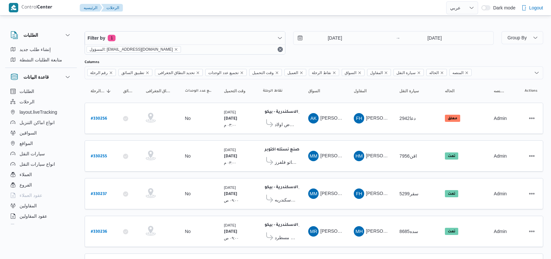
select select "ar"
click at [340, 33] on input "9/8/2025" at bounding box center [331, 38] width 74 height 13
select select "ar"
click at [326, 43] on input "[DATE]" at bounding box center [331, 38] width 74 height 13
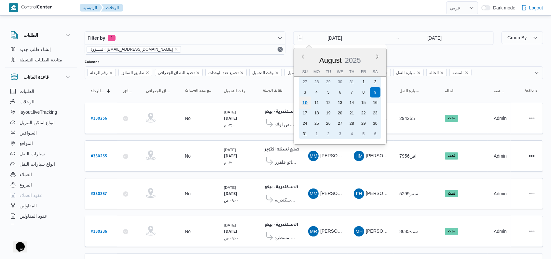
click at [304, 103] on div "10" at bounding box center [304, 103] width 12 height 12
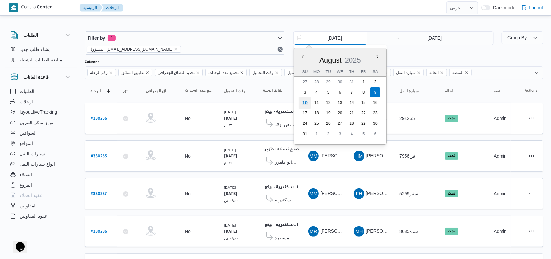
type input "[DATE]"
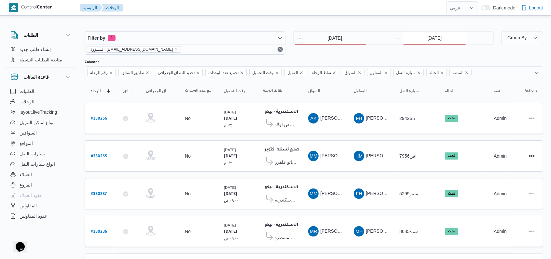
click at [434, 40] on input "[DATE]" at bounding box center [434, 38] width 65 height 13
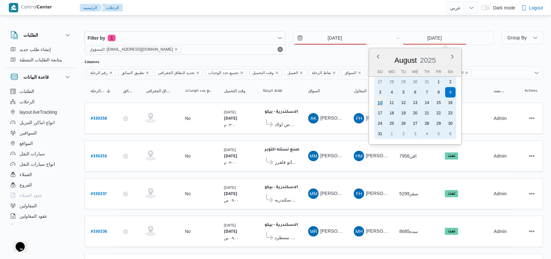
click at [378, 105] on div "10" at bounding box center [380, 103] width 12 height 12
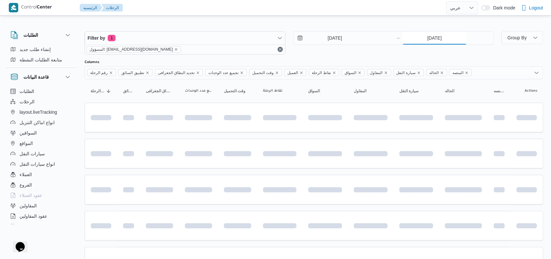
type input "[DATE]"
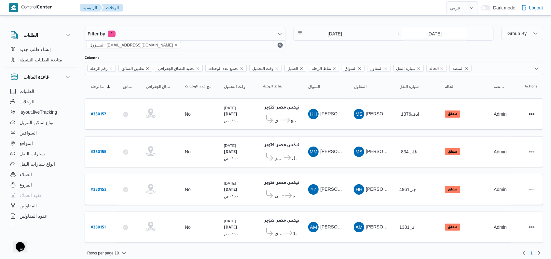
scroll to position [5, 0]
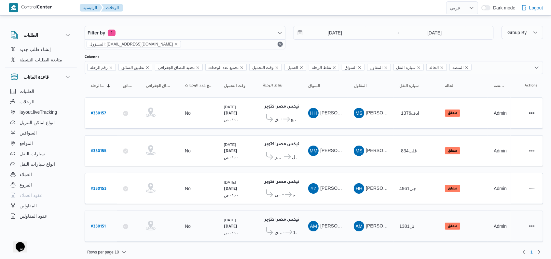
click at [98, 225] on b "# 330151" at bounding box center [98, 227] width 15 height 5
select select "ar"
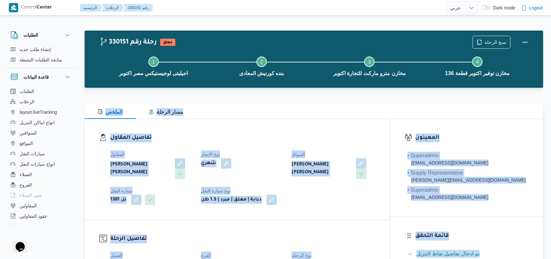
click at [294, 148] on div "المقاول احمد مجدي يوسف عبدالرحمن نوع الايجار شهري السواق احمد مجدي يوسف عبدالرح…" at bounding box center [242, 178] width 272 height 62
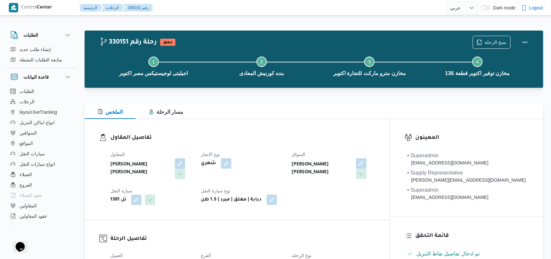
click at [274, 160] on div "شهري" at bounding box center [243, 164] width 84 height 12
select select "ar"
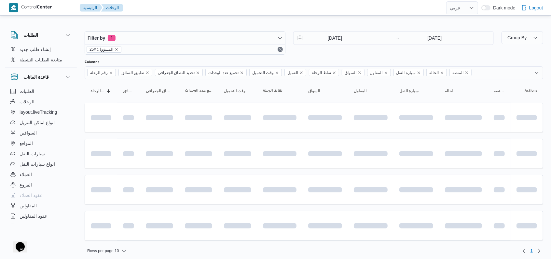
scroll to position [3, 0]
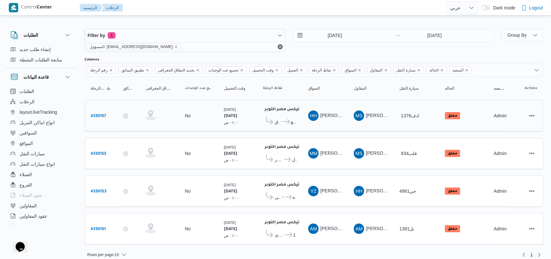
click at [96, 116] on b "# 330157" at bounding box center [98, 116] width 15 height 5
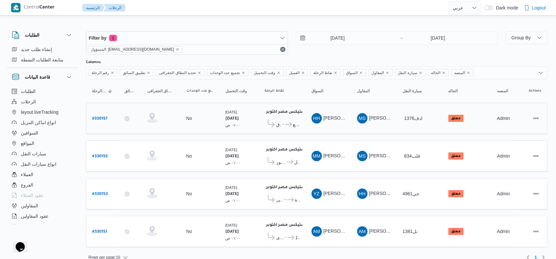
select select "ar"
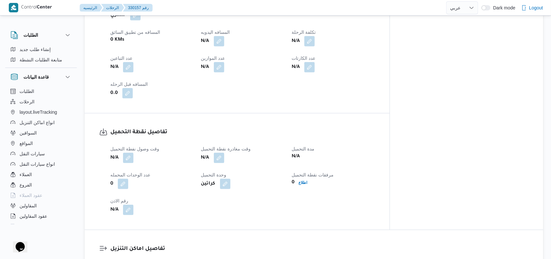
scroll to position [391, 0]
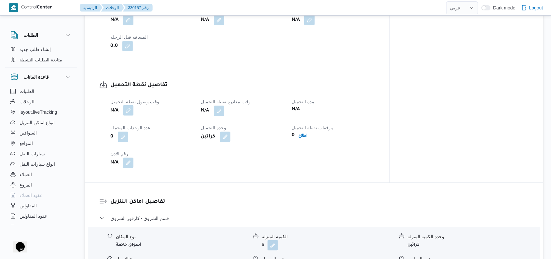
click at [128, 105] on button "button" at bounding box center [128, 110] width 10 height 10
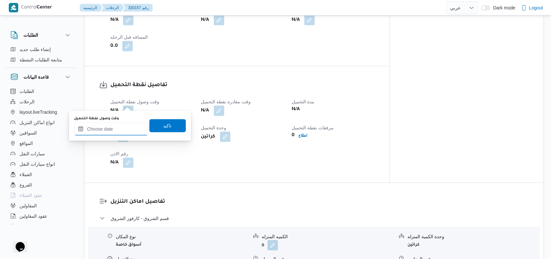
click at [135, 132] on input "وقت وصول نفطة التحميل" at bounding box center [111, 129] width 74 height 13
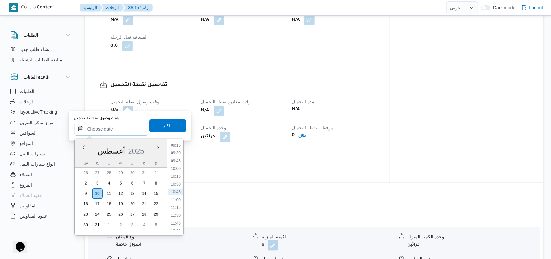
scroll to position [118, 0]
click at [179, 170] on li "04:30" at bounding box center [175, 171] width 15 height 7
type input "١٠/٠٨/٢٠٢٥ ٠٤:٣٠"
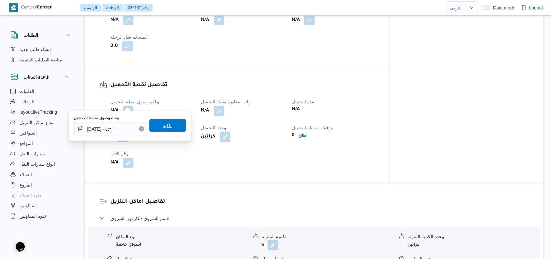
click at [170, 125] on span "تاكيد" at bounding box center [167, 125] width 36 height 13
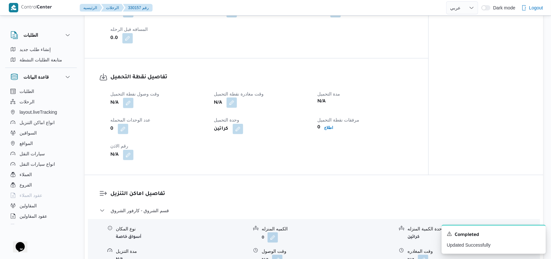
click at [234, 108] on button "button" at bounding box center [232, 103] width 10 height 10
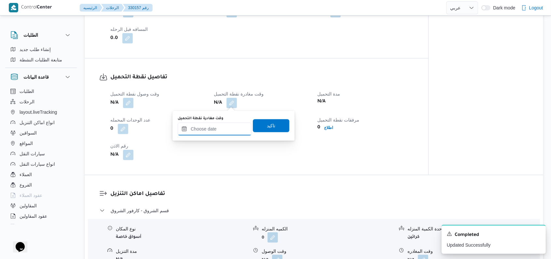
click at [226, 127] on input "وقت مغادرة نقطة التحميل" at bounding box center [215, 129] width 74 height 13
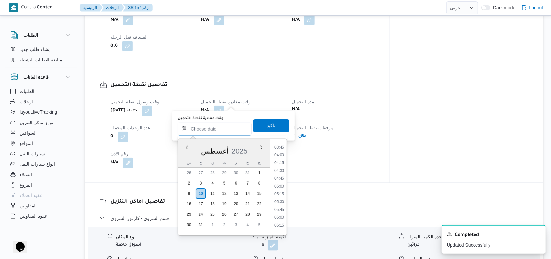
scroll to position [161, 0]
click at [283, 190] on li "06:30" at bounding box center [279, 190] width 15 height 7
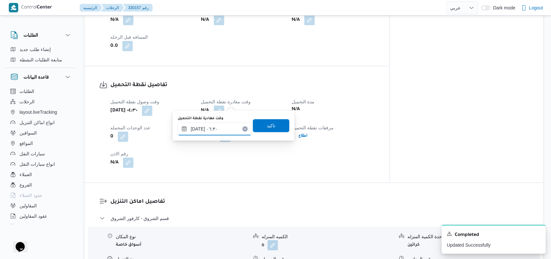
type input "١٠/٠٨/٢٠٢٥ ٠٦:٣٠"
click at [271, 127] on span "تاكيد" at bounding box center [271, 125] width 36 height 13
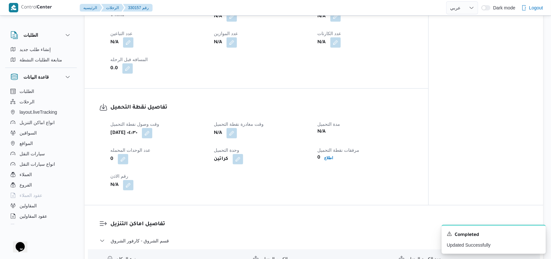
scroll to position [347, 0]
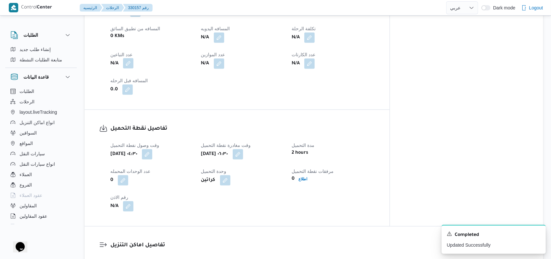
click at [129, 58] on button "button" at bounding box center [128, 63] width 10 height 10
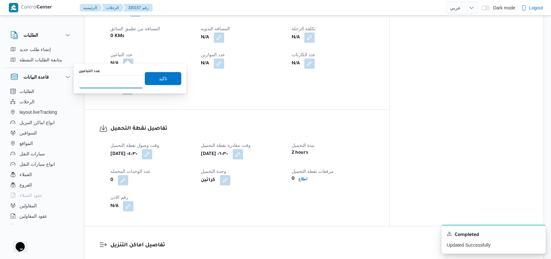
click at [109, 85] on input "عدد التباعين" at bounding box center [111, 82] width 65 height 13
type input "1"
click at [145, 78] on span "تاكيد" at bounding box center [163, 78] width 36 height 13
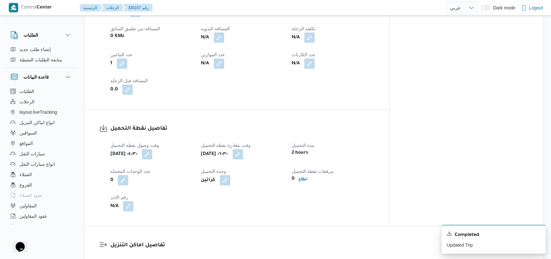
select select "ar"
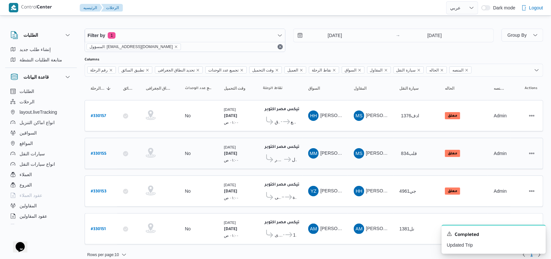
scroll to position [5, 0]
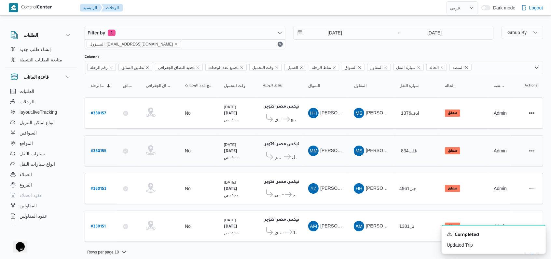
click at [102, 149] on b "# 330155" at bounding box center [99, 151] width 16 height 5
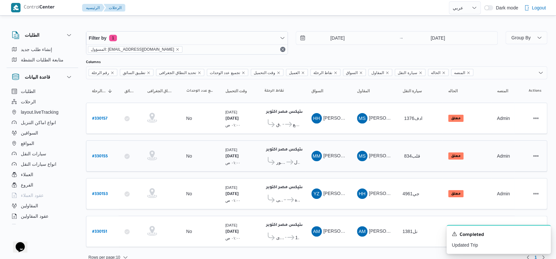
select select "ar"
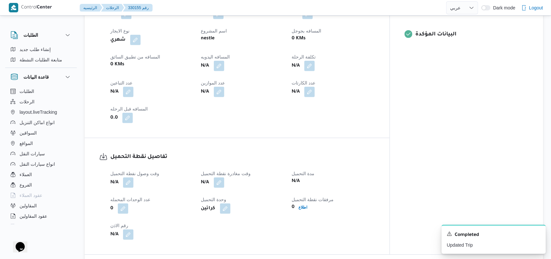
scroll to position [391, 0]
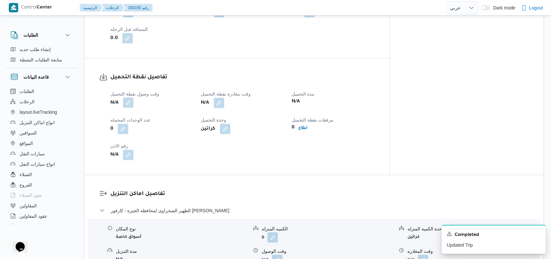
click at [130, 99] on button "button" at bounding box center [128, 103] width 10 height 10
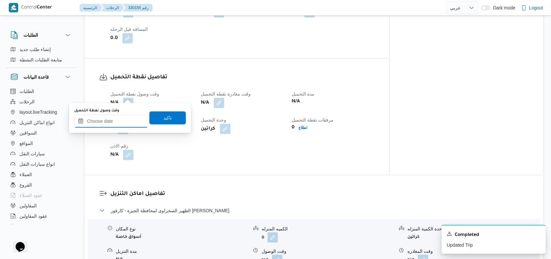
click at [123, 121] on input "وقت وصول نفطة التحميل" at bounding box center [111, 121] width 74 height 13
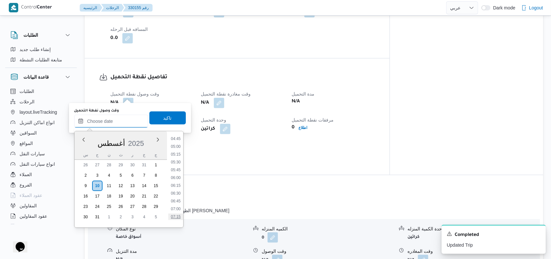
scroll to position [118, 0]
click at [178, 161] on li "04:30" at bounding box center [175, 163] width 15 height 7
type input "١٠/٠٨/٢٠٢٥ ٠٤:٣٠"
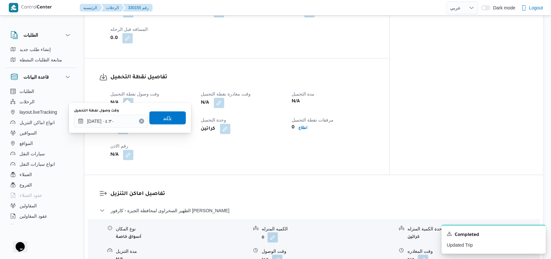
click at [169, 116] on span "تاكيد" at bounding box center [167, 118] width 36 height 13
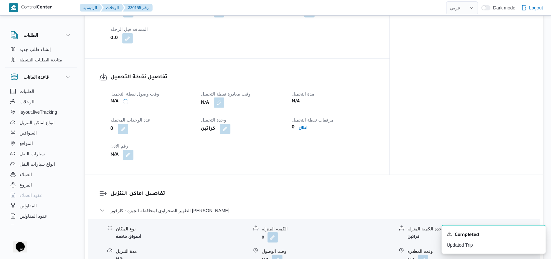
click at [224, 98] on button "button" at bounding box center [219, 103] width 10 height 10
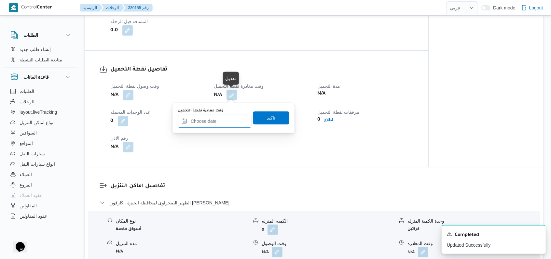
click at [226, 124] on input "وقت مغادرة نقطة التحميل" at bounding box center [215, 121] width 74 height 13
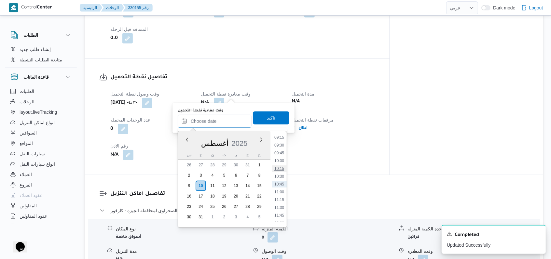
scroll to position [161, 0]
click at [282, 191] on li "06:45" at bounding box center [279, 190] width 15 height 7
type input "١٠/٠٨/٢٠٢٥ ٠٦:٤٥"
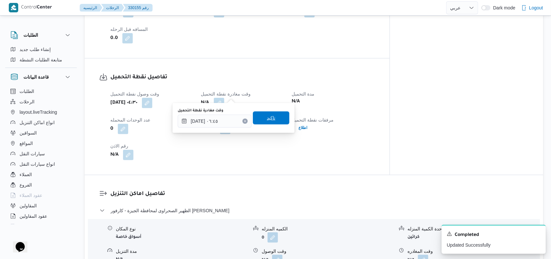
click at [269, 124] on span "تاكيد" at bounding box center [271, 118] width 36 height 13
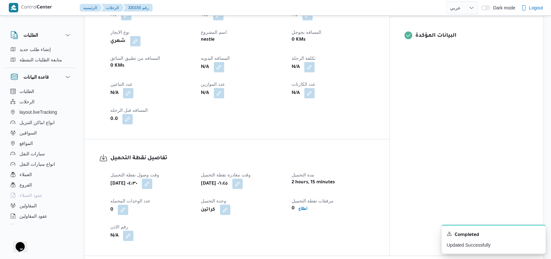
scroll to position [260, 0]
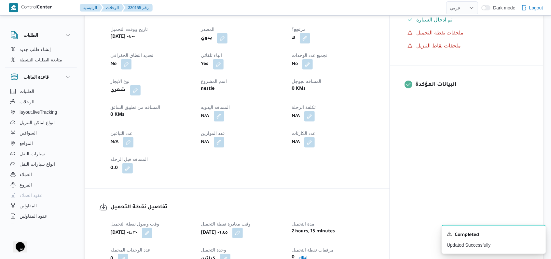
click at [123, 137] on span at bounding box center [127, 142] width 14 height 10
click at [125, 137] on button "button" at bounding box center [128, 142] width 10 height 10
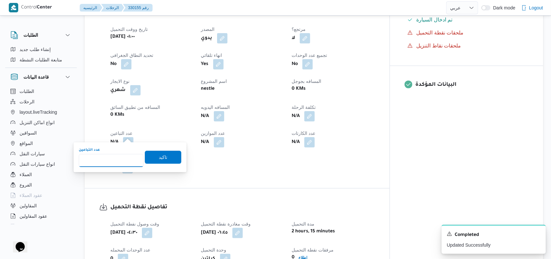
click at [120, 159] on input "عدد التباعين" at bounding box center [111, 160] width 65 height 13
type input "1"
click at [165, 159] on span "تاكيد" at bounding box center [163, 157] width 36 height 13
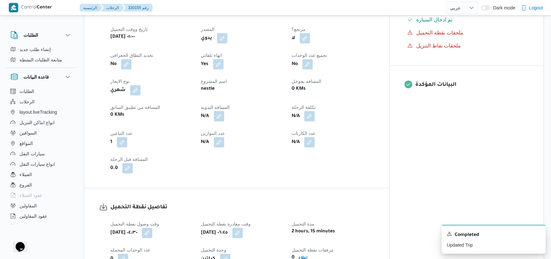
select select "ar"
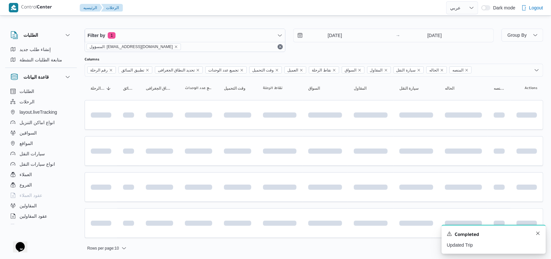
scroll to position [5, 0]
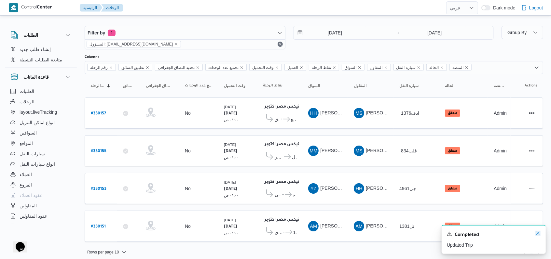
click at [539, 234] on icon "Dismiss toast" at bounding box center [537, 233] width 5 height 5
click at [101, 225] on b "# 330151" at bounding box center [98, 227] width 15 height 5
select select "ar"
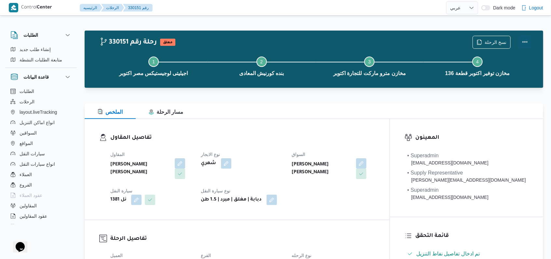
click at [531, 43] on button "Actions" at bounding box center [525, 41] width 13 height 13
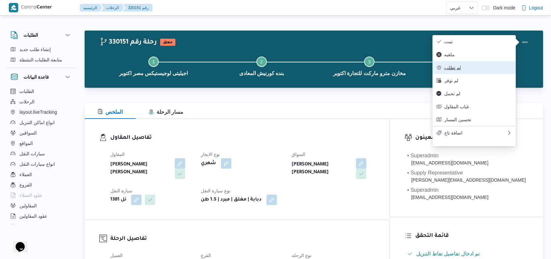
click at [461, 74] on button "لم تطلب" at bounding box center [474, 67] width 83 height 13
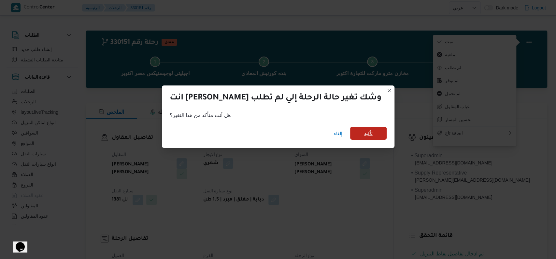
click at [350, 139] on span "تأكيد" at bounding box center [368, 133] width 36 height 13
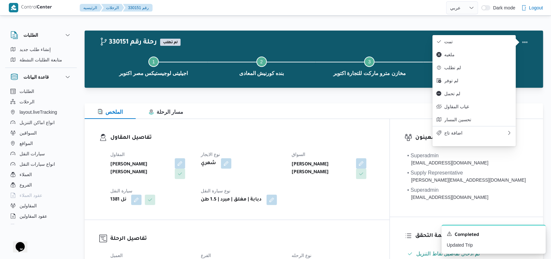
select select "ar"
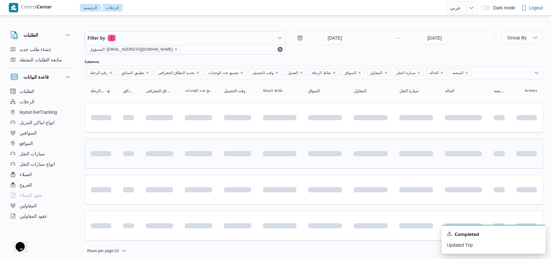
scroll to position [3, 0]
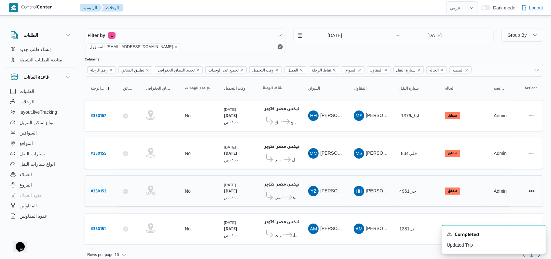
click at [101, 190] on b "# 330153" at bounding box center [99, 192] width 16 height 5
select select "ar"
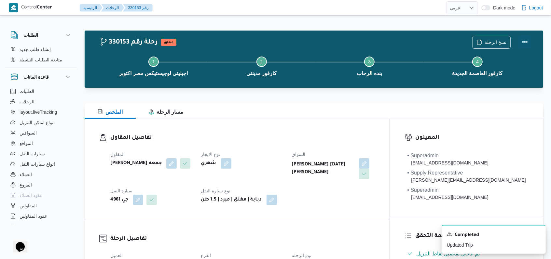
click at [529, 38] on button "Actions" at bounding box center [525, 41] width 13 height 13
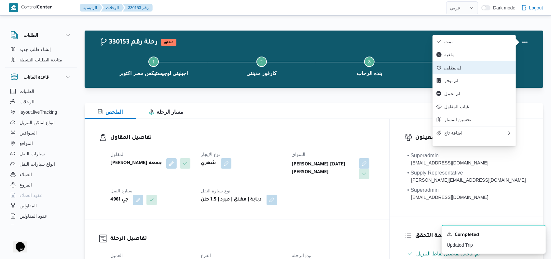
click at [459, 74] on button "لم تطلب" at bounding box center [474, 67] width 83 height 13
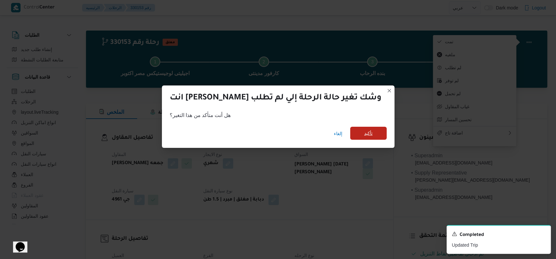
click at [350, 139] on span "تأكيد" at bounding box center [368, 133] width 36 height 13
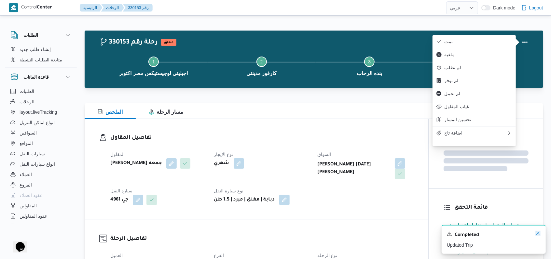
click at [538, 236] on icon "Dismiss toast" at bounding box center [537, 233] width 5 height 5
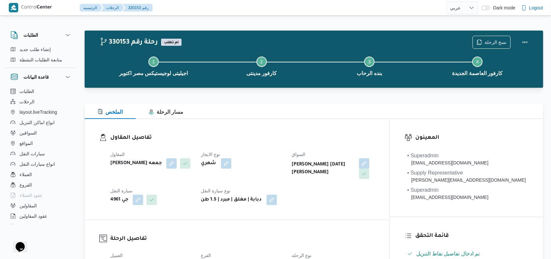
click at [275, 144] on dl "تفاصيل المقاول المقاول حسام حسن زين جمعه نوع الايجار شهري السواق ياسر زين جمعة …" at bounding box center [242, 170] width 265 height 72
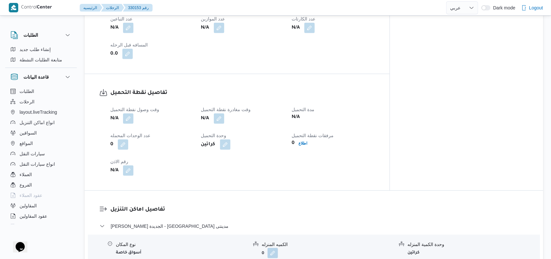
scroll to position [477, 0]
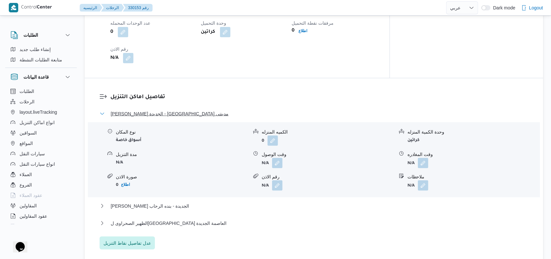
click at [177, 110] on span "ثانى القاهرة الجديدة - كارفور مدينتى" at bounding box center [170, 114] width 118 height 8
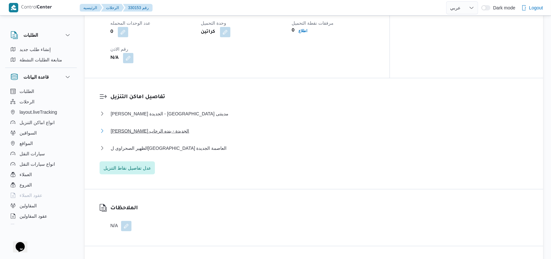
click at [163, 127] on span "ثانى القاهرة الجديدة - بنده الرحاب" at bounding box center [150, 131] width 78 height 8
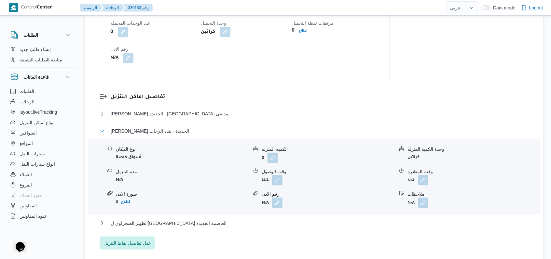
click at [167, 127] on span "ثانى القاهرة الجديدة - بنده الرحاب" at bounding box center [150, 131] width 78 height 8
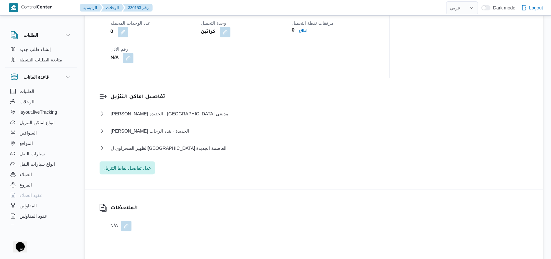
click at [132, 210] on dl "الملاحظات N/A" at bounding box center [124, 217] width 28 height 27
click at [130, 221] on button "button" at bounding box center [126, 226] width 10 height 10
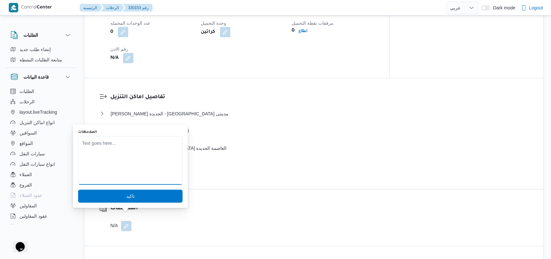
click at [131, 159] on textarea "الملاحظات" at bounding box center [130, 160] width 104 height 49
type textarea "h"
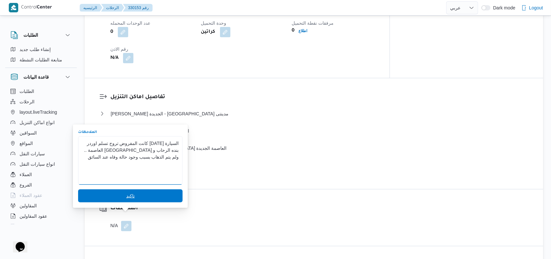
type textarea "السيارة اليوم كانت المفروض تروح تسلم اوردر بنده الرحاب و كارفور العاصمة .. ولم …"
click at [127, 196] on span "تاكيد" at bounding box center [130, 196] width 8 height 8
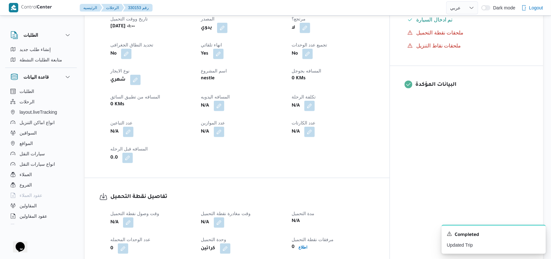
scroll to position [0, 0]
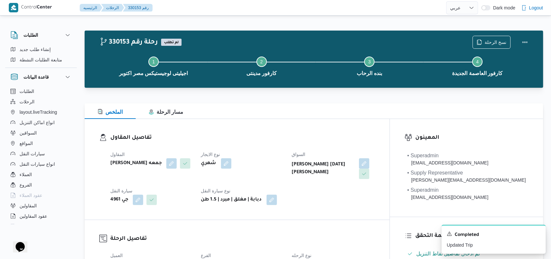
click at [273, 148] on div "المقاول حسام حسن زين جمعه نوع الايجار شهري السواق ياسر زين جمعة محمود سيارة الن…" at bounding box center [242, 178] width 272 height 62
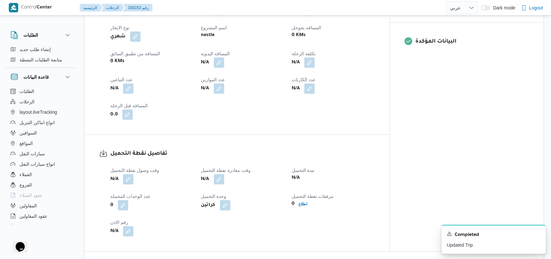
select select "ar"
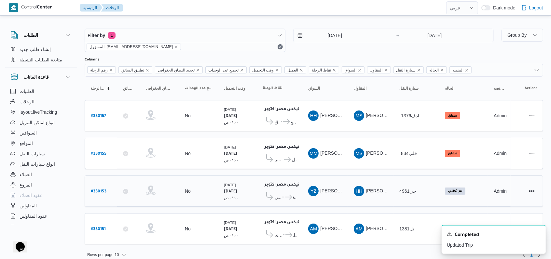
scroll to position [5, 0]
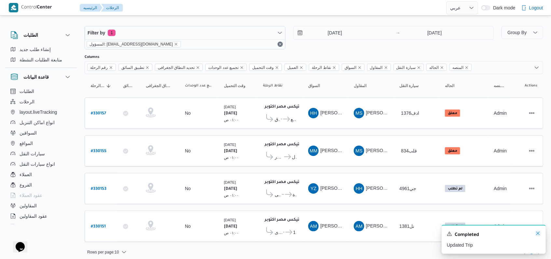
click at [539, 236] on icon "Dismiss toast" at bounding box center [537, 233] width 5 height 5
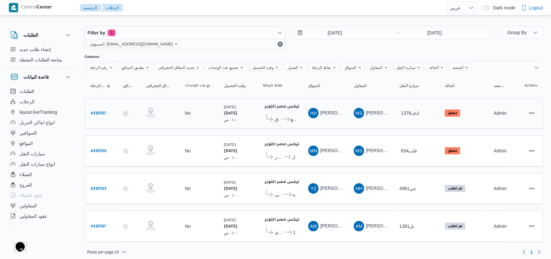
scroll to position [0, 0]
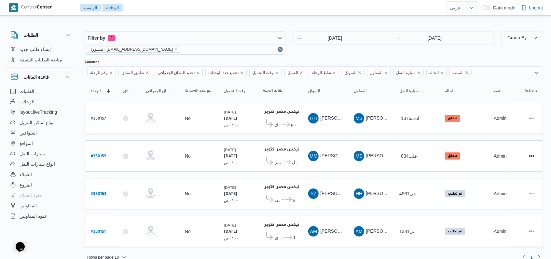
click at [315, 57] on div "Filter by 1 المسؤول: mostafa.elrouby@illa.com.eg 10/8/2025 → 10/8/2025" at bounding box center [289, 42] width 417 height 31
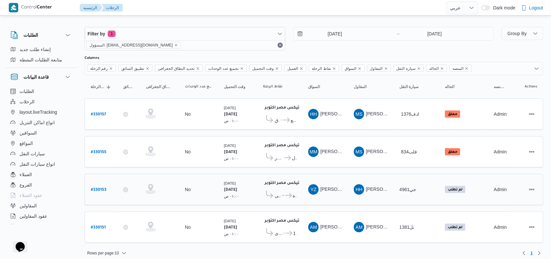
scroll to position [5, 0]
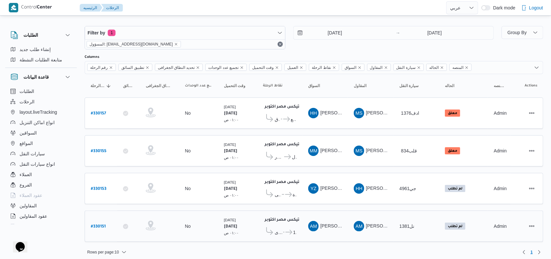
click at [102, 225] on b "# 330151" at bounding box center [98, 227] width 15 height 5
select select "ar"
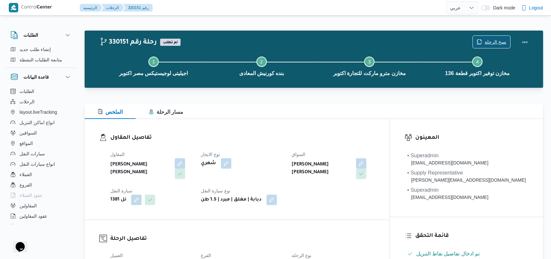
click at [492, 40] on span "نسخ الرحلة" at bounding box center [496, 42] width 22 height 8
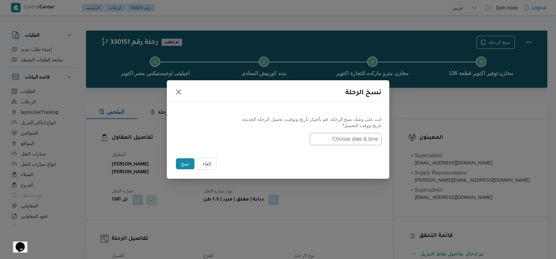
click at [355, 131] on label "تاريخ ووقت التحميل *" at bounding box center [277, 128] width 207 height 10
click at [355, 135] on input "text" at bounding box center [346, 139] width 72 height 12
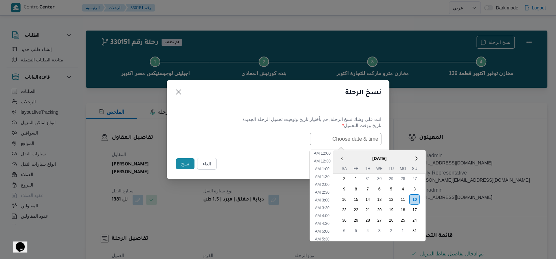
scroll to position [122, 0]
click at [408, 197] on div "11" at bounding box center [402, 199] width 12 height 12
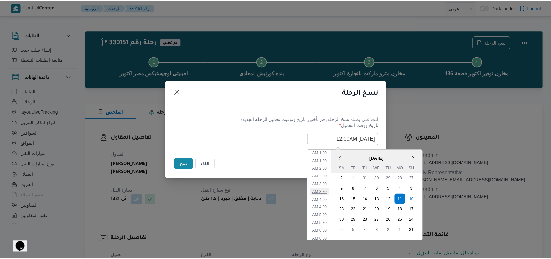
scroll to position [0, 0]
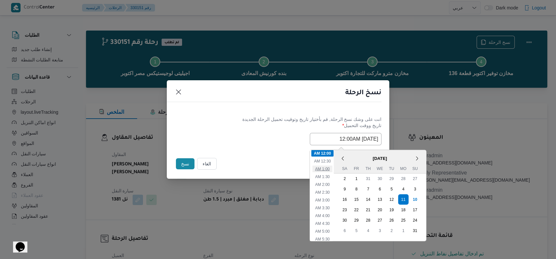
click at [328, 168] on li "1:00 AM" at bounding box center [322, 169] width 20 height 7
type input "11/08/2025 1:00AM"
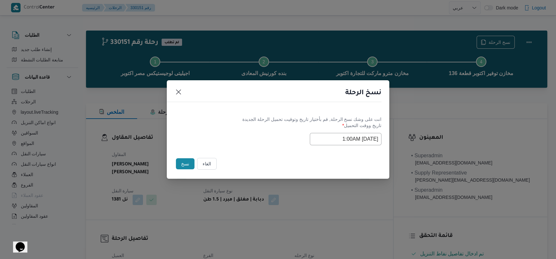
click at [235, 127] on label "تاريخ ووقت التحميل *" at bounding box center [277, 128] width 207 height 10
click at [186, 160] on button "نسخ" at bounding box center [185, 164] width 19 height 11
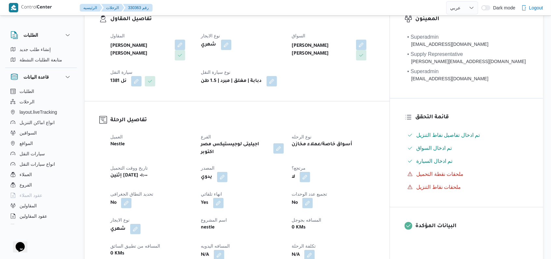
scroll to position [130, 0]
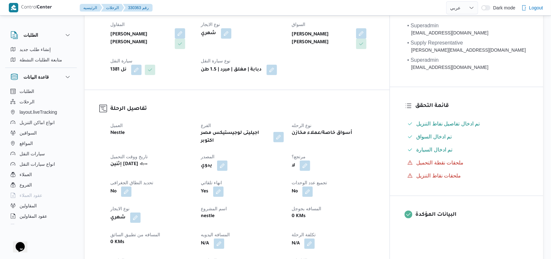
select select "ar"
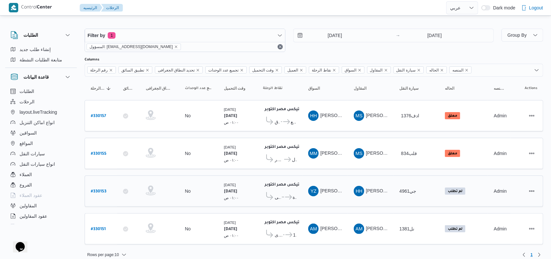
scroll to position [5, 0]
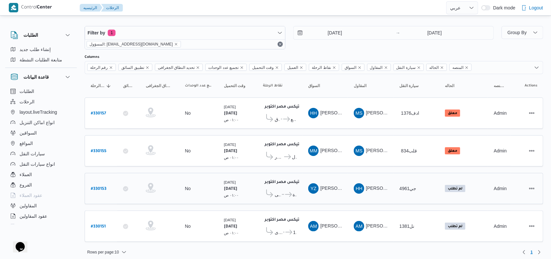
click at [108, 188] on div "# 330153" at bounding box center [101, 189] width 26 height 14
click at [105, 187] on b "# 330153" at bounding box center [99, 189] width 16 height 5
select select "ar"
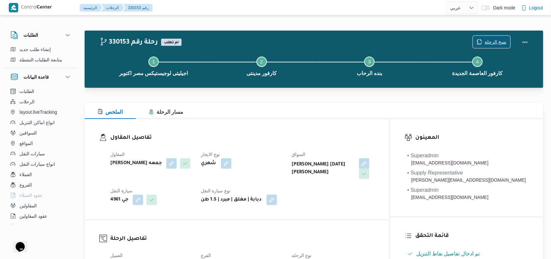
click at [482, 40] on icon "button" at bounding box center [479, 41] width 5 height 5
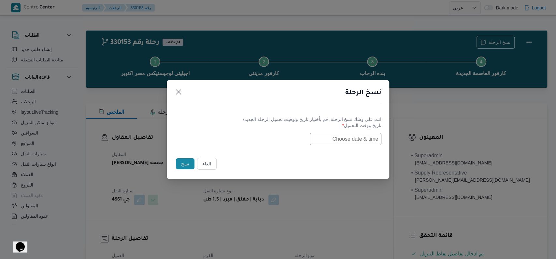
click at [356, 141] on input "text" at bounding box center [346, 139] width 72 height 12
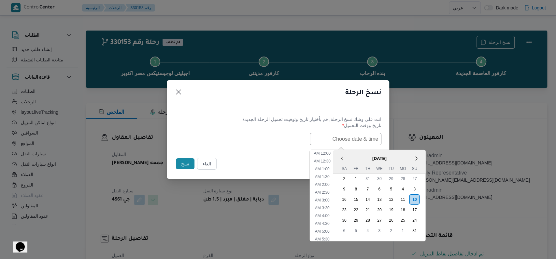
scroll to position [122, 0]
click at [405, 197] on div "11" at bounding box center [402, 199] width 12 height 12
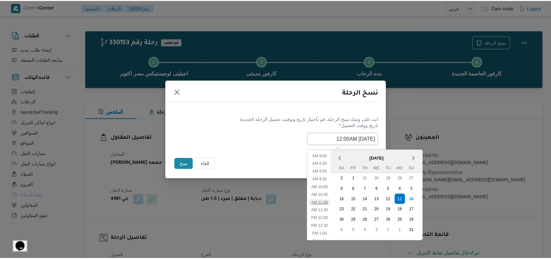
scroll to position [0, 0]
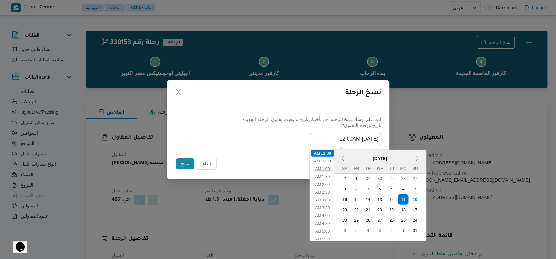
click at [328, 170] on li "1:00 AM" at bounding box center [322, 169] width 20 height 7
type input "11/08/2025 1:00AM"
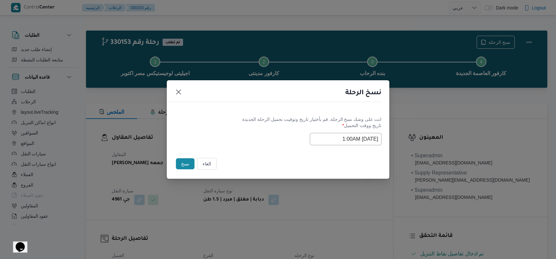
click at [261, 143] on div "Selected date: Monday, August 11th, 2025 at 1:00 AM 11/08/2025 1:00AM" at bounding box center [277, 139] width 207 height 12
click at [182, 167] on button "نسخ" at bounding box center [185, 164] width 19 height 11
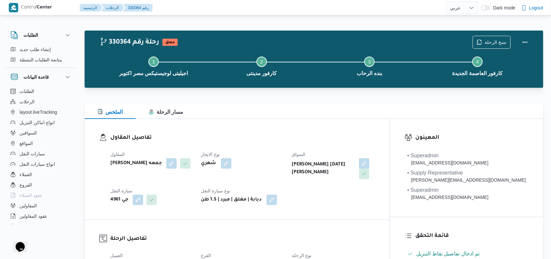
select select "ar"
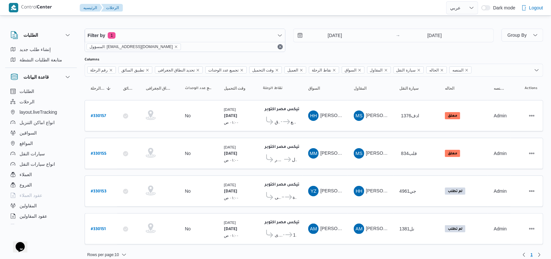
scroll to position [5, 0]
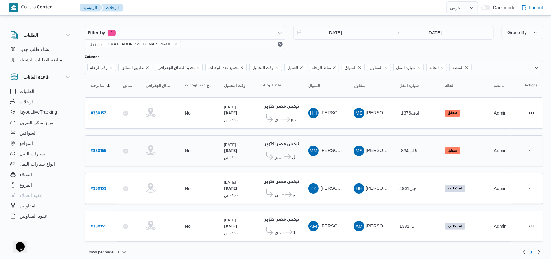
click at [103, 151] on b "# 330155" at bounding box center [99, 151] width 16 height 5
select select "ar"
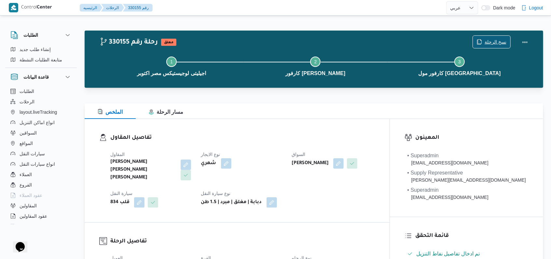
click at [488, 41] on span "نسخ الرحلة" at bounding box center [496, 42] width 22 height 8
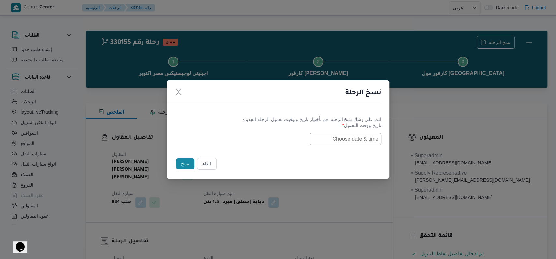
click at [347, 130] on label "تاريخ ووقت التحميل *" at bounding box center [277, 128] width 207 height 10
click at [346, 140] on input "text" at bounding box center [346, 139] width 72 height 12
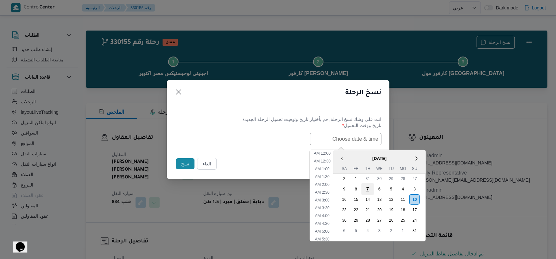
scroll to position [122, 0]
click at [404, 199] on div "11" at bounding box center [402, 199] width 12 height 12
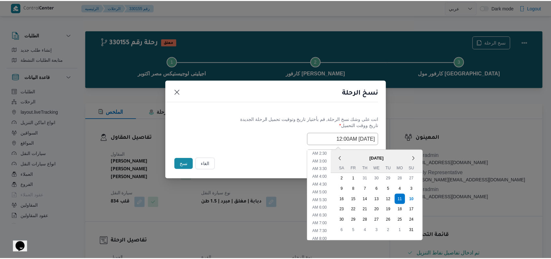
scroll to position [0, 0]
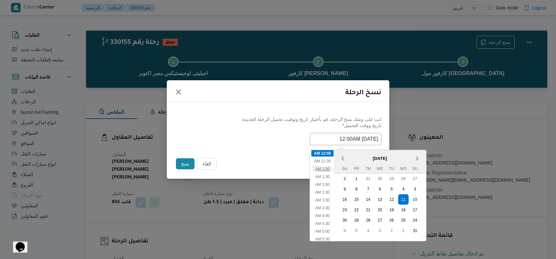
click at [329, 168] on li "1:00 AM" at bounding box center [322, 169] width 20 height 7
type input "11/08/2025 1:00AM"
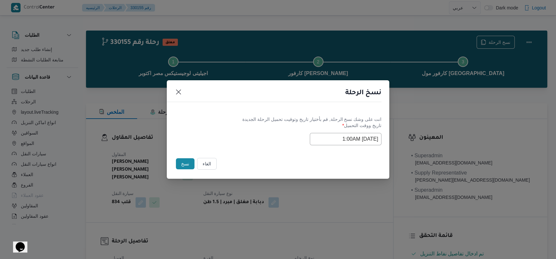
click at [274, 137] on div "Selected date: Monday, August 11th, 2025 at 1:00 AM 11/08/2025 1:00AM" at bounding box center [277, 139] width 207 height 12
click at [182, 162] on button "نسخ" at bounding box center [185, 164] width 19 height 11
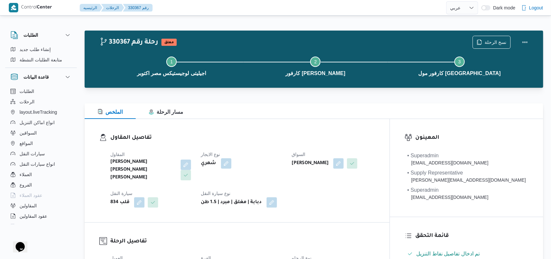
select select "ar"
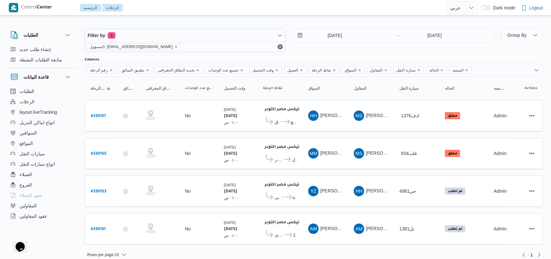
scroll to position [5, 0]
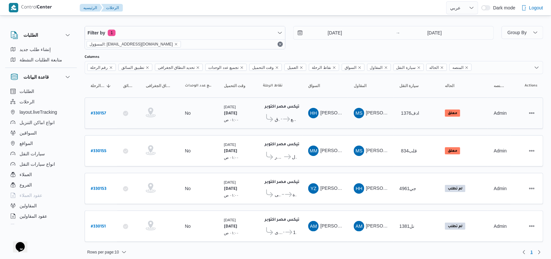
click at [101, 112] on b "# 330157" at bounding box center [98, 114] width 15 height 5
select select "ar"
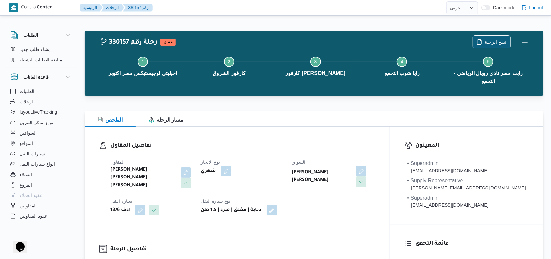
click at [489, 42] on span "نسخ الرحلة" at bounding box center [496, 42] width 22 height 8
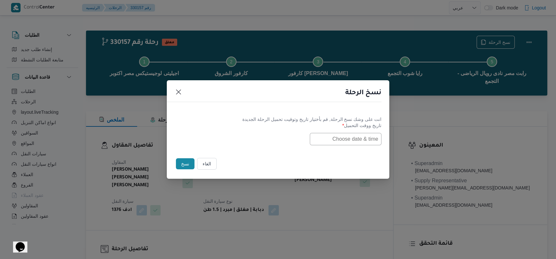
click at [330, 132] on label "تاريخ ووقت التحميل *" at bounding box center [277, 128] width 207 height 10
click at [332, 134] on input "text" at bounding box center [346, 139] width 72 height 12
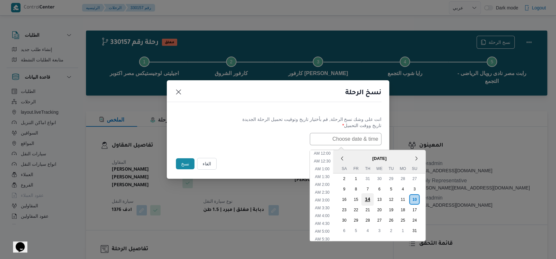
scroll to position [122, 0]
click at [408, 201] on div "11" at bounding box center [402, 199] width 12 height 12
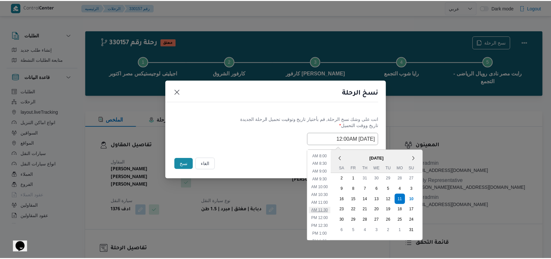
scroll to position [0, 0]
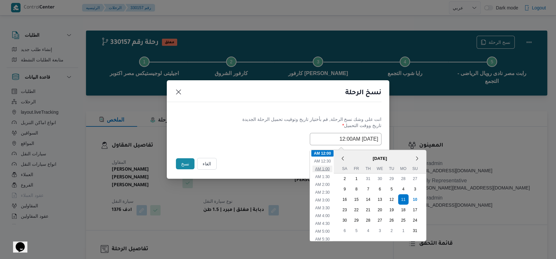
click at [332, 168] on li "1:00 AM" at bounding box center [322, 169] width 20 height 7
type input "11/08/2025 1:00AM"
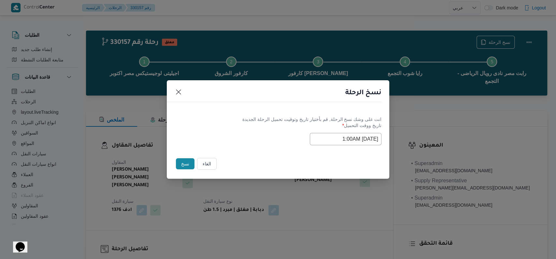
click at [277, 137] on div "Selected date: Monday, August 11th, 2025 at 1:00 AM 11/08/2025 1:00AM" at bounding box center [277, 139] width 207 height 12
click at [187, 161] on button "نسخ" at bounding box center [185, 164] width 19 height 11
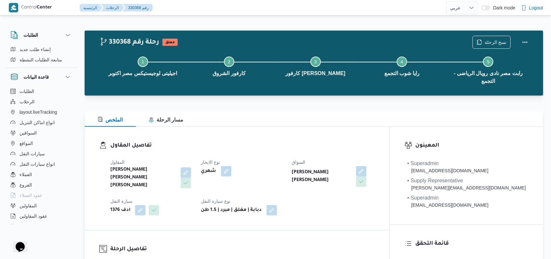
select select "ar"
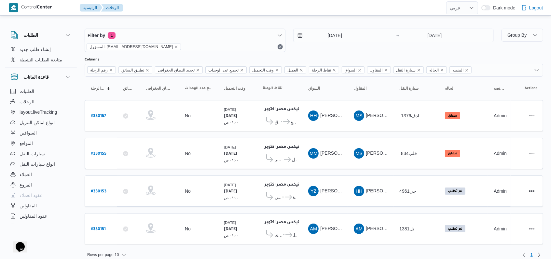
scroll to position [5, 0]
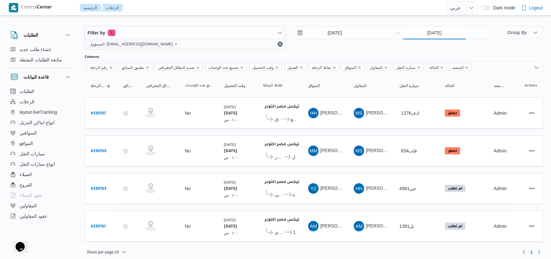
click at [410, 37] on input "10/8/2025" at bounding box center [434, 32] width 65 height 13
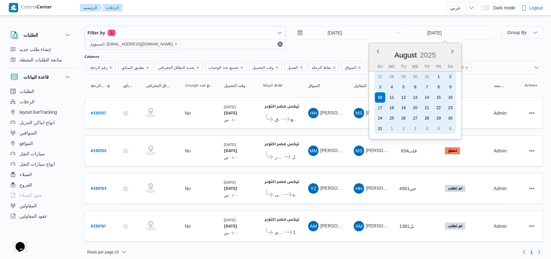
click at [396, 98] on div "10 11 12 13 14 15 16" at bounding box center [415, 97] width 82 height 10
click at [395, 98] on div "11" at bounding box center [392, 97] width 12 height 12
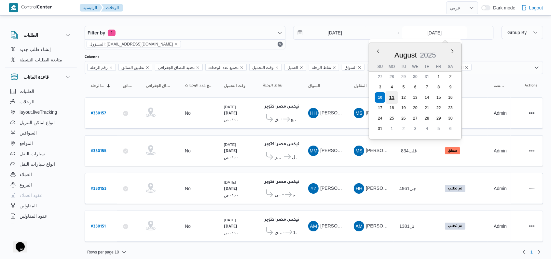
type input "11/8/2025"
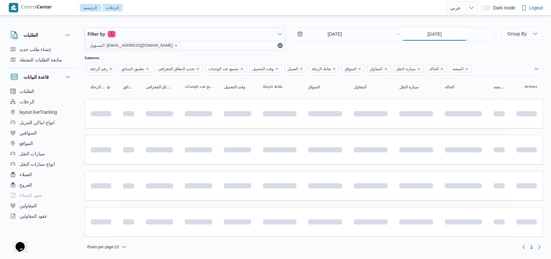
scroll to position [3, 0]
click at [349, 40] on input "10/8/2025" at bounding box center [331, 35] width 74 height 13
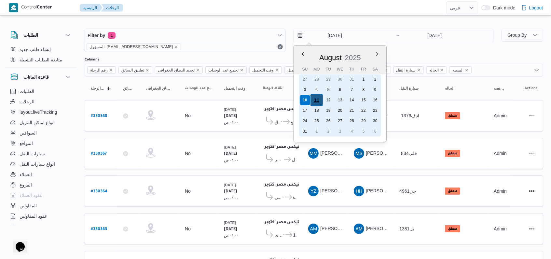
click at [319, 98] on div "11" at bounding box center [316, 100] width 12 height 12
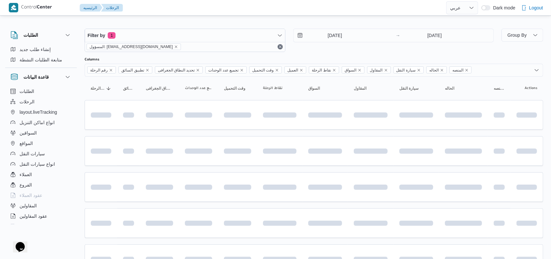
click at [349, 50] on div "11/8/2025 → 11/8/2025" at bounding box center [393, 40] width 201 height 23
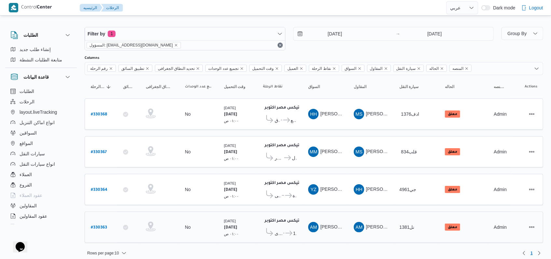
scroll to position [5, 0]
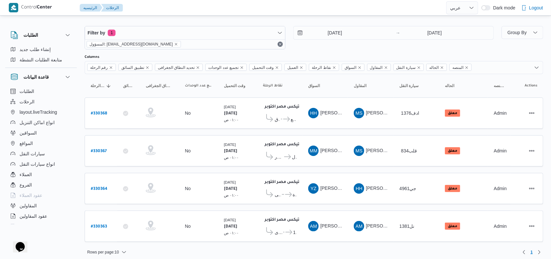
click at [328, 48] on div "11/8/2025 → 11/8/2025" at bounding box center [393, 37] width 201 height 23
click at [331, 38] on input "11/8/2025" at bounding box center [331, 32] width 74 height 13
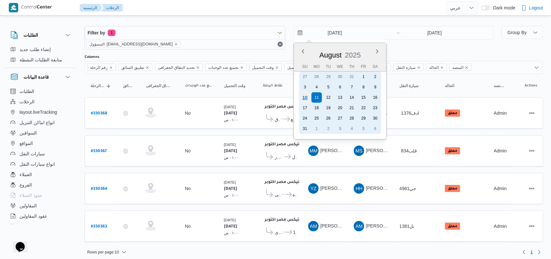
click at [305, 100] on div "10" at bounding box center [304, 97] width 12 height 12
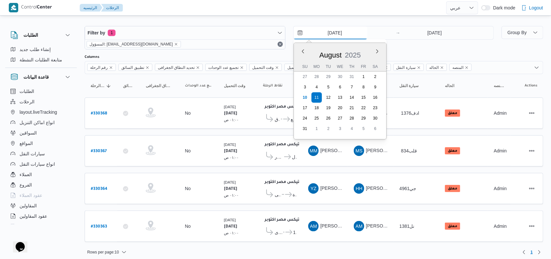
type input "10/8/2025"
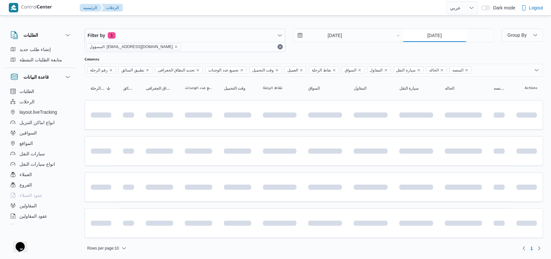
click at [434, 32] on input "11/8/2025" at bounding box center [434, 35] width 65 height 13
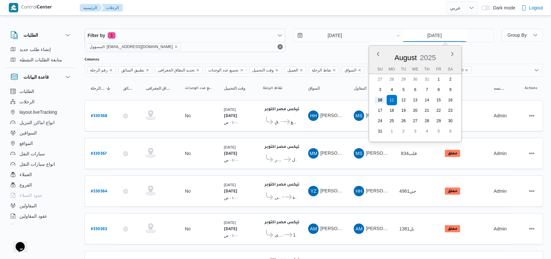
scroll to position [5, 0]
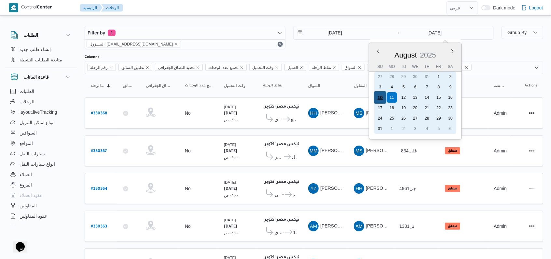
click at [381, 96] on div "10" at bounding box center [380, 97] width 12 height 12
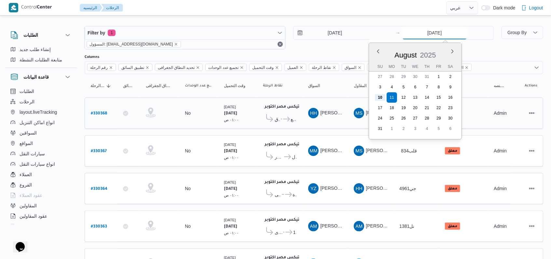
type input "10/8/2025"
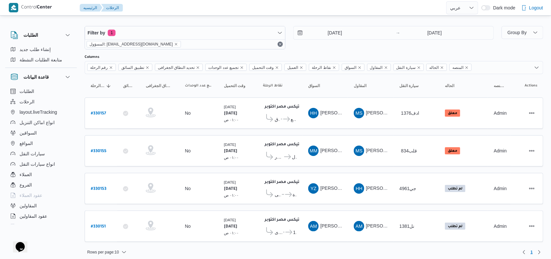
click at [334, 47] on div "10/8/2025 → 10/8/2025" at bounding box center [393, 37] width 201 height 23
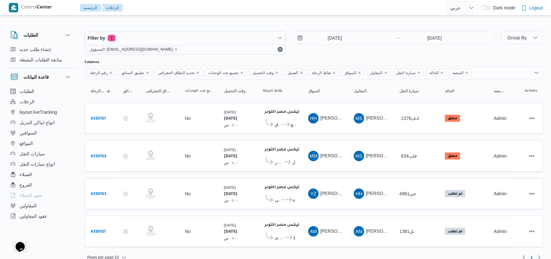
click at [336, 51] on div "10/8/2025 → 10/8/2025" at bounding box center [393, 42] width 201 height 23
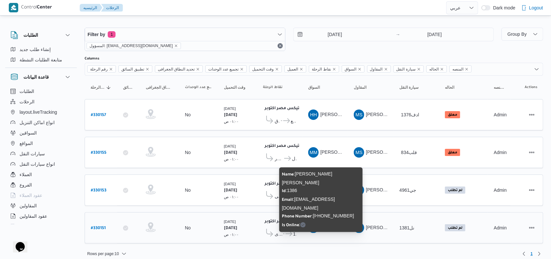
scroll to position [5, 0]
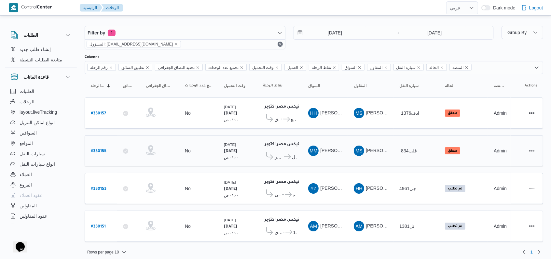
click at [97, 150] on b "# 330155" at bounding box center [99, 151] width 16 height 5
select select "ar"
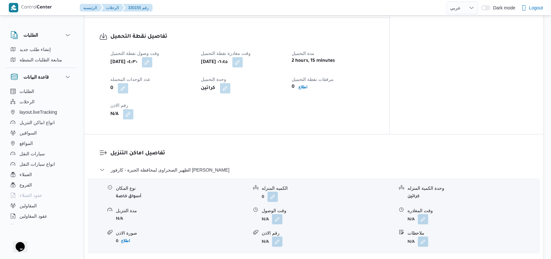
scroll to position [434, 0]
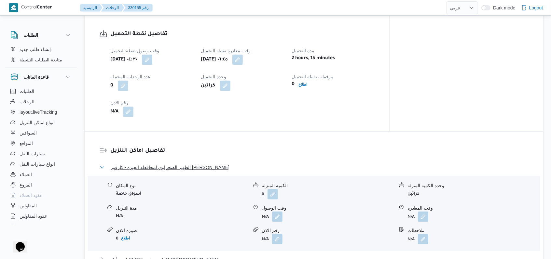
click at [171, 164] on span "الظهير الصحراوى لمحافظة الجيزة - كارفور داندى مول" at bounding box center [170, 168] width 119 height 8
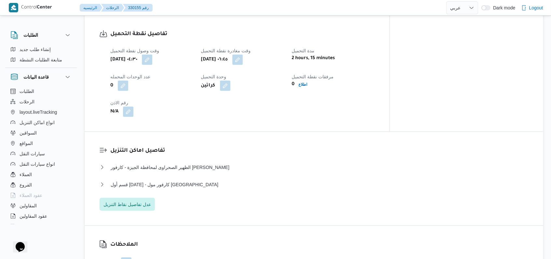
select select "ar"
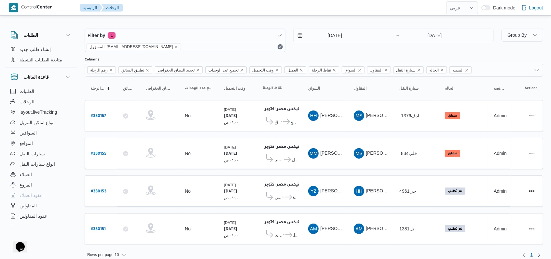
scroll to position [5, 0]
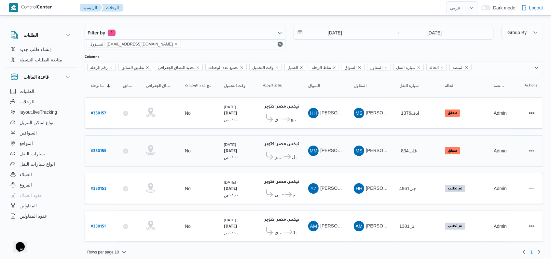
click at [105, 151] on b "# 330155" at bounding box center [99, 151] width 16 height 5
select select "ar"
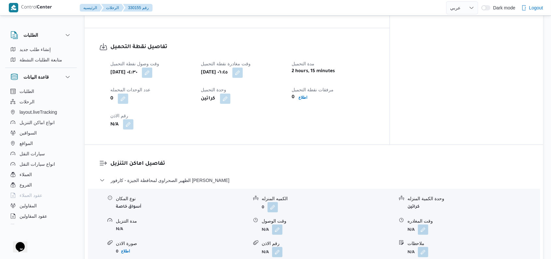
scroll to position [434, 0]
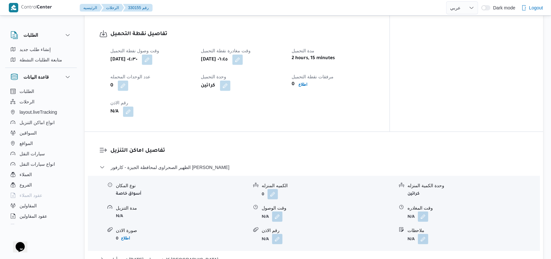
select select "ar"
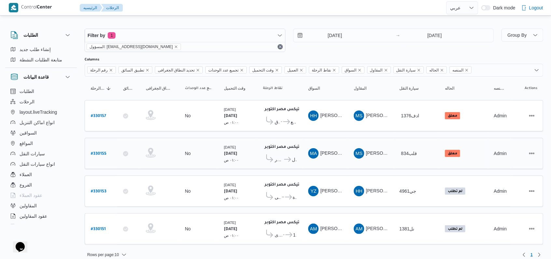
scroll to position [5, 0]
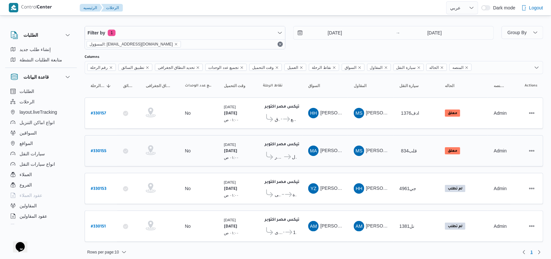
click at [101, 150] on b "# 330155" at bounding box center [99, 151] width 16 height 5
select select "ar"
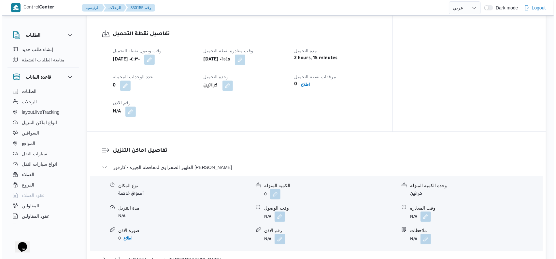
scroll to position [477, 0]
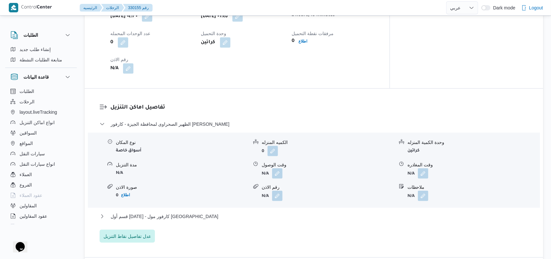
click at [196, 122] on div "الظهير الصحراوى لمحافظة الجيزة - كارفور داندى مول" at bounding box center [314, 126] width 429 height 12
click at [196, 120] on span "الظهير الصحراوى لمحافظة الجيزة - كارفور داندى مول" at bounding box center [170, 124] width 119 height 8
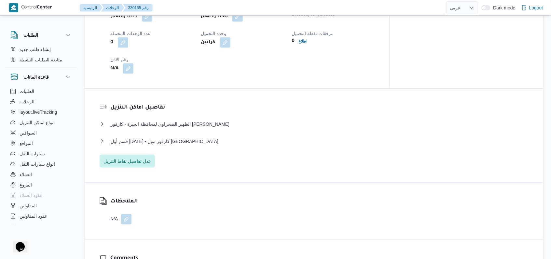
click at [159, 144] on div "الظهير الصحراوى لمحافظة الجيزة - كارفور داندى مول نوع المكان أسواق خاصة الكميه …" at bounding box center [314, 144] width 429 height 48
click at [152, 155] on span "عدل تفاصيل نقاط التنزيل" at bounding box center [127, 161] width 55 height 13
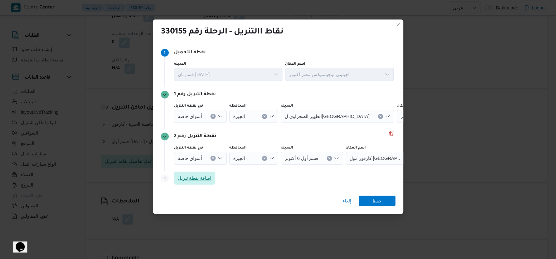
click at [203, 173] on span "اضافة نقطة تنزيل" at bounding box center [195, 178] width 42 height 13
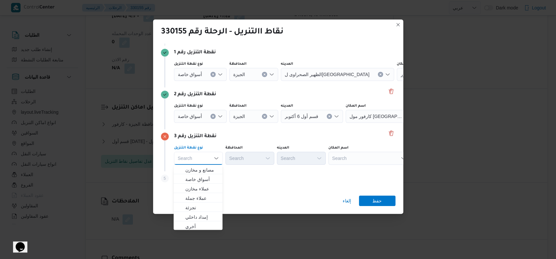
click at [261, 132] on div "نقطة التنزيل رقم 3 نوع نقطة التنزيل Search Combo box. Selected. Combo box input…" at bounding box center [278, 151] width 234 height 42
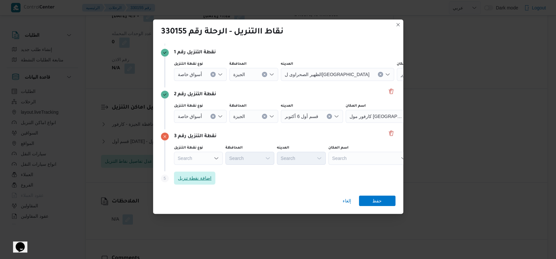
click at [198, 177] on span "اضافة نقطة تنزيل" at bounding box center [195, 178] width 34 height 8
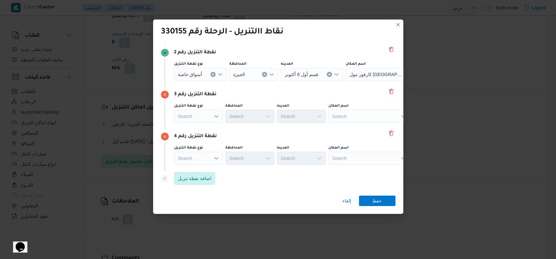
click at [252, 130] on div "نقطة التنزيل رقم 4 نوع نقطة التنزيل Search المحافظة Search المدينه Search اسم ا…" at bounding box center [278, 151] width 234 height 42
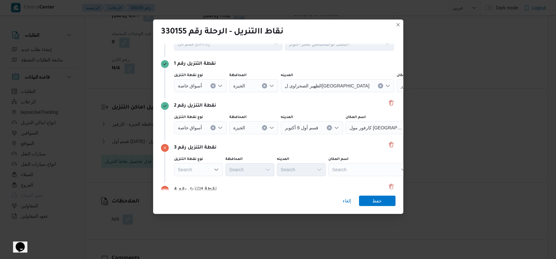
scroll to position [0, 0]
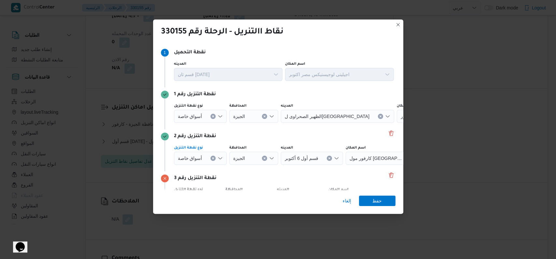
click at [211, 123] on div "أسواق خاصة" at bounding box center [200, 116] width 53 height 13
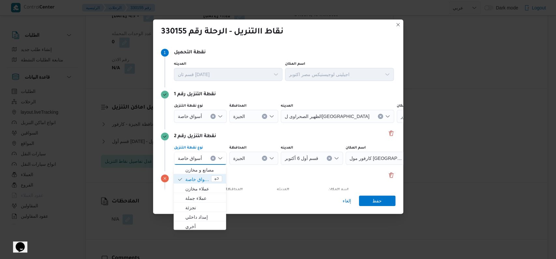
click at [212, 159] on icon "Clear input" at bounding box center [213, 158] width 3 height 3
click at [222, 134] on div "نقطة التنزيل رقم 2" at bounding box center [278, 137] width 234 height 8
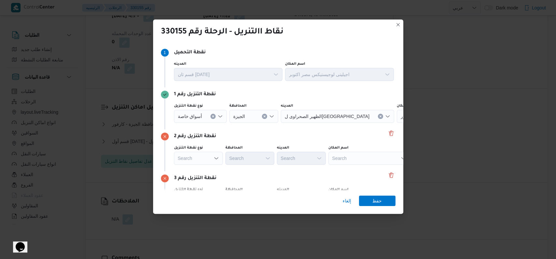
click at [211, 115] on button "Clear input" at bounding box center [212, 116] width 5 height 5
click at [258, 130] on div "نقطة التنزيل رقم 2 نوع نقطة التنزيل Search المحافظة Search المدينه Search اسم ا…" at bounding box center [278, 151] width 234 height 42
click at [352, 116] on div "Search" at bounding box center [368, 116] width 81 height 13
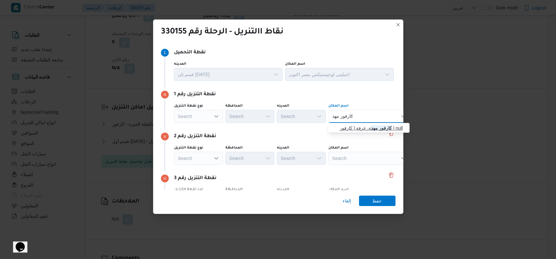
type input "كارفور مهد"
click at [359, 124] on span "كارفور مهد ى عرفة | كارفور | null" at bounding box center [368, 128] width 76 height 10
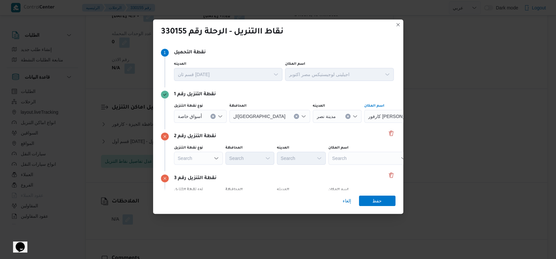
click at [364, 123] on div "Search" at bounding box center [404, 116] width 81 height 13
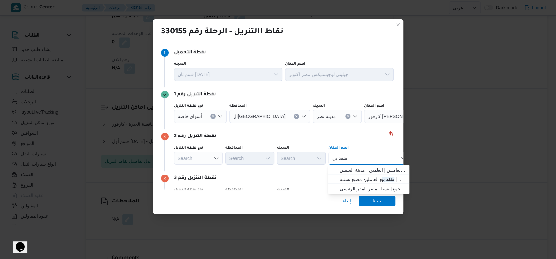
type input "منفذ بي"
click at [365, 191] on span "منفذ بي ع العاملين نستلة مصر التجمع | نستلة مصر المقر الرئيسى | null" at bounding box center [373, 189] width 66 height 8
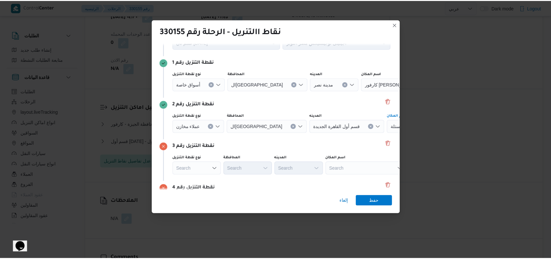
scroll to position [84, 0]
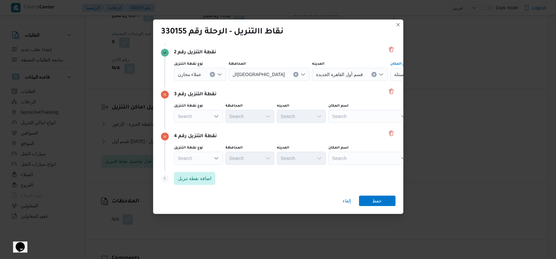
click at [364, 39] on div "Search" at bounding box center [404, 32] width 81 height 13
type input "الهد"
click at [361, 123] on span "الهد ف الوراق | قسم الوراق | جزيرة وراق الحضر" at bounding box center [368, 128] width 76 height 10
click at [364, 39] on div "Search" at bounding box center [404, 32] width 81 height 13
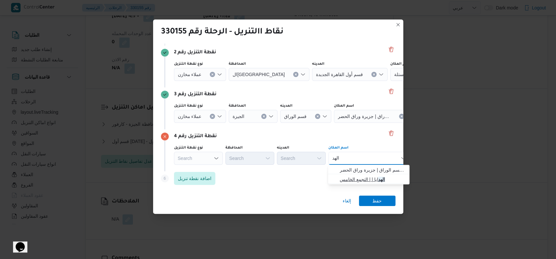
type input "الهد"
click at [363, 178] on span "الهد ايا | | التجمع الخامس" at bounding box center [373, 180] width 66 height 8
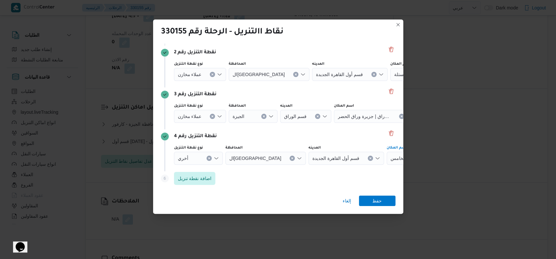
click at [210, 35] on button "Clear input" at bounding box center [212, 32] width 5 height 5
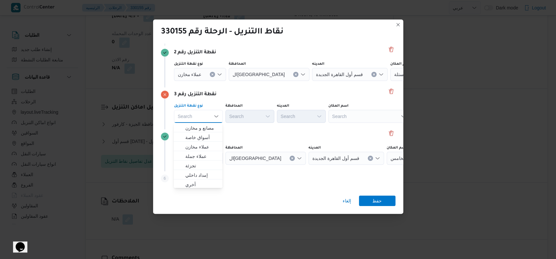
click at [364, 39] on div "Search" at bounding box center [404, 32] width 81 height 13
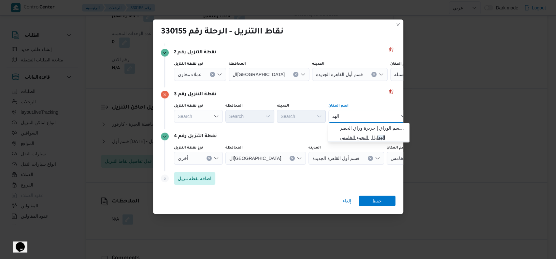
type input "الهد"
click at [357, 135] on span "الهد ايا | | التجمع الخامس" at bounding box center [373, 138] width 66 height 8
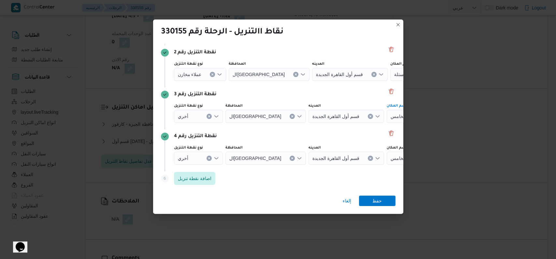
click at [338, 134] on div "نقطة التنزيل رقم 4" at bounding box center [278, 137] width 234 height 8
click at [386, 202] on span "حفظ" at bounding box center [377, 201] width 36 height 10
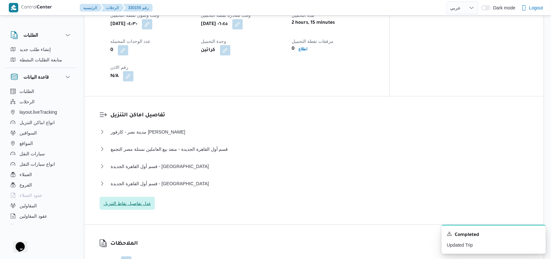
scroll to position [485, 0]
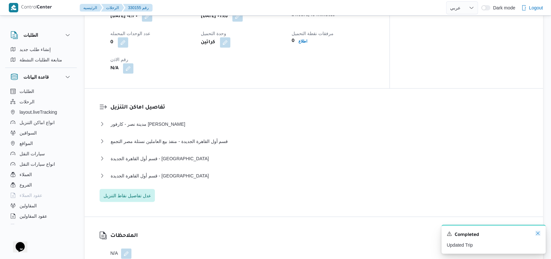
click at [536, 235] on icon "Dismiss toast" at bounding box center [537, 233] width 5 height 5
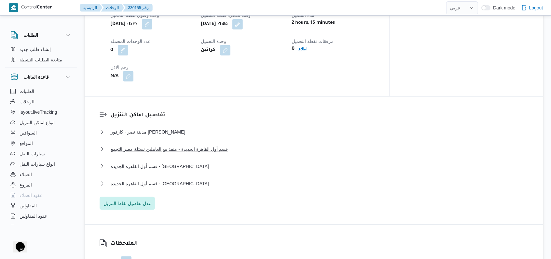
scroll to position [521, 0]
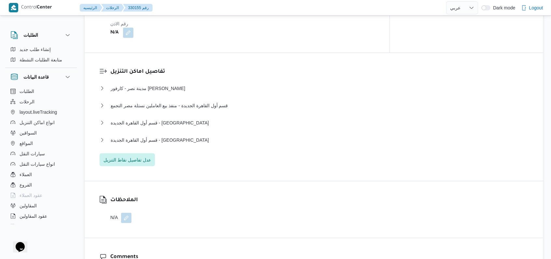
click at [150, 120] on div "قسم أول القاهرة الجديدة - الهدايا" at bounding box center [314, 125] width 429 height 12
click at [151, 119] on span "قسم أول القاهرة الجديدة - الهدايا" at bounding box center [160, 123] width 98 height 8
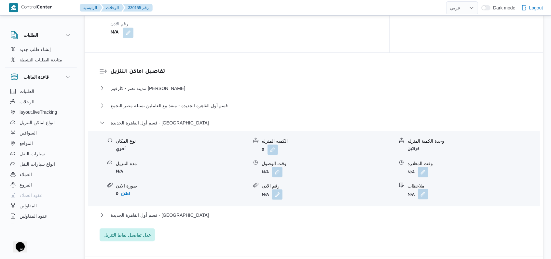
click at [425, 189] on button "button" at bounding box center [423, 194] width 10 height 10
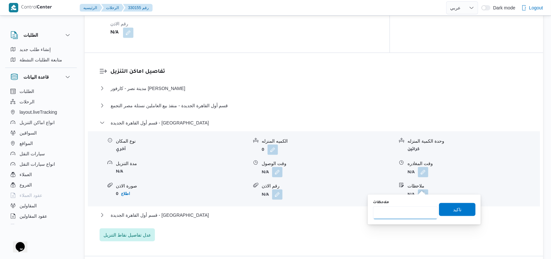
click at [412, 217] on input "ملاحظات" at bounding box center [405, 213] width 65 height 13
type input "كريم صلاح"
click at [464, 204] on span "تاكيد" at bounding box center [457, 209] width 36 height 13
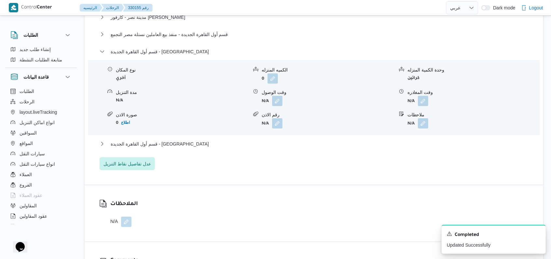
scroll to position [607, 0]
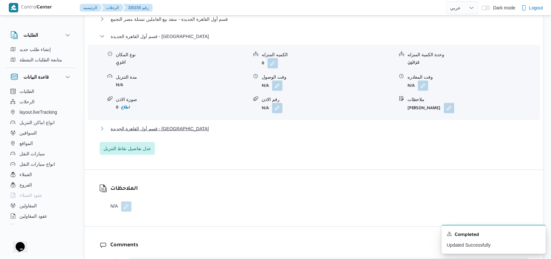
click at [164, 125] on span "قسم أول القاهرة الجديدة - الهدايا" at bounding box center [160, 129] width 98 height 8
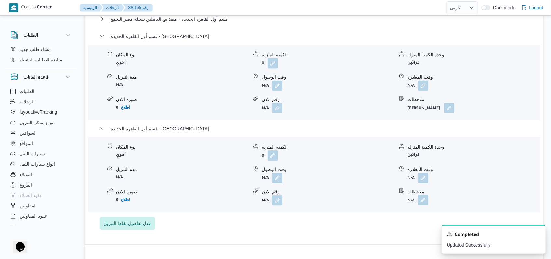
click at [421, 195] on button "button" at bounding box center [423, 200] width 10 height 10
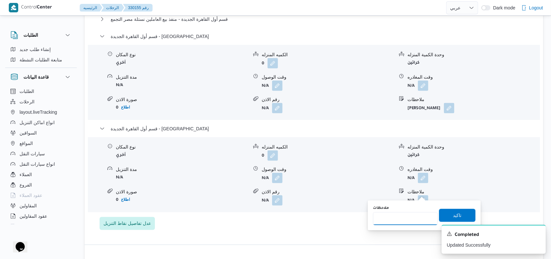
click at [414, 219] on input "ملاحظات" at bounding box center [405, 219] width 65 height 13
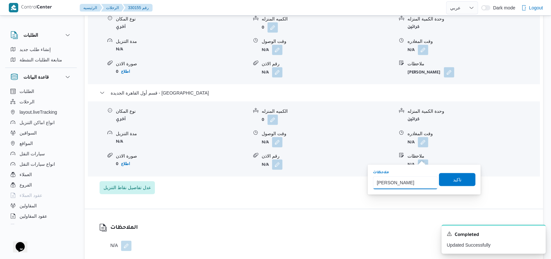
scroll to position [651, 0]
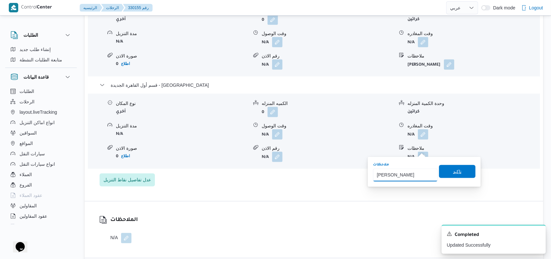
type input "حسن الحورانى"
click at [460, 172] on span "تاكيد" at bounding box center [457, 171] width 36 height 13
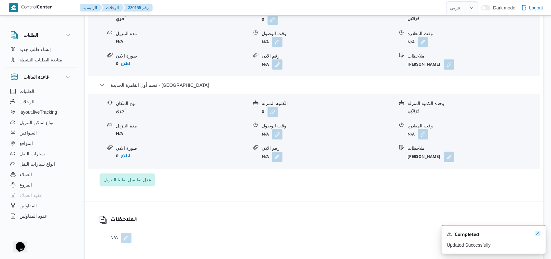
click at [540, 236] on icon "Dismiss toast" at bounding box center [537, 233] width 5 height 5
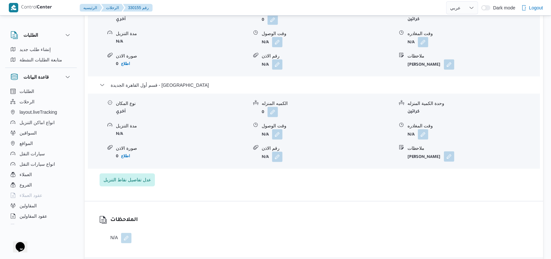
click at [448, 152] on button "button" at bounding box center [449, 157] width 10 height 10
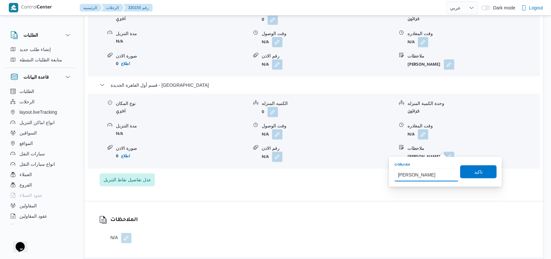
click at [440, 171] on input "حسن الحورانى" at bounding box center [426, 175] width 65 height 13
type input "حسن الحورانى الادارة"
click at [479, 167] on span "تاكيد" at bounding box center [478, 171] width 36 height 13
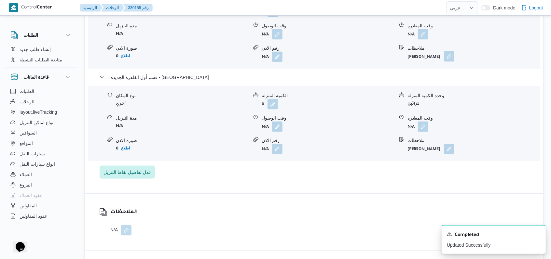
click at [444, 53] on button "button" at bounding box center [449, 56] width 10 height 10
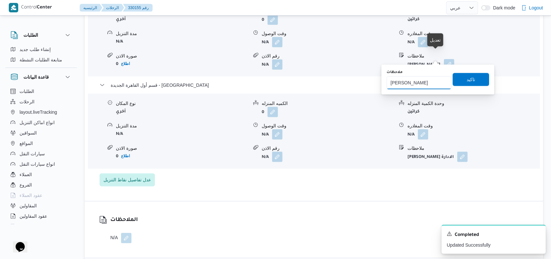
click at [430, 89] on input "كريم صلاح" at bounding box center [419, 82] width 65 height 13
type input "كريم صلاح الادراة"
click at [478, 78] on span "تاكيد" at bounding box center [471, 79] width 36 height 13
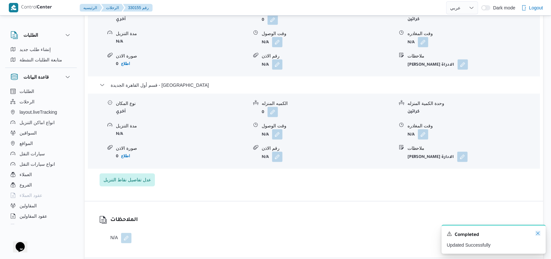
click at [540, 233] on icon "Dismiss toast" at bounding box center [537, 233] width 5 height 5
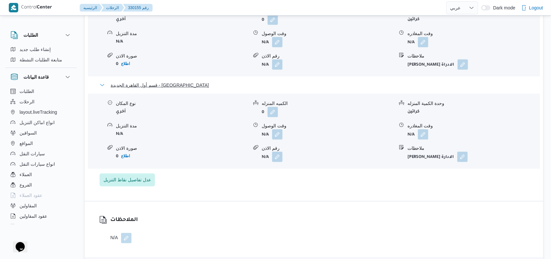
click at [159, 81] on span "قسم أول القاهرة الجديدة - الهدايا" at bounding box center [160, 85] width 98 height 8
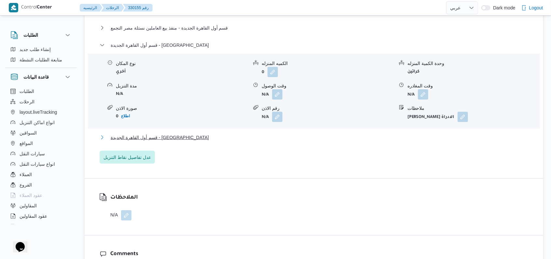
scroll to position [521, 0]
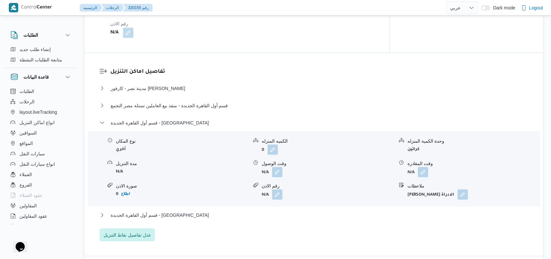
click at [129, 110] on div "مدينة نصر - كارفور مهدى عرفة نوع المكان أسواق خاصة الكميه المنزله 0 وحدة الكمية…" at bounding box center [314, 163] width 429 height 157
click at [140, 119] on span "قسم أول القاهرة الجديدة - الهدايا" at bounding box center [160, 123] width 98 height 8
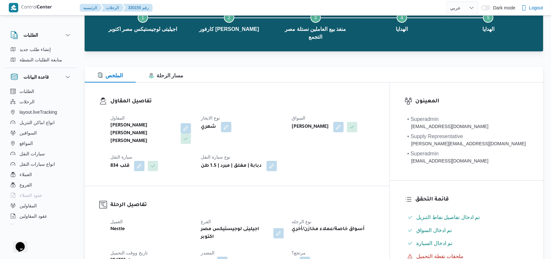
scroll to position [43, 0]
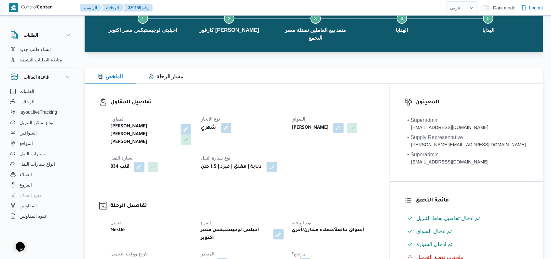
click at [284, 134] on div "نوع الايجار شهري" at bounding box center [242, 130] width 83 height 31
select select "ar"
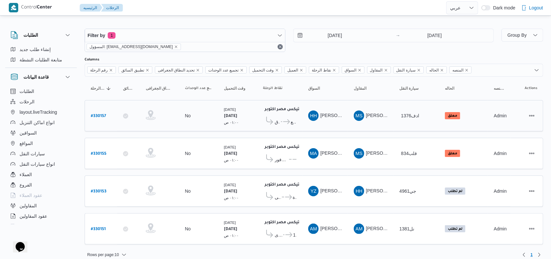
scroll to position [5, 0]
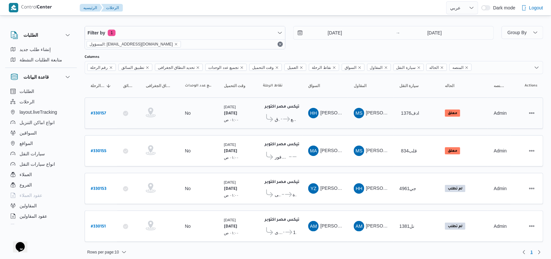
click at [101, 113] on b "# 330157" at bounding box center [98, 114] width 15 height 5
select select "ar"
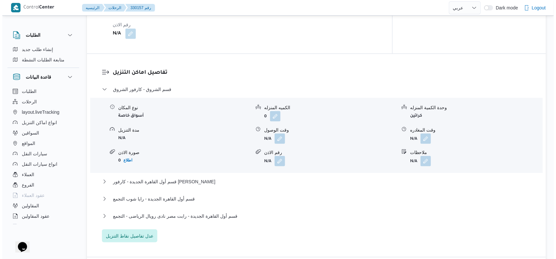
scroll to position [521, 0]
click at [153, 85] on span "قسم الشروق - كارفور الشروق" at bounding box center [140, 89] width 58 height 8
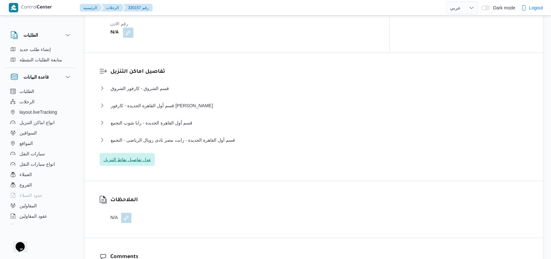
click at [154, 153] on span "عدل تفاصيل نقاط التنزيل" at bounding box center [127, 159] width 55 height 13
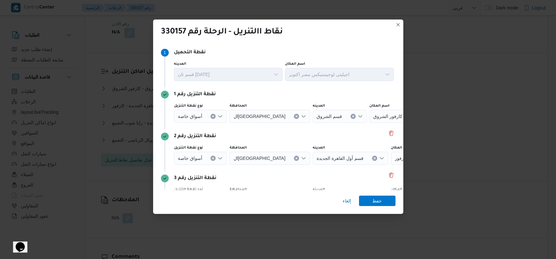
scroll to position [84, 0]
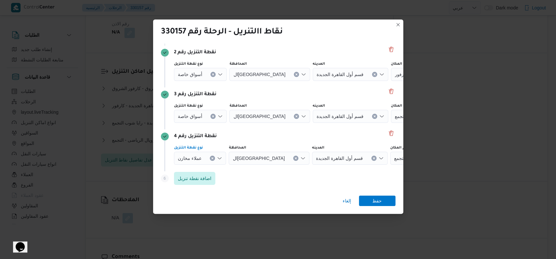
click at [212, 34] on icon "Clear input" at bounding box center [213, 32] width 3 height 3
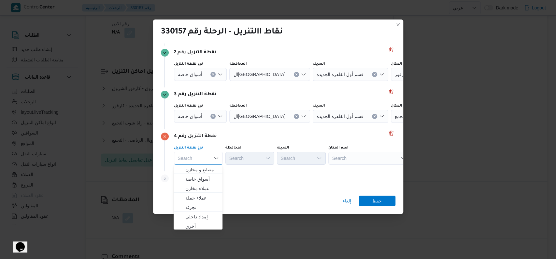
click at [212, 34] on icon "Clear input" at bounding box center [213, 32] width 3 height 3
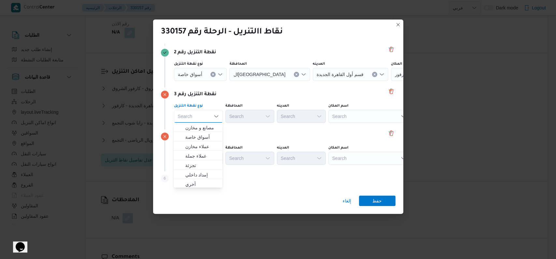
click at [213, 34] on icon "Clear input" at bounding box center [213, 32] width 3 height 3
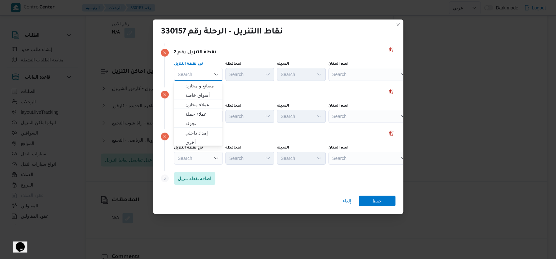
click at [263, 91] on div "نقطة التنزيل رقم 3" at bounding box center [278, 95] width 234 height 8
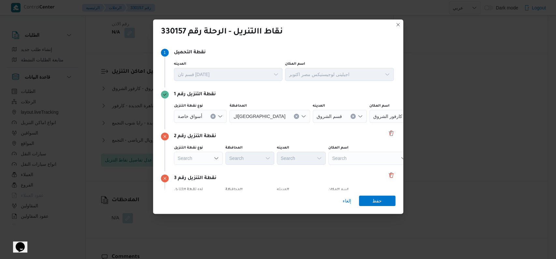
click at [213, 116] on icon "Clear input" at bounding box center [213, 117] width 2 height 2
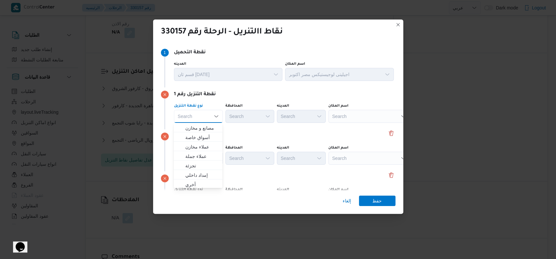
click at [292, 133] on div "نقطة التنزيل رقم 2" at bounding box center [278, 137] width 234 height 8
click at [346, 118] on div "Search" at bounding box center [368, 116] width 81 height 13
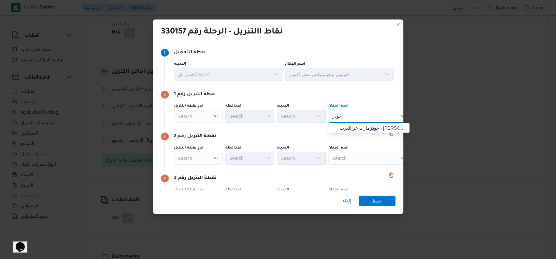
type input "جودز"
click at [362, 125] on span "جودز مارت عز العرب - ابو رواش | جودزمارت مصر | null" at bounding box center [373, 128] width 66 height 8
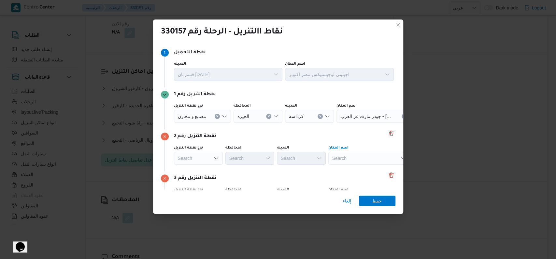
click at [339, 123] on div "Search" at bounding box center [376, 116] width 81 height 13
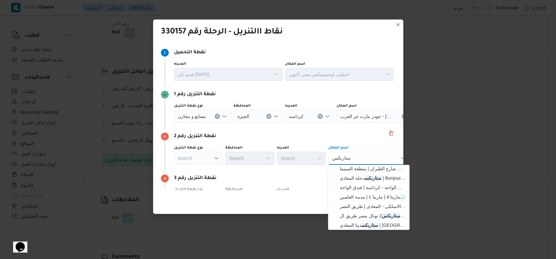
scroll to position [128, 0]
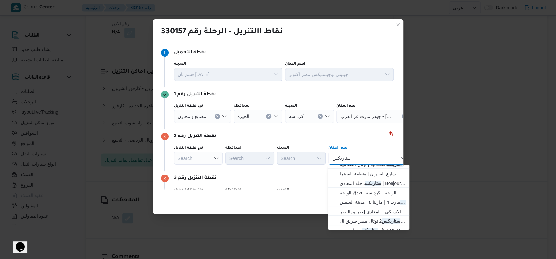
type input "ستاربكس"
click at [367, 214] on span "ستاربكس ش النصر الاسلكى - المعادى | طريق النصر | عزبة فهمي" at bounding box center [373, 212] width 66 height 8
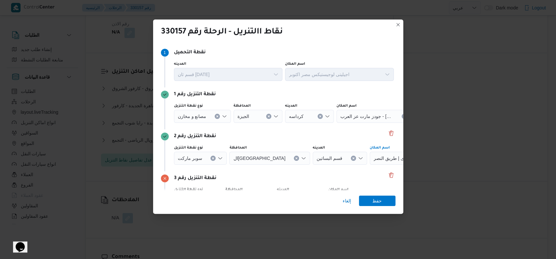
scroll to position [84, 0]
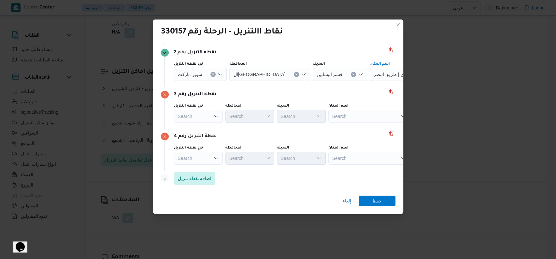
click at [357, 39] on div "Search" at bounding box center [376, 32] width 81 height 13
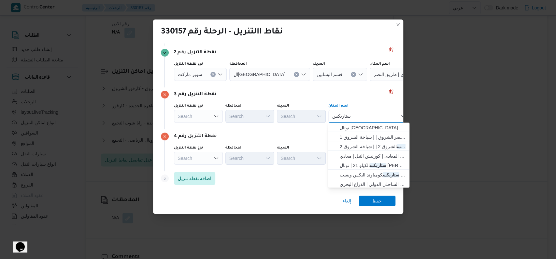
scroll to position [43, 0]
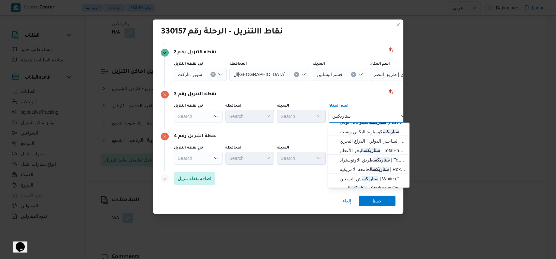
type input "ستاربكس"
click at [378, 158] on mark "ستاربكس" at bounding box center [381, 160] width 17 height 5
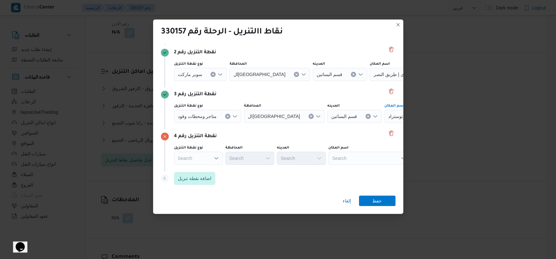
click at [323, 139] on div "نقطة التنزيل رقم 4" at bounding box center [278, 137] width 234 height 8
click at [376, 39] on div "Search" at bounding box center [376, 32] width 81 height 13
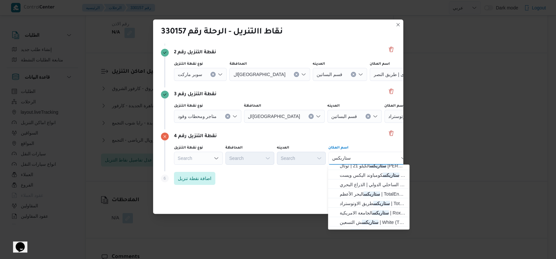
scroll to position [0, 0]
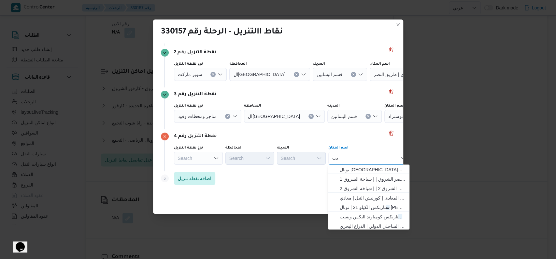
type input "س"
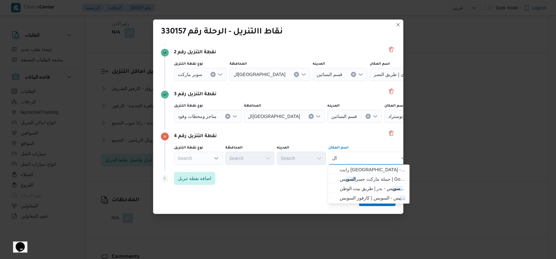
type input "ا"
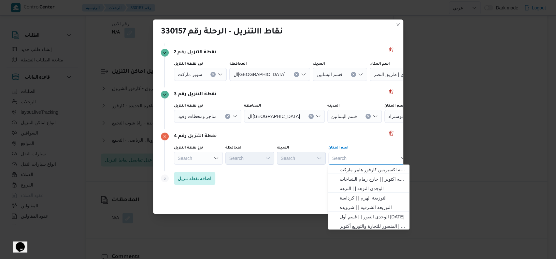
click at [190, 39] on div "Search" at bounding box center [202, 32] width 57 height 13
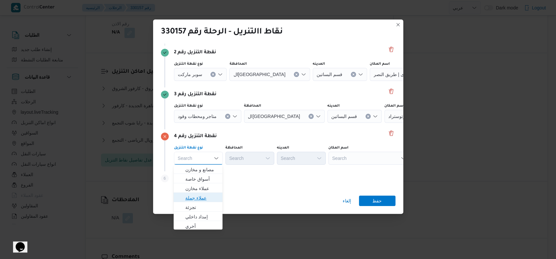
click at [205, 195] on span "عملاء جملة" at bounding box center [201, 198] width 33 height 8
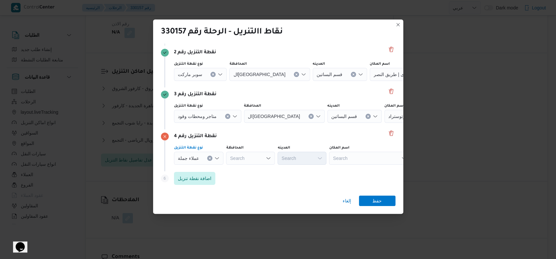
click at [260, 39] on div "Search" at bounding box center [257, 32] width 49 height 13
type input "القا"
click at [255, 171] on span "القا هرة" at bounding box center [253, 170] width 33 height 8
click at [315, 39] on div "Search" at bounding box center [309, 32] width 49 height 13
type input "ا"
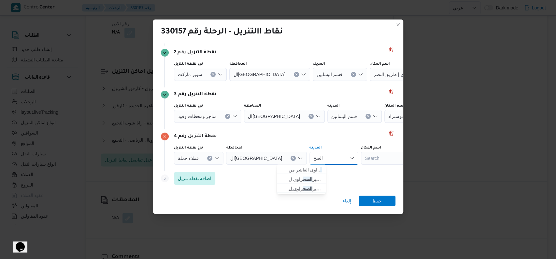
type input "الصح"
click at [306, 189] on span "الظهير الصح راوى لمحافظة ال" at bounding box center [304, 189] width 33 height 8
click at [375, 201] on span "حفظ" at bounding box center [376, 201] width 9 height 10
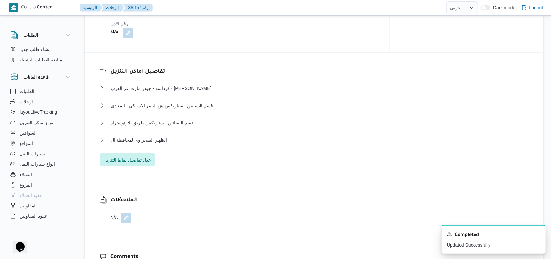
scroll to position [526, 0]
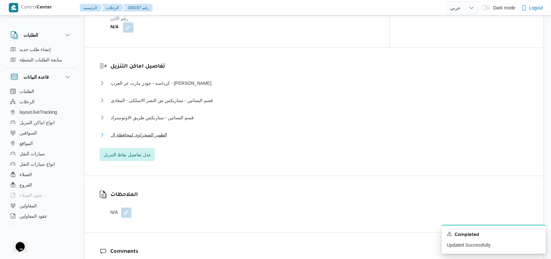
click at [163, 132] on span "الظهير الصحراوى لمحافظة ال" at bounding box center [139, 135] width 56 height 8
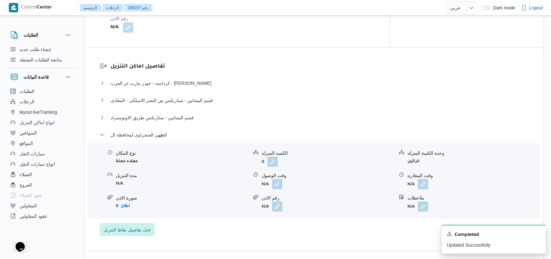
scroll to position [613, 0]
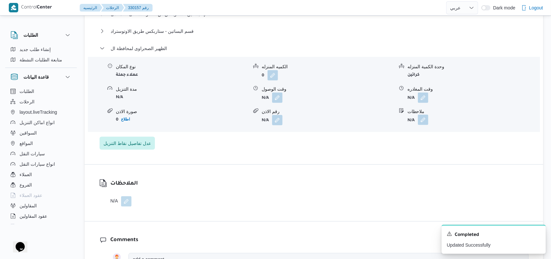
click at [427, 118] on button "button" at bounding box center [423, 120] width 10 height 10
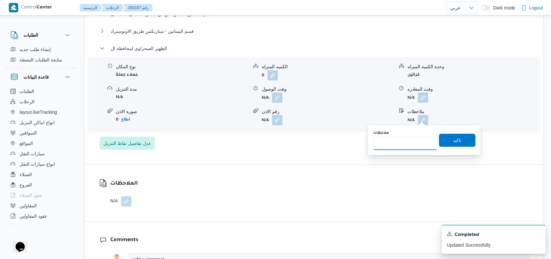
click at [417, 139] on input "ملاحظات" at bounding box center [405, 143] width 65 height 13
type input "توتال انرجيز للتسويق مصر طريق السويس الكيلو 45"
click at [443, 141] on span "تاكيد" at bounding box center [457, 140] width 36 height 13
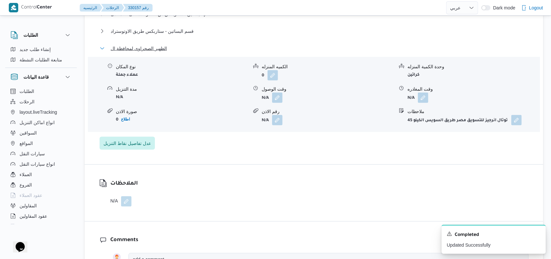
click at [146, 46] on span "الظهير الصحراوى لمحافظة ال" at bounding box center [139, 49] width 56 height 8
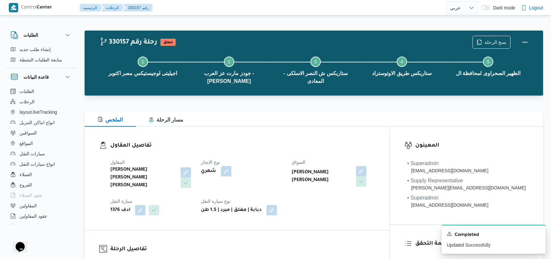
click at [280, 157] on div "المقاول محمد صلاح عبد الهادى عبد الحميد نوع الايجار شهري السواق هادى حسن حسن مح…" at bounding box center [242, 187] width 272 height 65
select select "ar"
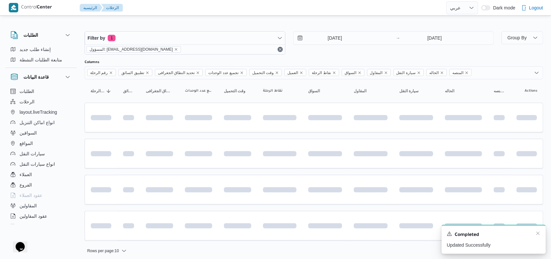
scroll to position [3, 0]
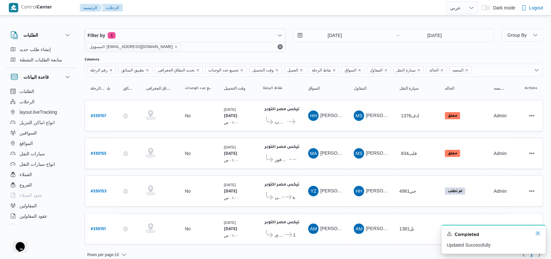
click at [539, 235] on icon "Dismiss toast" at bounding box center [537, 233] width 3 height 3
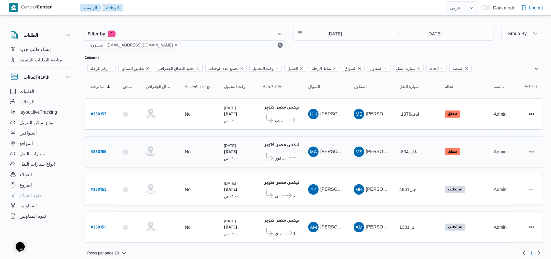
scroll to position [5, 0]
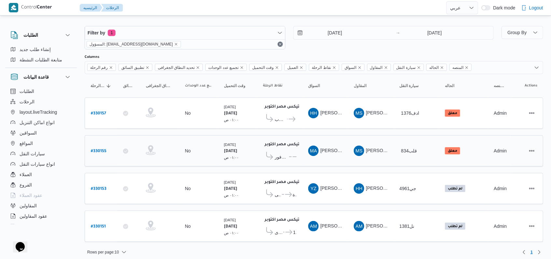
click at [303, 153] on td "السواق MA مصطفى احمد عبدربه ابراهيم" at bounding box center [325, 150] width 46 height 31
click at [289, 155] on icon at bounding box center [292, 157] width 7 height 5
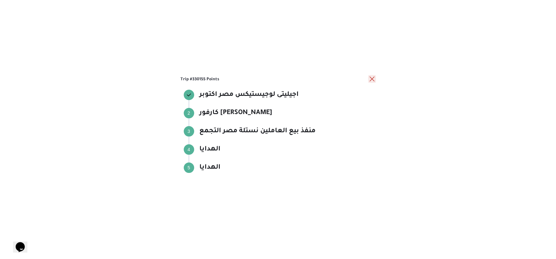
click at [370, 78] on button "close" at bounding box center [372, 79] width 8 height 8
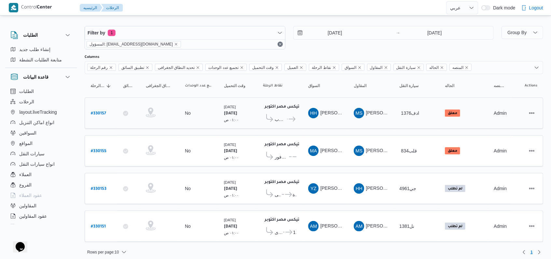
click at [271, 118] on icon at bounding box center [269, 118] width 7 height 8
click at [277, 118] on span "جودز مارت عز العرب - ابو رواش" at bounding box center [280, 120] width 11 height 8
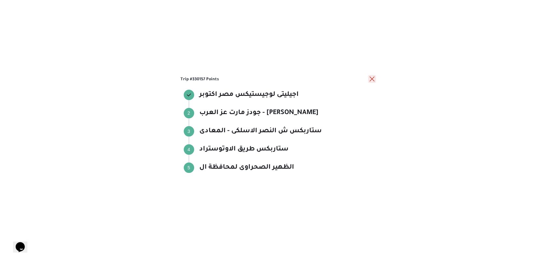
click at [371, 79] on button "close" at bounding box center [372, 79] width 8 height 8
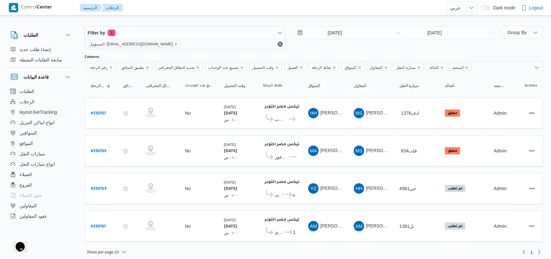
click at [326, 48] on div "10/8/2025 → 10/8/2025" at bounding box center [393, 37] width 201 height 23
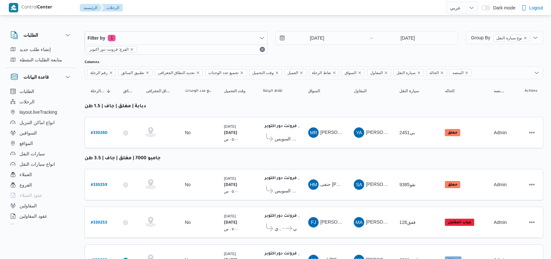
select select "ar"
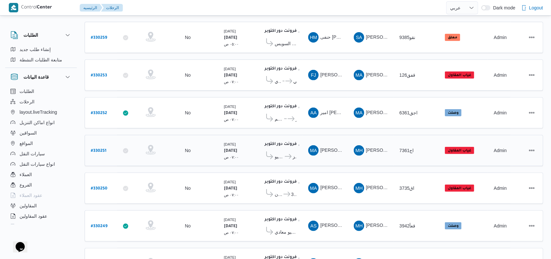
scroll to position [136, 0]
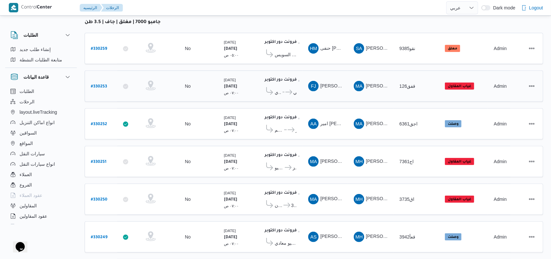
click at [97, 85] on b "# 330253" at bounding box center [99, 87] width 16 height 5
select select "ar"
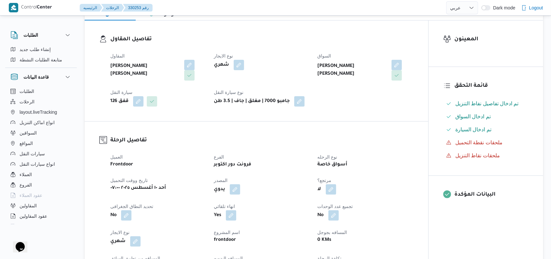
scroll to position [49, 0]
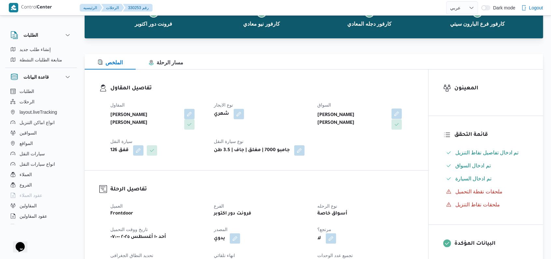
click at [392, 118] on button "button" at bounding box center [397, 114] width 10 height 10
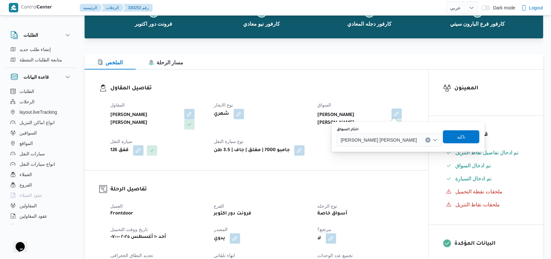
click at [379, 140] on span "فهد جميل محمد عبدالغنى" at bounding box center [379, 139] width 76 height 7
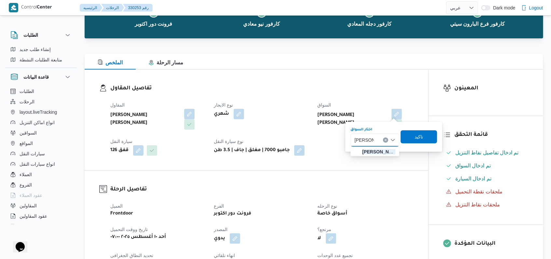
type input "احمد حامد"
click at [385, 154] on mark "احمد حامد" at bounding box center [381, 151] width 38 height 5
click at [428, 137] on span "تاكيد" at bounding box center [432, 137] width 8 height 8
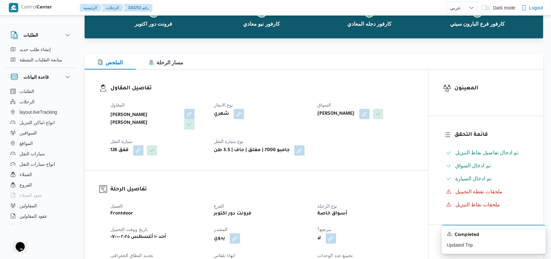
select select "ar"
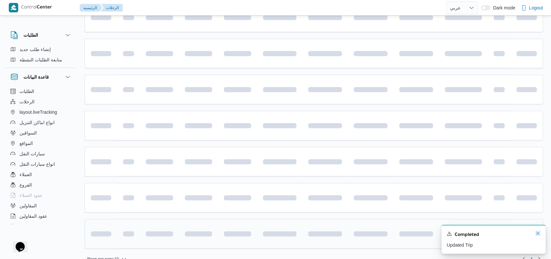
click at [537, 236] on icon "Dismiss toast" at bounding box center [537, 233] width 5 height 5
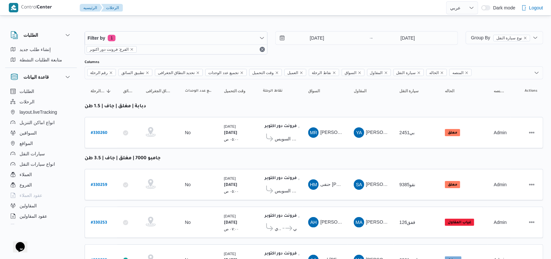
click at [297, 55] on div "Filter by 1 الفرع: فرونت دور اكتوبر 10/8/2025 → 10/8/2025" at bounding box center [271, 42] width 381 height 31
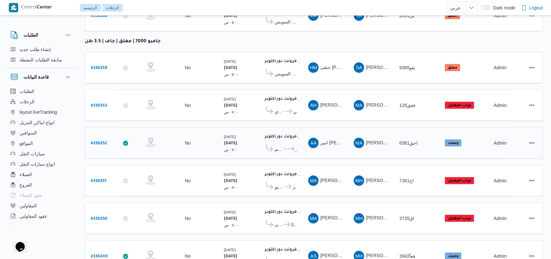
scroll to position [49, 0]
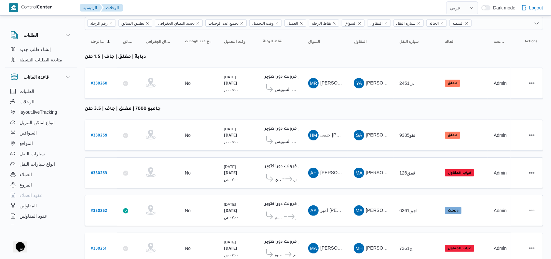
click at [295, 109] on table "رقم الرحلة Click to sort in ascending order تطبيق السائق Click to sort in ascen…" at bounding box center [314, 207] width 459 height 354
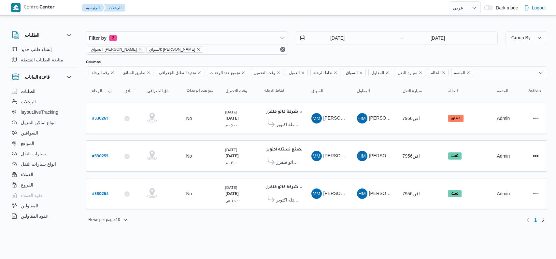
select select "ar"
click at [429, 35] on input "[DATE]" at bounding box center [437, 38] width 65 height 13
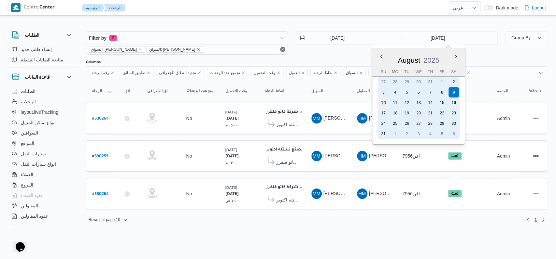
click at [387, 104] on div "10" at bounding box center [383, 103] width 12 height 12
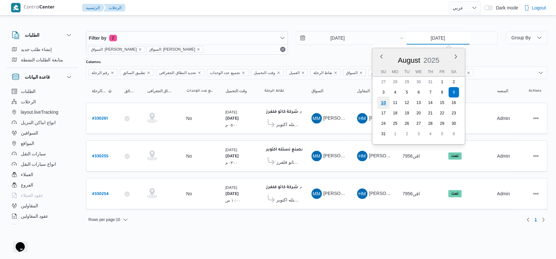
type input "[DATE]"
click at [291, 125] on span "مصنع نستله اكتوبر" at bounding box center [287, 125] width 23 height 8
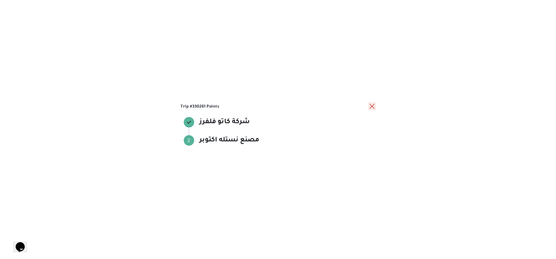
click at [369, 110] on button "close" at bounding box center [372, 107] width 8 height 8
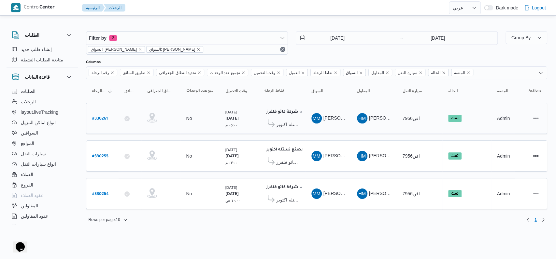
click at [104, 117] on b "# 330261" at bounding box center [100, 119] width 16 height 5
select select "ar"
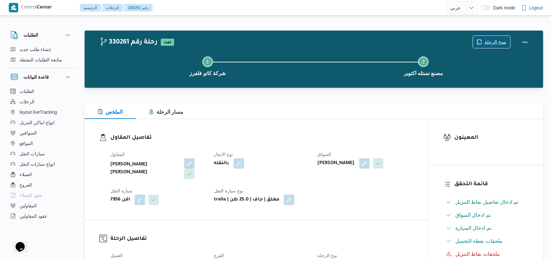
click at [492, 39] on span "نسخ الرحلة" at bounding box center [496, 42] width 22 height 8
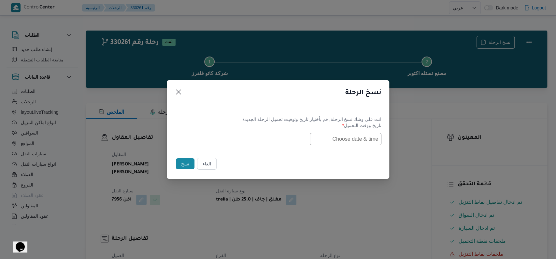
click at [358, 142] on input "text" at bounding box center [346, 139] width 72 height 12
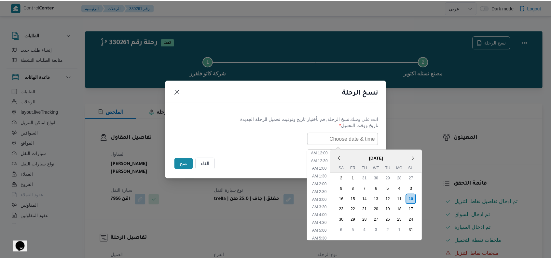
scroll to position [122, 0]
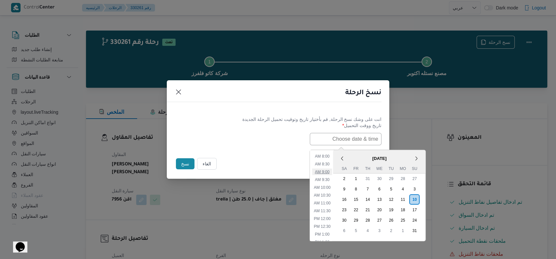
click at [325, 170] on li "9:00 AM" at bounding box center [322, 172] width 20 height 7
type input "10/08/2025 9:00AM"
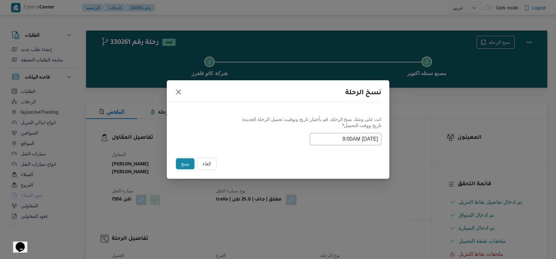
click at [271, 140] on div "Selected date: Sunday, August 10th, 2025 at 9:00 AM 10/08/2025 9:00AM" at bounding box center [277, 139] width 207 height 12
click at [181, 167] on button "نسخ" at bounding box center [185, 164] width 19 height 11
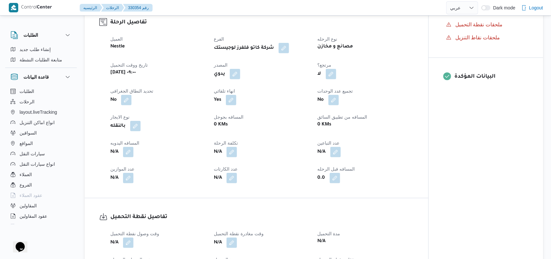
scroll to position [347, 0]
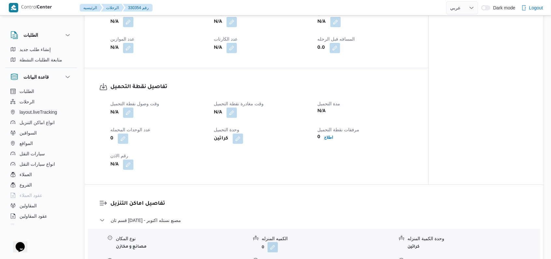
click at [133, 108] on span at bounding box center [127, 113] width 14 height 10
click at [129, 107] on button "button" at bounding box center [128, 112] width 10 height 10
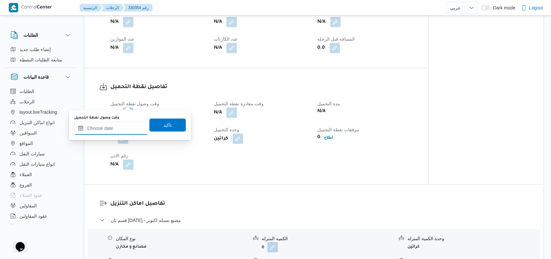
click at [123, 126] on input "وقت وصول نفطة التحميل" at bounding box center [111, 128] width 74 height 13
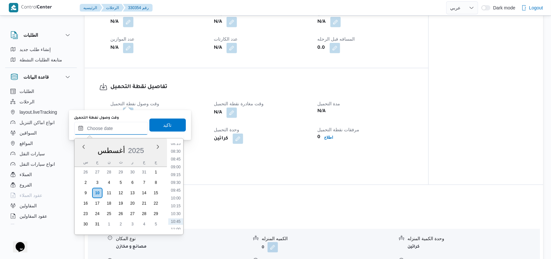
scroll to position [248, 0]
click at [180, 178] on li "09:00" at bounding box center [175, 180] width 15 height 7
type input "١٠/٠٨/٢٠٢٥ ٠٩:٠٠"
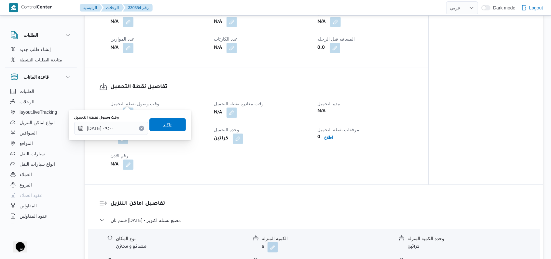
click at [173, 121] on span "تاكيد" at bounding box center [167, 124] width 36 height 13
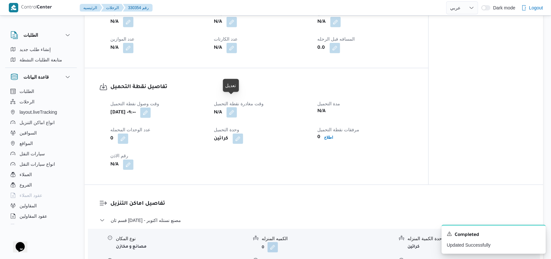
click at [235, 107] on button "button" at bounding box center [232, 112] width 10 height 10
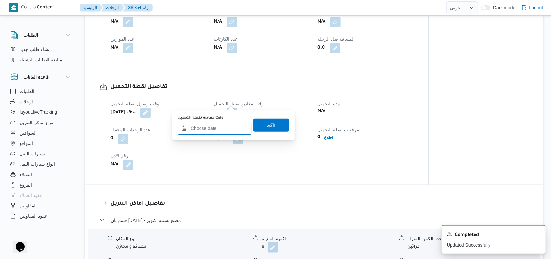
click at [224, 122] on input "وقت مغادرة نقطة التحميل" at bounding box center [215, 128] width 74 height 13
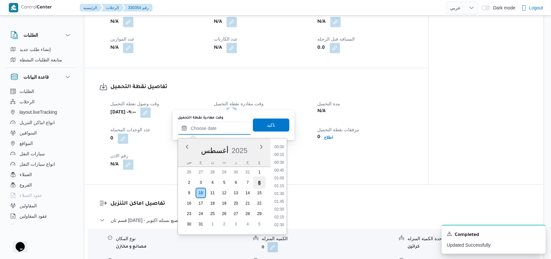
scroll to position [291, 0]
click at [280, 183] on li "10:30" at bounding box center [279, 184] width 15 height 7
type input "١٠/٠٨/٢٠٢٥ ١٠:٣٠"
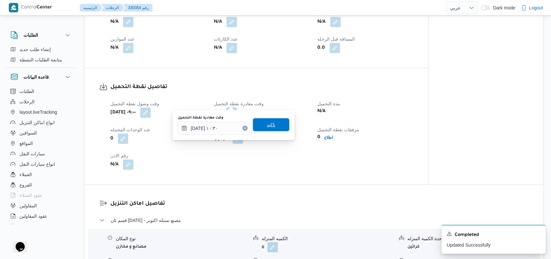
click at [275, 121] on span "تاكيد" at bounding box center [271, 124] width 36 height 13
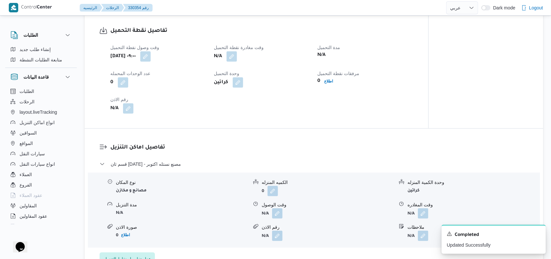
scroll to position [434, 0]
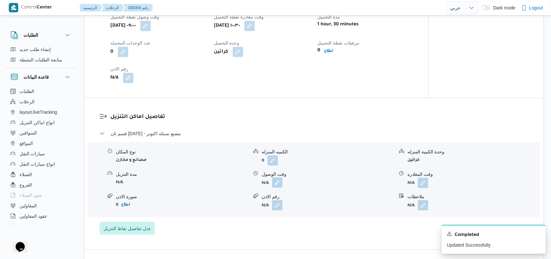
click at [282, 178] on button "button" at bounding box center [277, 183] width 10 height 10
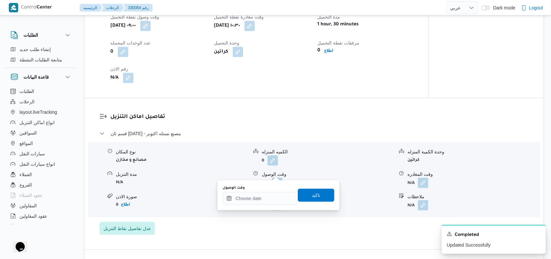
click at [262, 207] on div "You are in a dialog. To close this dialog, hit escape. وقت الوصول تاكيد" at bounding box center [278, 196] width 122 height 30
click at [262, 204] on input "وقت الوصول" at bounding box center [260, 198] width 74 height 13
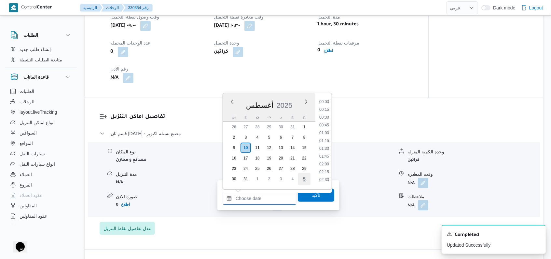
scroll to position [291, 0]
click at [326, 148] on li "10:45" at bounding box center [324, 146] width 15 height 7
type input "١٠/٠٨/٢٠٢٥ ١٠:٤٥"
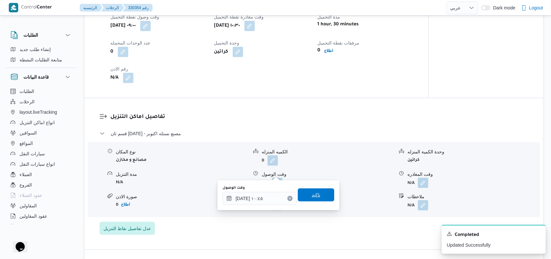
click at [321, 192] on span "تاكيد" at bounding box center [316, 195] width 36 height 13
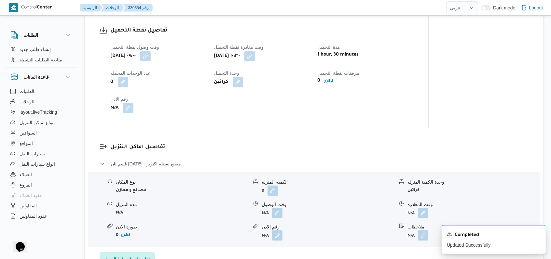
scroll to position [391, 0]
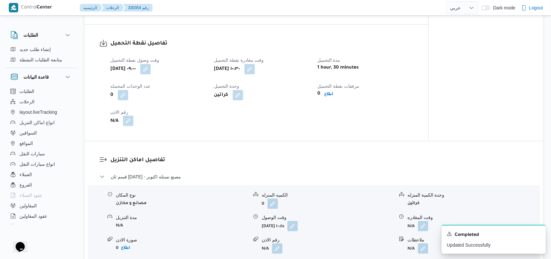
click at [132, 116] on button "button" at bounding box center [128, 121] width 10 height 10
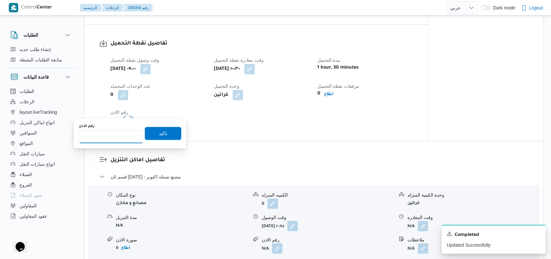
click at [124, 131] on input "رقم الاذن" at bounding box center [111, 137] width 65 height 13
type input "10968"
click at [159, 133] on span "تاكيد" at bounding box center [163, 134] width 8 height 8
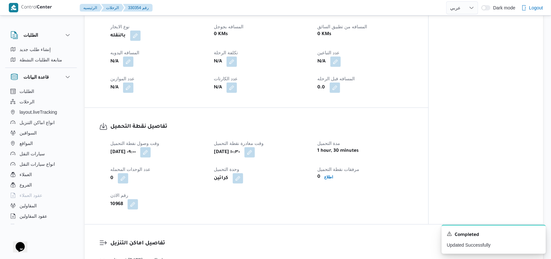
scroll to position [260, 0]
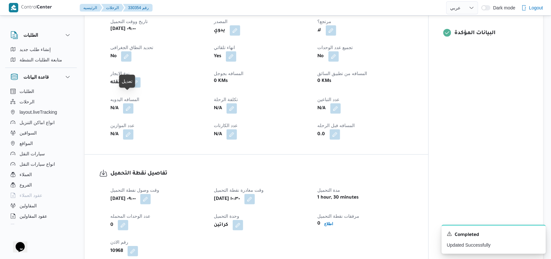
click at [114, 131] on b "N/A" at bounding box center [114, 135] width 8 height 8
click at [125, 103] on button "button" at bounding box center [128, 108] width 10 height 10
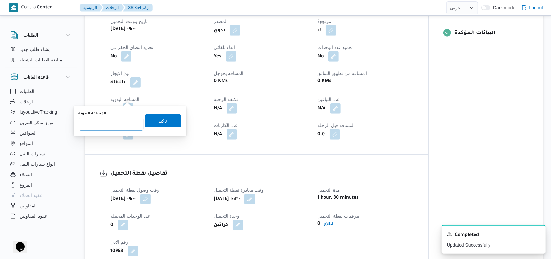
click at [116, 121] on input "المسافه اليدويه" at bounding box center [111, 124] width 65 height 13
type input "8"
click at [163, 123] on span "تاكيد" at bounding box center [163, 120] width 36 height 13
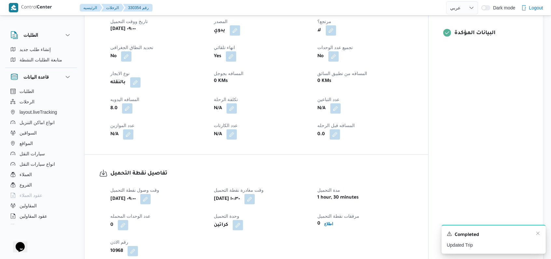
click at [535, 234] on div "Completed" at bounding box center [494, 235] width 94 height 8
click at [538, 235] on icon "Dismiss toast" at bounding box center [537, 233] width 3 height 3
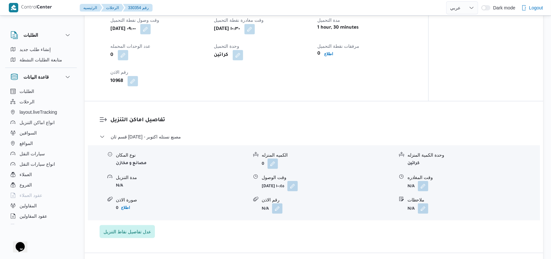
scroll to position [434, 0]
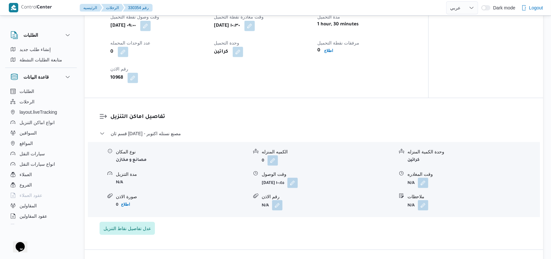
click at [332, 46] on div "مرفقات نقطة التحميل 0 اطلاع" at bounding box center [366, 48] width 96 height 18
click at [332, 49] on b "اطلاع" at bounding box center [329, 51] width 9 height 5
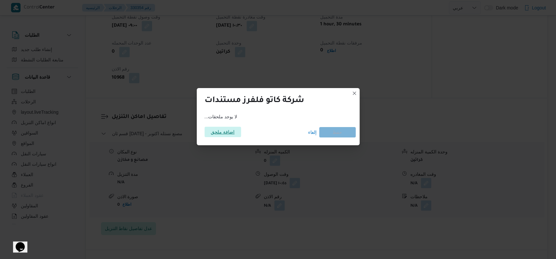
click at [227, 134] on span "اضافة ملحق" at bounding box center [223, 132] width 24 height 10
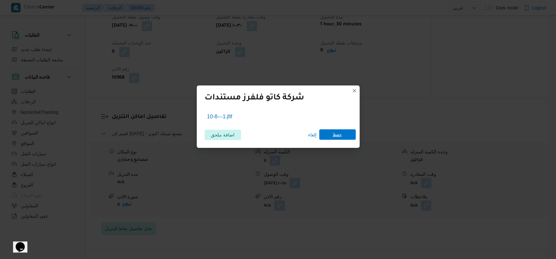
click at [354, 139] on span "حفظ" at bounding box center [337, 135] width 36 height 10
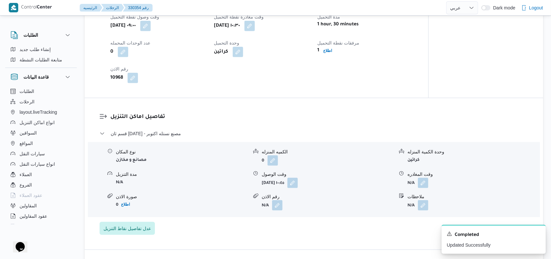
click at [393, 201] on div "نوع المكان مصانع و مخازن الكميه المنزله 0 وحدة الكمية المنزله كراتين مدة التنزي…" at bounding box center [313, 180] width 457 height 74
click at [537, 235] on icon "Dismiss toast" at bounding box center [537, 233] width 5 height 5
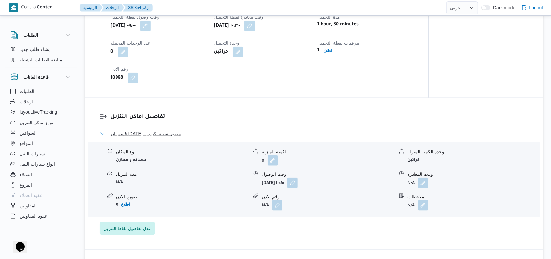
click at [175, 130] on span "قسم ثان 6 أكتوبر - مصنع نستله اكتوبر" at bounding box center [146, 134] width 70 height 8
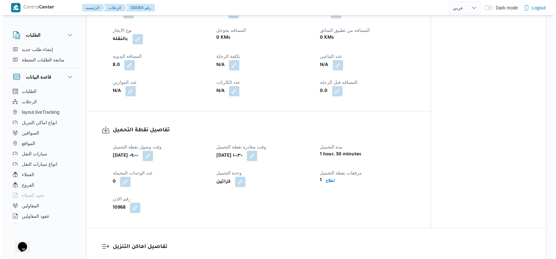
scroll to position [0, 0]
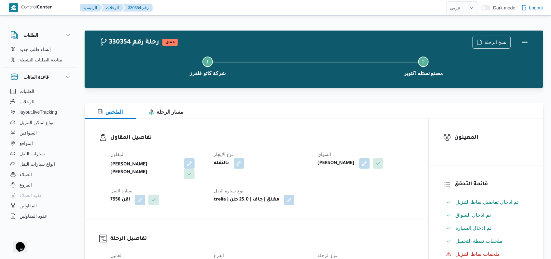
click at [300, 164] on div "بالنقله" at bounding box center [261, 164] width 97 height 12
select select "ar"
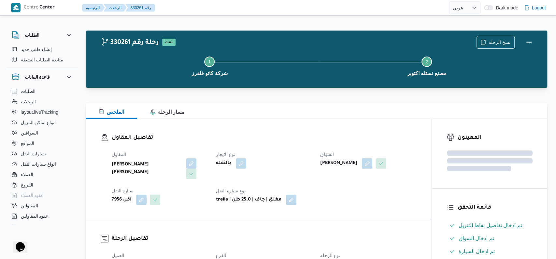
select select "ar"
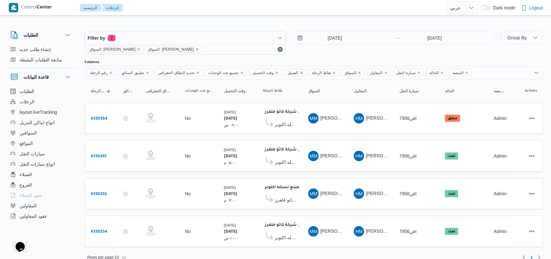
click at [336, 50] on div "9/8/2025 → 10/8/2025" at bounding box center [393, 42] width 201 height 23
click at [337, 46] on div "9/8/2025 → 10/8/2025" at bounding box center [393, 42] width 201 height 23
click at [336, 39] on input "[DATE]" at bounding box center [331, 38] width 74 height 13
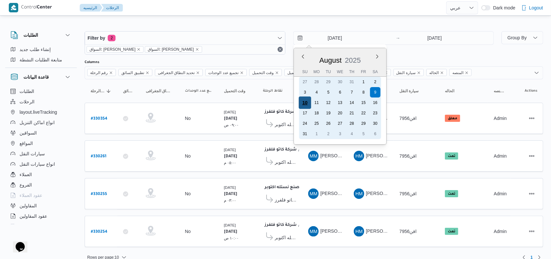
click at [305, 104] on div "10" at bounding box center [304, 103] width 12 height 12
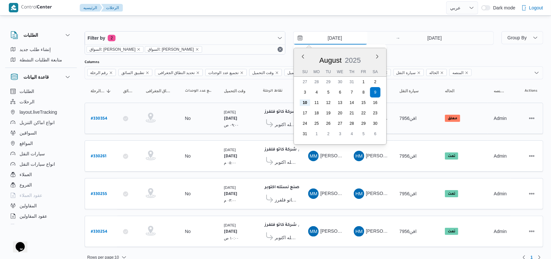
type input "[DATE]"
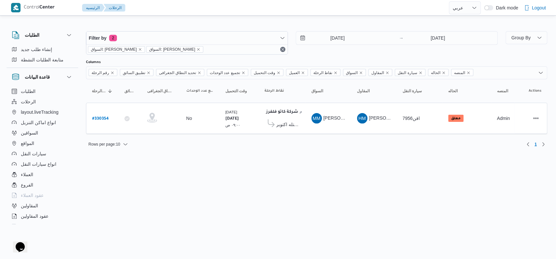
click at [405, 53] on div "[DATE] → [DATE]" at bounding box center [397, 42] width 202 height 23
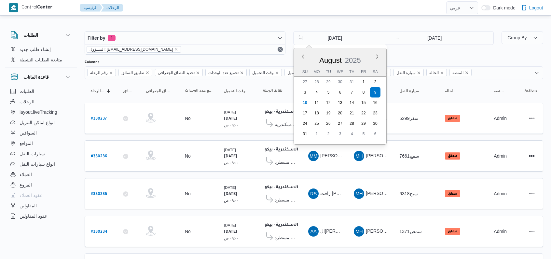
select select "ar"
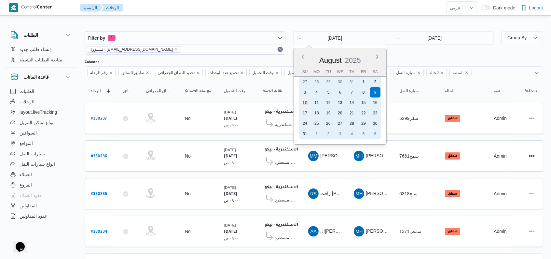
click at [307, 101] on div "10" at bounding box center [304, 103] width 12 height 12
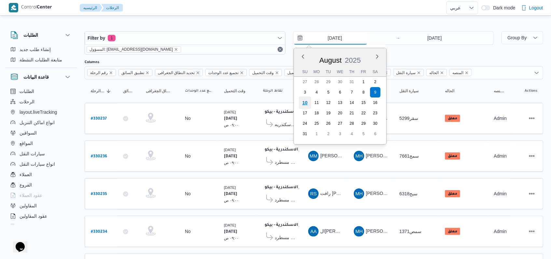
type input "[DATE]"
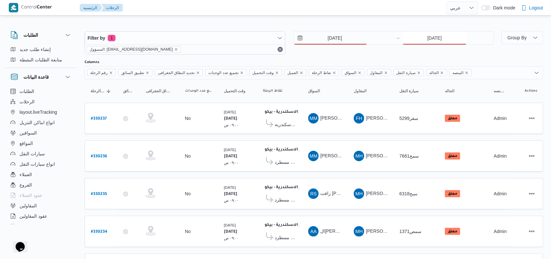
click at [429, 43] on input "[DATE]" at bounding box center [434, 38] width 65 height 13
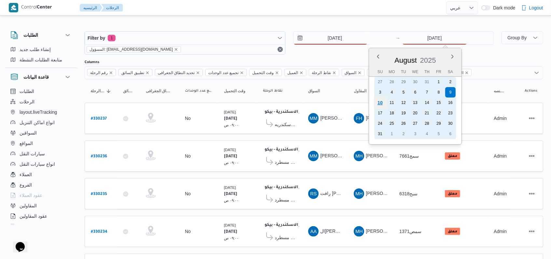
click at [381, 104] on div "10" at bounding box center [380, 103] width 12 height 12
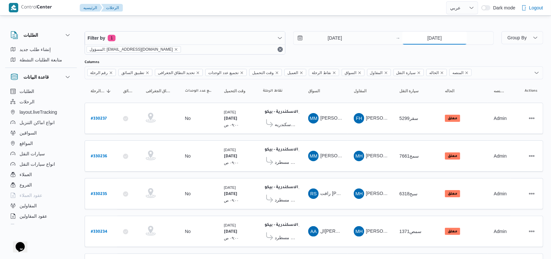
type input "[DATE]"
click at [342, 52] on div "[DATE] → [DATE]" at bounding box center [393, 42] width 201 height 23
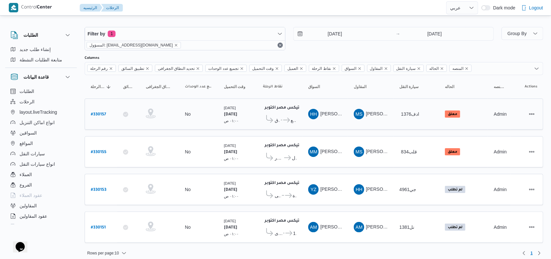
scroll to position [5, 0]
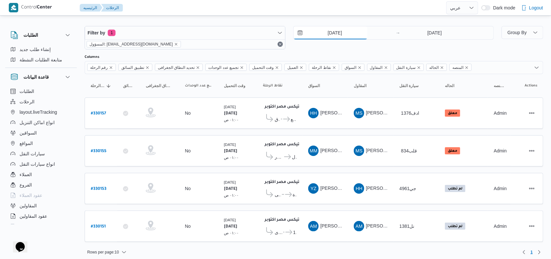
click at [350, 31] on input "[DATE]" at bounding box center [331, 32] width 74 height 13
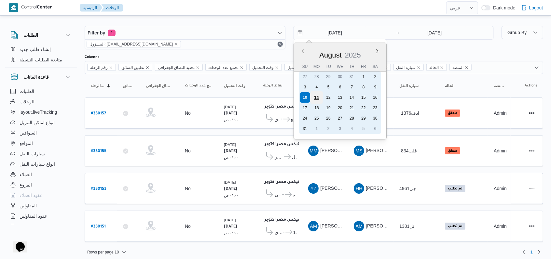
click at [318, 100] on div "11" at bounding box center [316, 97] width 12 height 12
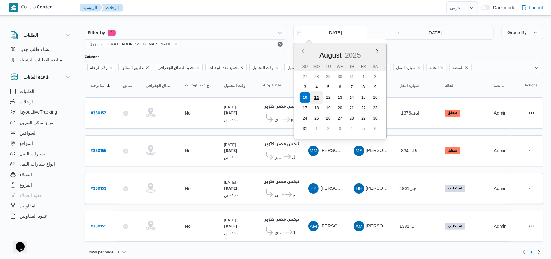
type input "[DATE]"
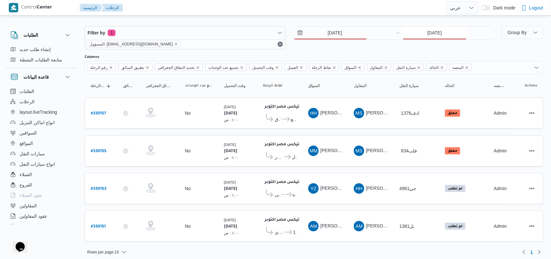
click at [419, 34] on input "[DATE]" at bounding box center [434, 32] width 65 height 13
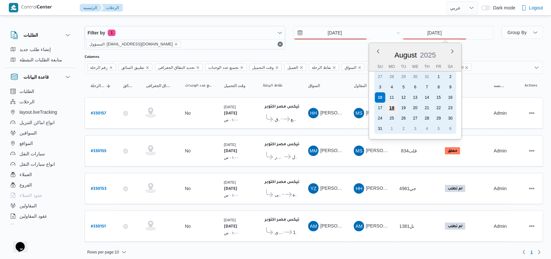
click at [391, 102] on div "18" at bounding box center [392, 108] width 12 height 12
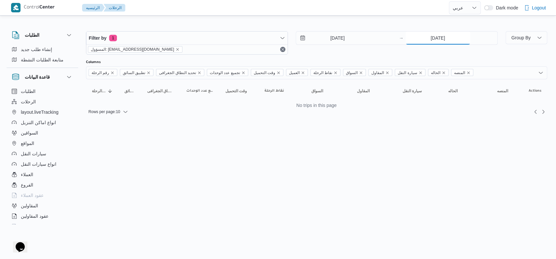
click at [428, 43] on input "[DATE]" at bounding box center [437, 38] width 65 height 13
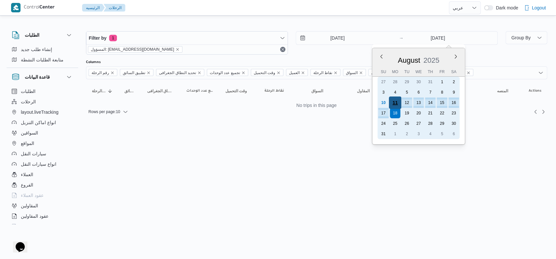
click at [394, 105] on div "11" at bounding box center [394, 103] width 12 height 12
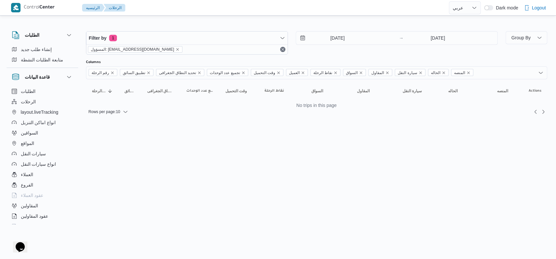
click at [351, 55] on div "Filter by 1 المسؤول: [EMAIL_ADDRESS][DOMAIN_NAME] [DATE] → [DATE]" at bounding box center [291, 42] width 419 height 31
click at [437, 40] on input "[DATE]" at bounding box center [437, 38] width 65 height 13
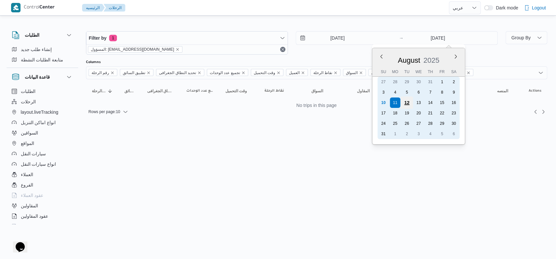
click at [406, 103] on div "12" at bounding box center [406, 103] width 12 height 12
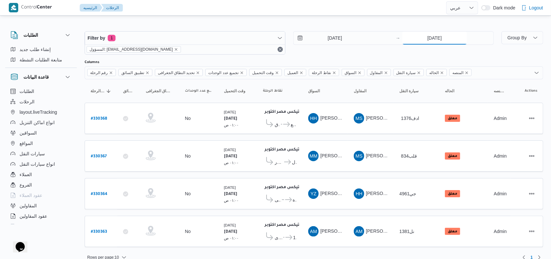
click at [422, 40] on input "[DATE]" at bounding box center [434, 38] width 65 height 13
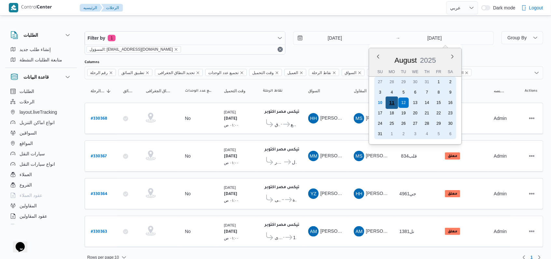
click at [391, 103] on div "11" at bounding box center [392, 103] width 12 height 12
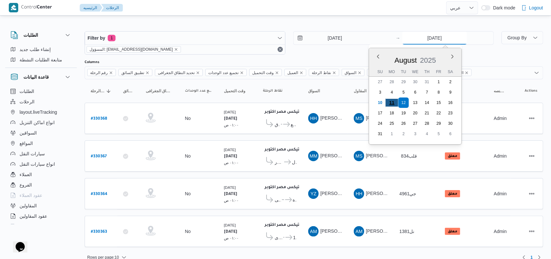
type input "[DATE]"
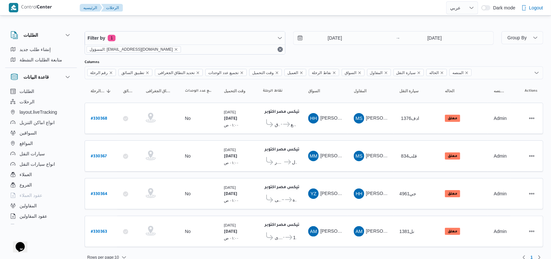
click at [345, 48] on div "[DATE] → [DATE]" at bounding box center [393, 42] width 201 height 23
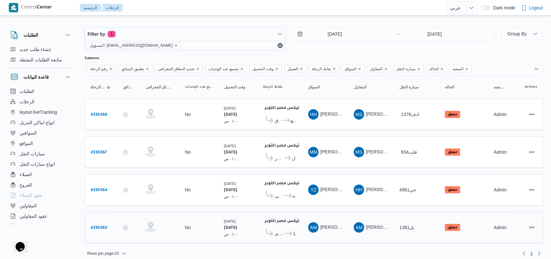
scroll to position [5, 0]
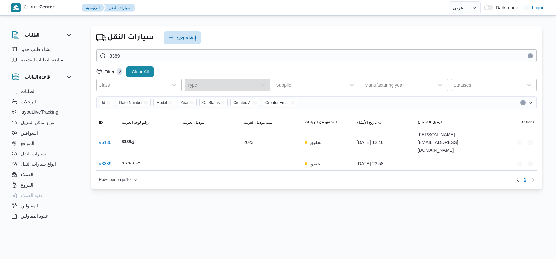
select select "ar"
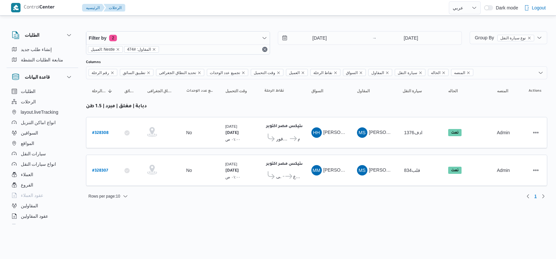
select select "ar"
click at [302, 36] on input "[DATE]" at bounding box center [315, 38] width 74 height 13
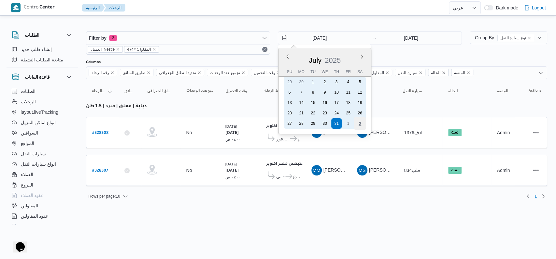
click at [359, 123] on div "2" at bounding box center [359, 124] width 12 height 12
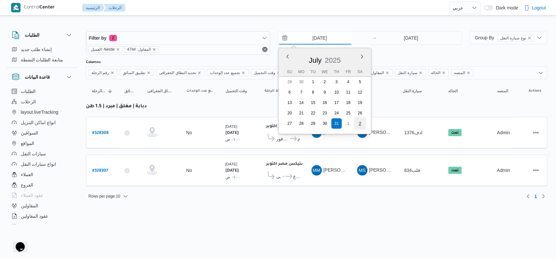
type input "[DATE]"
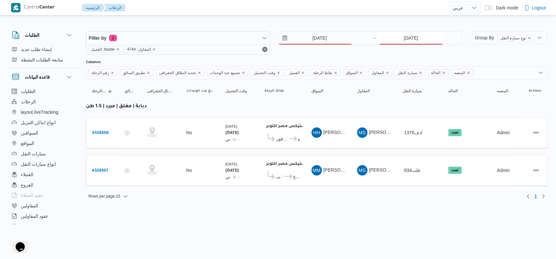
click at [398, 35] on input "[DATE]" at bounding box center [410, 38] width 65 height 13
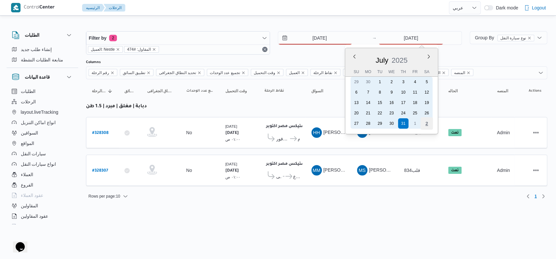
click at [423, 124] on div "2" at bounding box center [426, 124] width 12 height 12
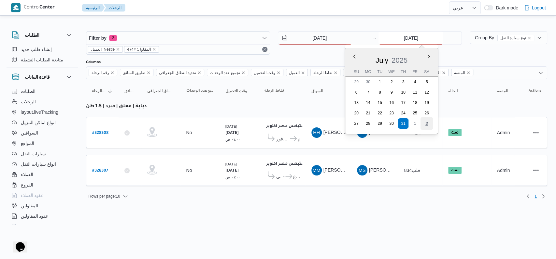
type input "2/8/2025"
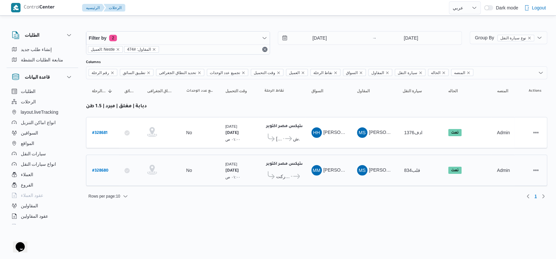
click at [100, 169] on b "# 328680" at bounding box center [100, 171] width 16 height 5
select select "ar"
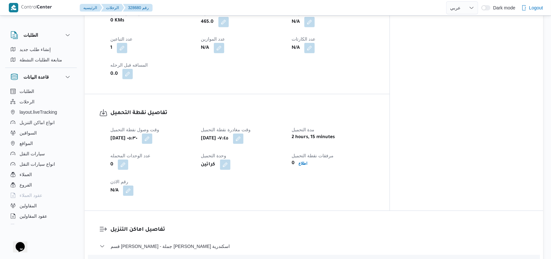
scroll to position [304, 0]
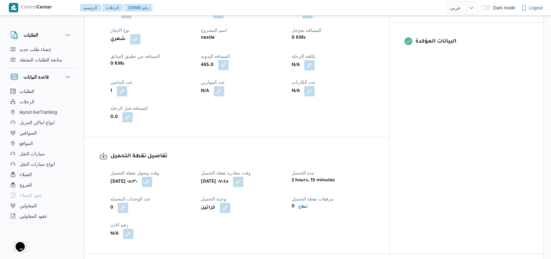
click at [229, 65] on button "button" at bounding box center [223, 65] width 10 height 10
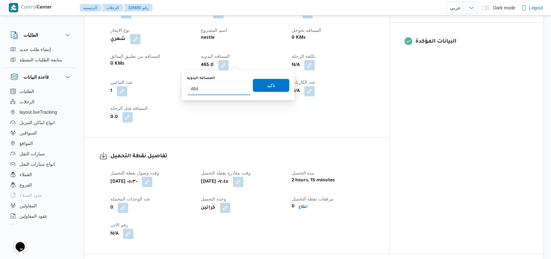
click at [240, 90] on input "464" at bounding box center [219, 88] width 65 height 13
type input "463"
click at [240, 90] on input "463" at bounding box center [219, 88] width 65 height 13
click at [269, 86] on span "تاكيد" at bounding box center [271, 85] width 8 height 8
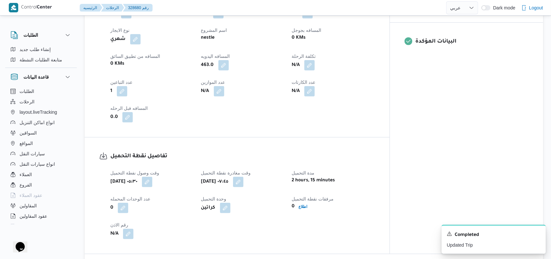
select select "ar"
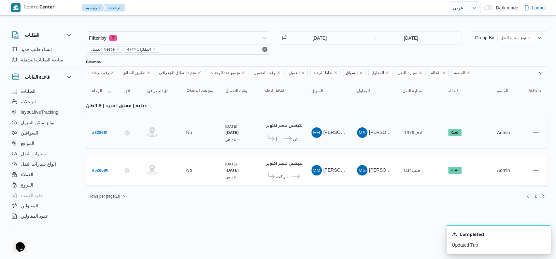
click at [97, 131] on b "# 328681" at bounding box center [99, 133] width 15 height 5
select select "ar"
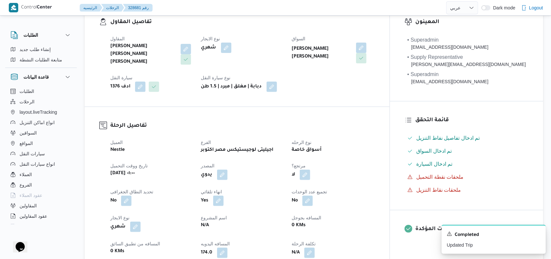
scroll to position [260, 0]
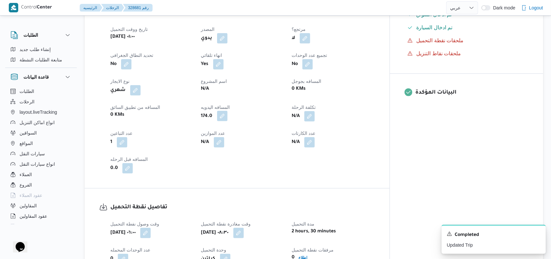
click at [228, 111] on button "button" at bounding box center [222, 116] width 10 height 10
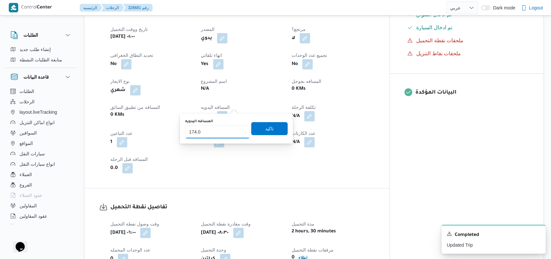
click at [210, 135] on input "174.0" at bounding box center [217, 132] width 65 height 13
drag, startPoint x: 210, startPoint y: 132, endPoint x: 192, endPoint y: 137, distance: 18.9
click at [192, 137] on input "174.0" at bounding box center [217, 132] width 65 height 13
type input "152"
click at [265, 131] on span "تاكيد" at bounding box center [269, 129] width 8 height 8
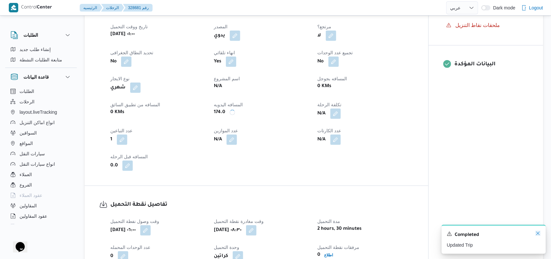
click at [536, 235] on icon "Dismiss toast" at bounding box center [537, 233] width 5 height 5
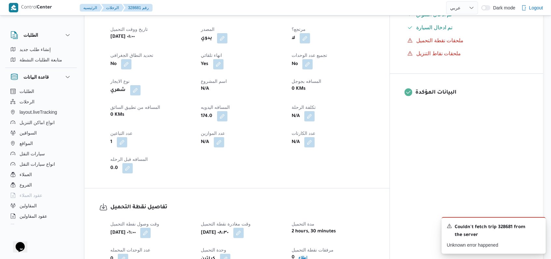
click at [309, 159] on div "العميل Nestle الفرع اجيليتى لوجيستيكس مصر اكتوبر نوع الرحله أسواق خاصة تاريخ وو…" at bounding box center [242, 88] width 272 height 180
click at [538, 228] on icon "Dismiss toast" at bounding box center [537, 225] width 5 height 5
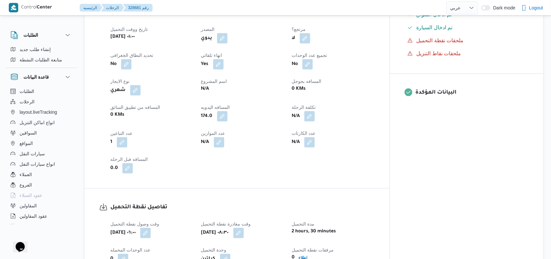
click at [335, 167] on div "تفاصيل الرحلة العميل Nestle الفرع اجيليتى لوجيستيكس مصر اكتوبر نوع الرحله أسواق…" at bounding box center [237, 79] width 305 height 218
click at [228, 111] on button "button" at bounding box center [222, 116] width 10 height 10
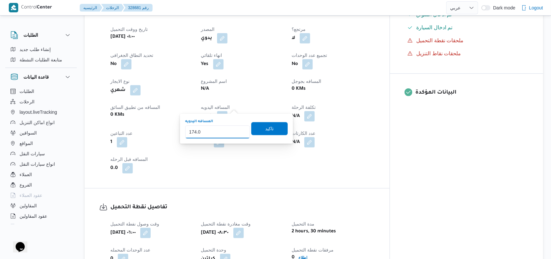
click at [190, 142] on div "You are in a dialog. To close this dialog, hit escape. المسافه اليدويه 174.0 تا…" at bounding box center [236, 129] width 113 height 30
click at [212, 130] on input "174.0" at bounding box center [217, 132] width 65 height 13
type input "1"
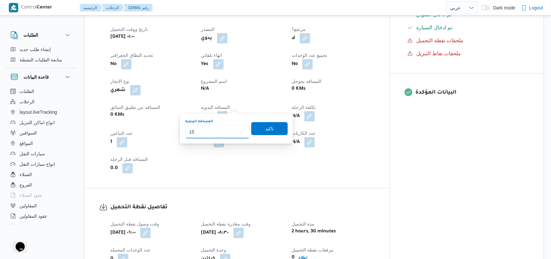
type input "152"
click at [265, 129] on span "تاكيد" at bounding box center [269, 129] width 8 height 8
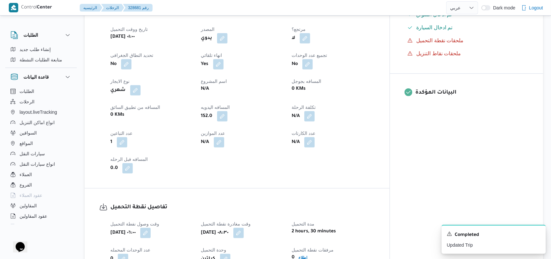
select select "ar"
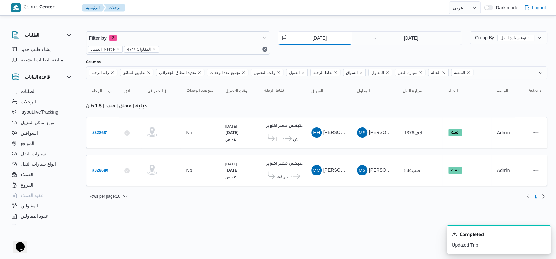
click at [323, 40] on input "2/8/2025" at bounding box center [315, 38] width 74 height 13
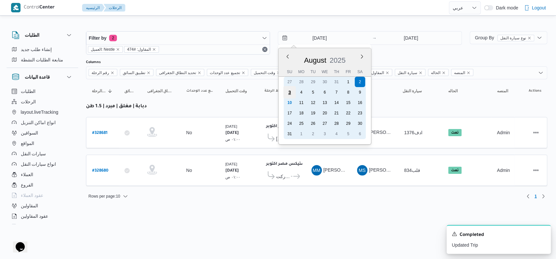
click at [293, 92] on div "3" at bounding box center [289, 92] width 12 height 12
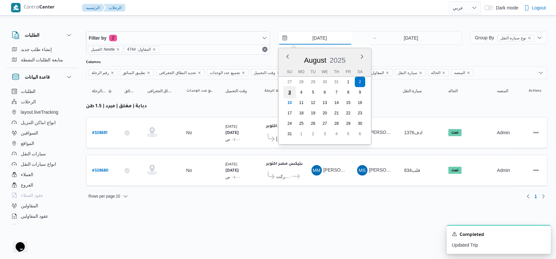
type input "3/8/2025"
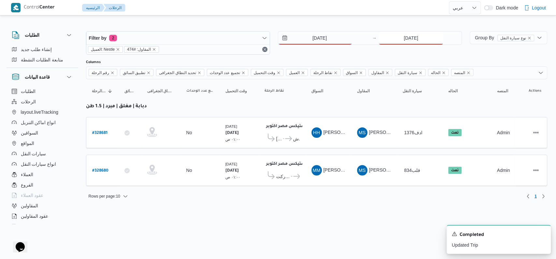
click at [398, 43] on input "2/8/2025" at bounding box center [410, 38] width 65 height 13
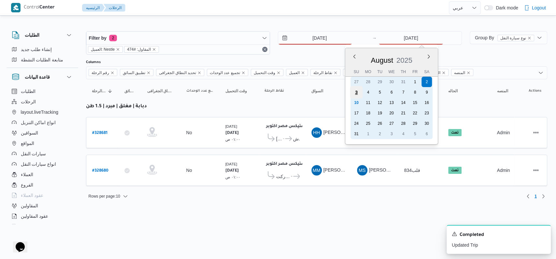
click at [359, 93] on div "3" at bounding box center [356, 92] width 12 height 12
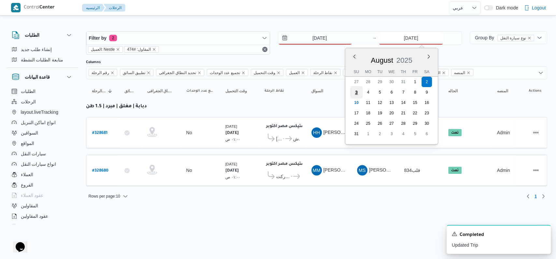
type input "3/8/2025"
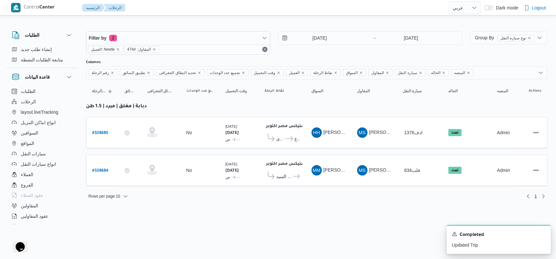
click at [284, 217] on html "Control Center الرئيسيه الرحلات English عربي Dark mode Logout الطلبات إنشاء طلب…" at bounding box center [278, 129] width 556 height 259
click at [104, 169] on b "# 328684" at bounding box center [100, 171] width 16 height 5
select select "ar"
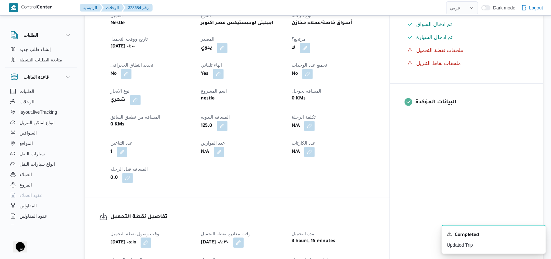
scroll to position [260, 0]
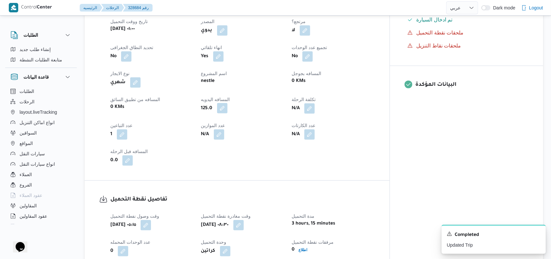
click at [228, 106] on button "button" at bounding box center [222, 108] width 10 height 10
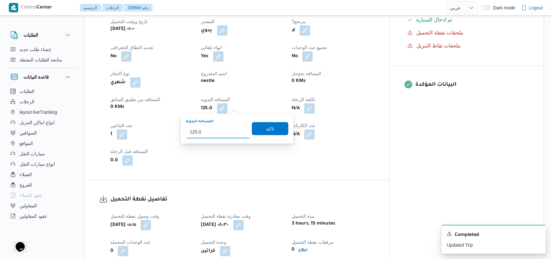
drag, startPoint x: 213, startPoint y: 132, endPoint x: 192, endPoint y: 143, distance: 23.2
click at [192, 143] on div "You are in a dialog. To close this dialog, hit escape. المسافه اليدويه 125.0 تا…" at bounding box center [237, 129] width 113 height 30
type input "138"
click at [271, 130] on span "تاكيد" at bounding box center [270, 128] width 36 height 13
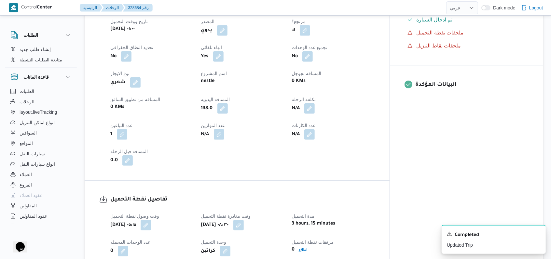
select select "ar"
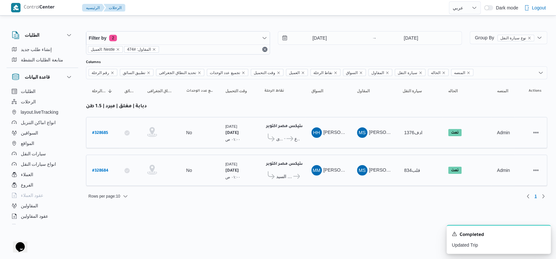
click at [107, 133] on b "# 328685" at bounding box center [100, 133] width 16 height 5
select select "ar"
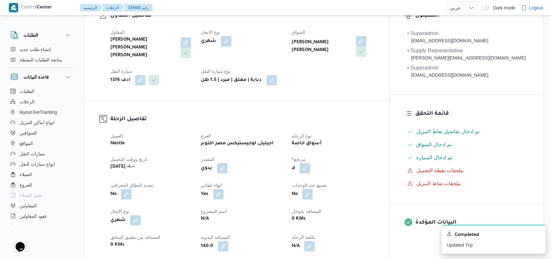
scroll to position [260, 0]
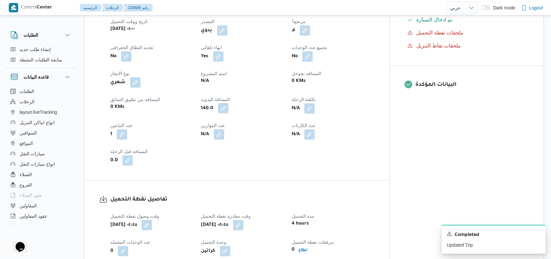
click at [229, 108] on button "button" at bounding box center [223, 108] width 10 height 10
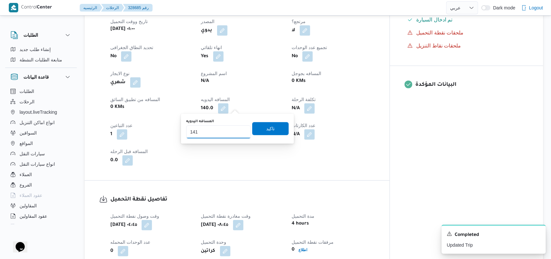
click at [240, 131] on input "141" at bounding box center [218, 132] width 65 height 13
click at [240, 131] on input "142" at bounding box center [218, 132] width 65 height 13
click at [240, 131] on input "143" at bounding box center [218, 132] width 65 height 13
type input "144"
click at [240, 131] on input "144" at bounding box center [218, 132] width 65 height 13
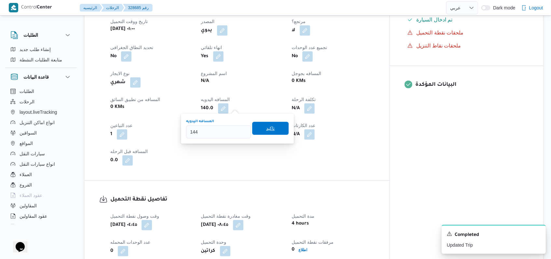
click at [266, 128] on span "تاكيد" at bounding box center [270, 129] width 8 height 8
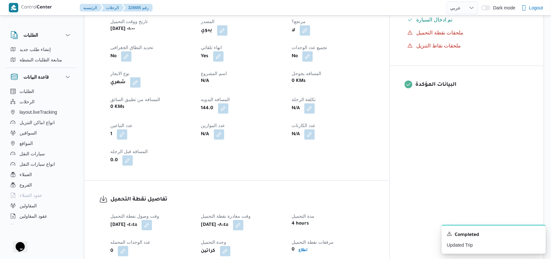
select select "ar"
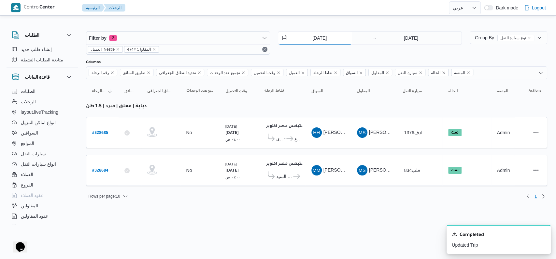
click at [319, 35] on input "3/8/2025" at bounding box center [315, 38] width 74 height 13
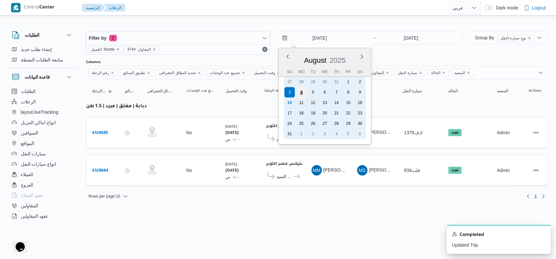
click at [301, 96] on div "4" at bounding box center [301, 92] width 12 height 12
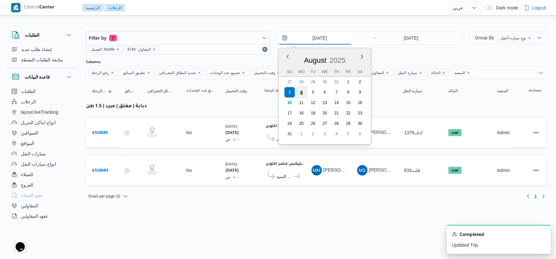
type input "4/8/2025"
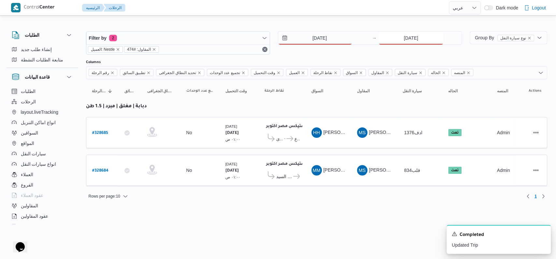
click at [415, 43] on input "3/8/2025" at bounding box center [410, 38] width 65 height 13
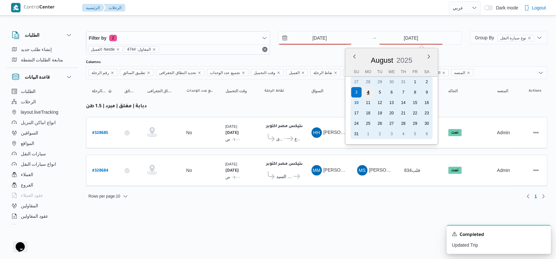
click at [370, 91] on div "4" at bounding box center [368, 92] width 12 height 12
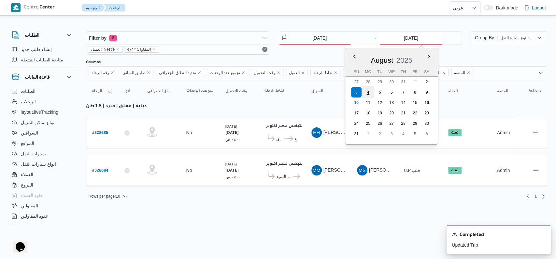
type input "4/8/2025"
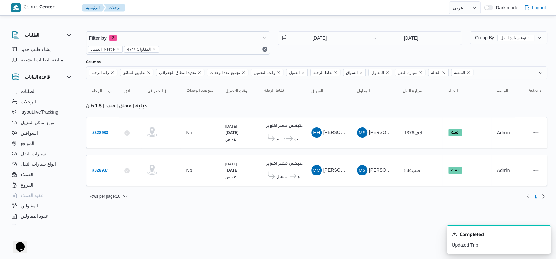
click at [318, 52] on div "4/8/2025 → 4/8/2025" at bounding box center [370, 42] width 184 height 23
click at [98, 169] on b "# 328937" at bounding box center [100, 171] width 16 height 5
select select "ar"
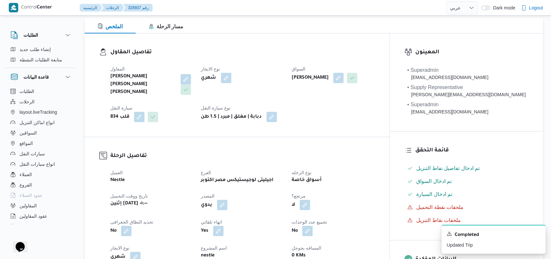
scroll to position [260, 0]
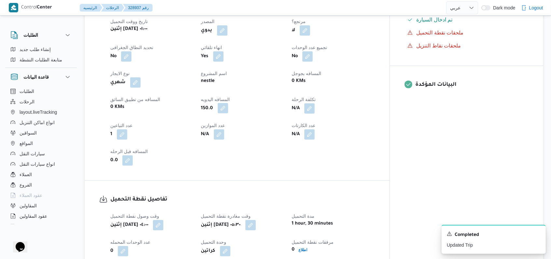
click at [228, 106] on button "button" at bounding box center [223, 108] width 10 height 10
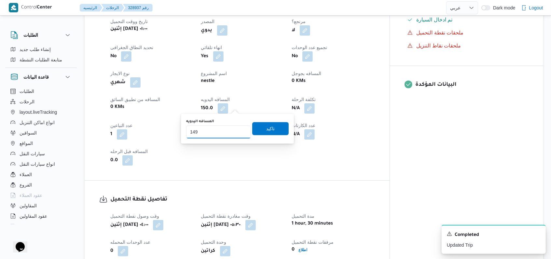
click at [240, 135] on input "149" at bounding box center [218, 132] width 65 height 13
click at [240, 135] on input "148" at bounding box center [218, 132] width 65 height 13
click at [240, 135] on input "147" at bounding box center [218, 132] width 65 height 13
click at [240, 135] on input "146" at bounding box center [218, 132] width 65 height 13
click at [240, 135] on input "145" at bounding box center [218, 132] width 65 height 13
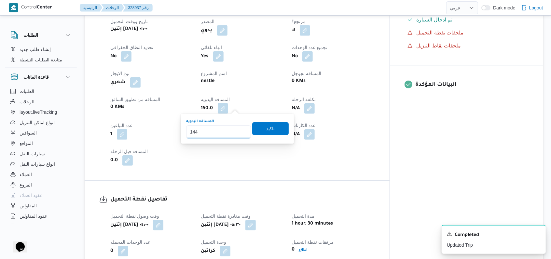
click at [240, 135] on input "144" at bounding box center [218, 132] width 65 height 13
type input "143"
click at [240, 135] on input "143" at bounding box center [218, 132] width 65 height 13
click at [254, 135] on span "تاكيد" at bounding box center [270, 128] width 36 height 13
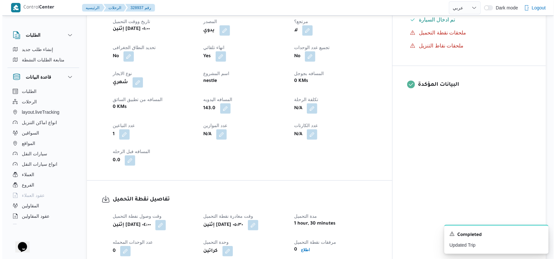
select select "ar"
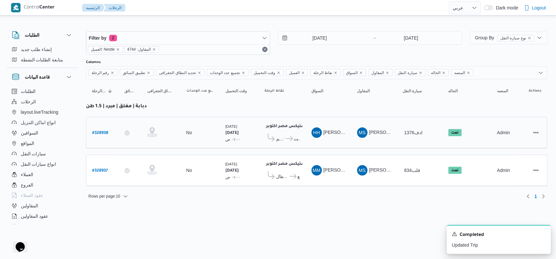
click at [102, 132] on b "# 328938" at bounding box center [100, 133] width 16 height 5
select select "ar"
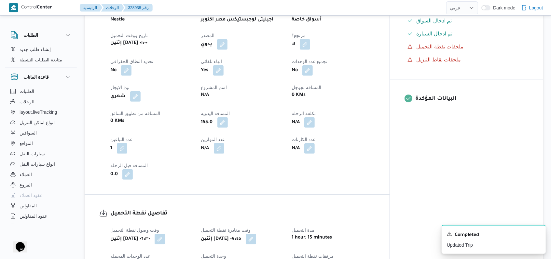
scroll to position [304, 0]
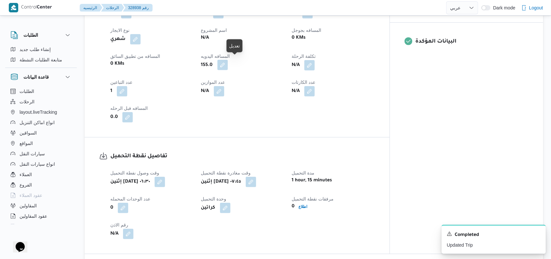
click at [228, 64] on button "button" at bounding box center [222, 65] width 10 height 10
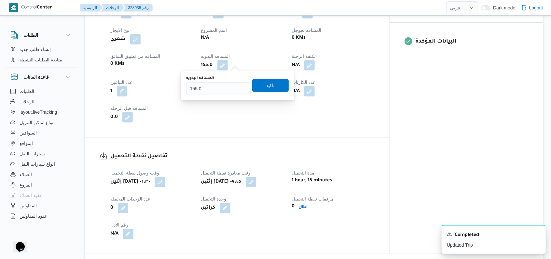
drag, startPoint x: 207, startPoint y: 95, endPoint x: 196, endPoint y: 95, distance: 10.7
click at [196, 95] on div "المسافه اليدويه 155.0 تاكيد" at bounding box center [238, 85] width 104 height 21
drag, startPoint x: 204, startPoint y: 90, endPoint x: 192, endPoint y: 95, distance: 12.7
click at [192, 95] on div "المسافه اليدويه 155.0 تاكيد" at bounding box center [238, 85] width 104 height 21
type input "164"
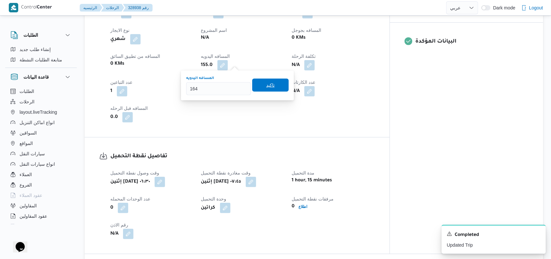
click at [266, 86] on span "تاكيد" at bounding box center [270, 85] width 8 height 8
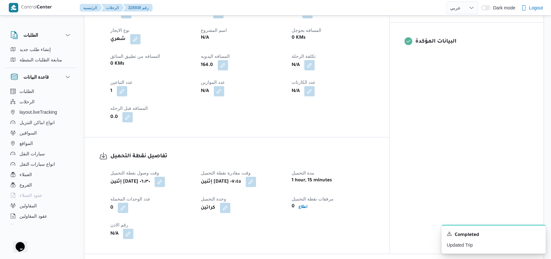
select select "ar"
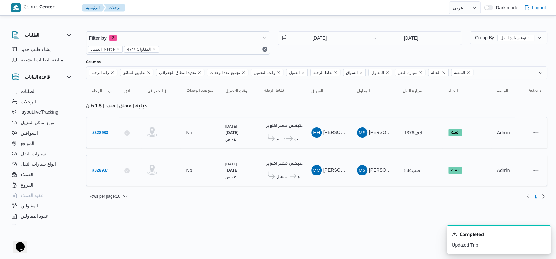
click at [104, 169] on b "# 328937" at bounding box center [100, 171] width 16 height 5
select select "ar"
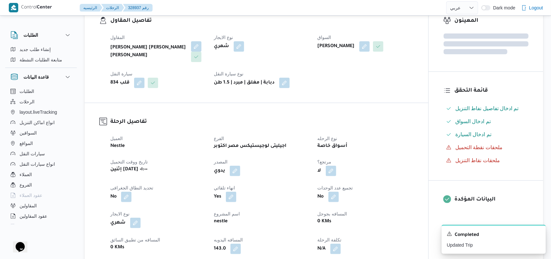
scroll to position [130, 0]
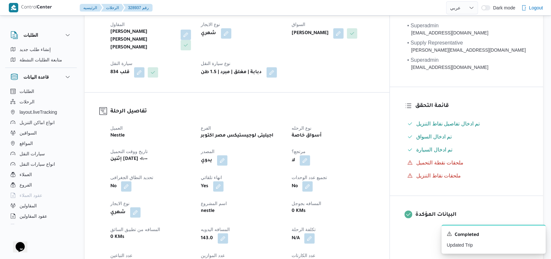
select select "ar"
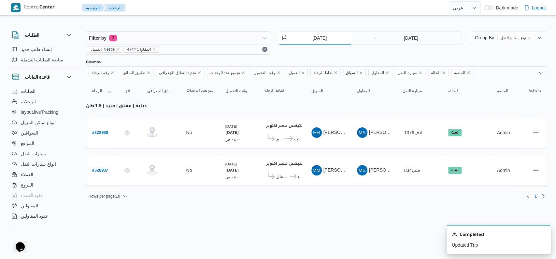
click at [319, 39] on input "4/8/2025" at bounding box center [315, 38] width 74 height 13
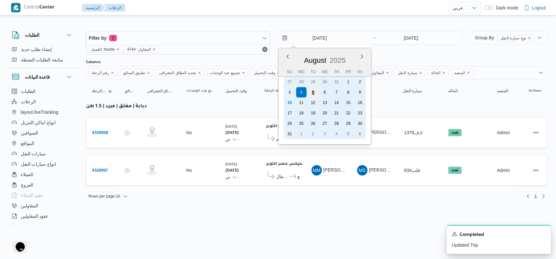
click at [314, 91] on div "5" at bounding box center [312, 92] width 12 height 12
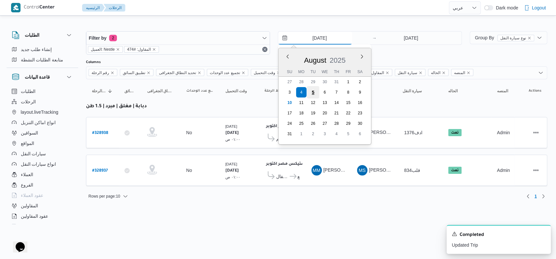
type input "5/8/2025"
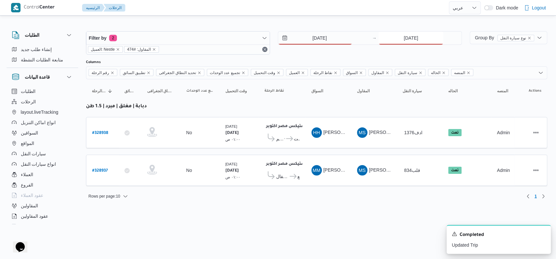
click at [402, 41] on input "4/8/2025" at bounding box center [410, 38] width 65 height 13
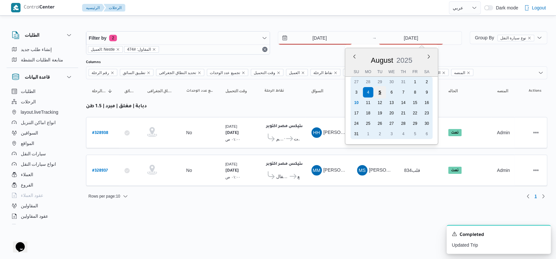
click at [383, 90] on div "5" at bounding box center [379, 92] width 12 height 12
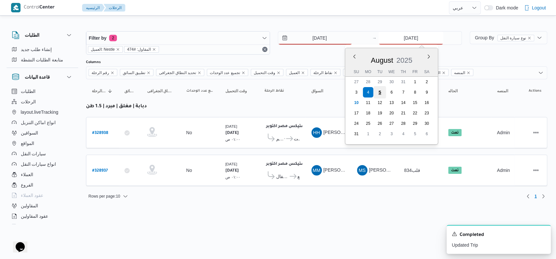
type input "5/8/2025"
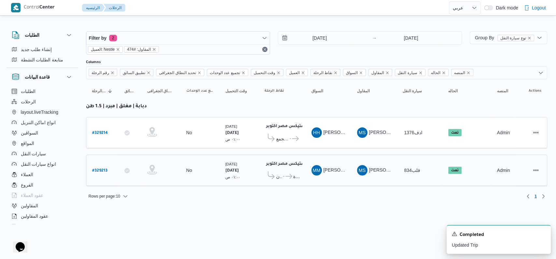
click at [104, 169] on b "# 329213" at bounding box center [99, 171] width 15 height 5
select select "ar"
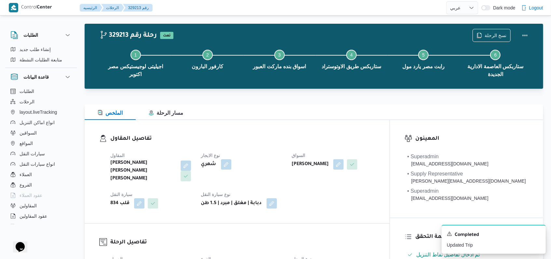
scroll to position [304, 0]
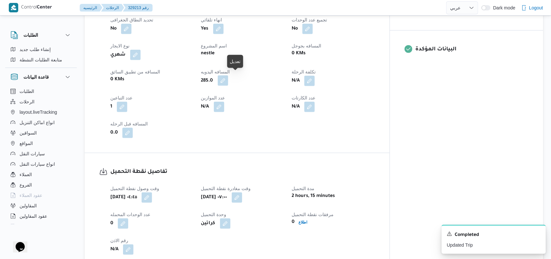
click at [228, 76] on button "button" at bounding box center [223, 81] width 10 height 10
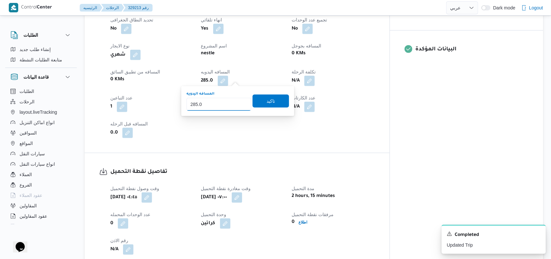
drag, startPoint x: 212, startPoint y: 104, endPoint x: 193, endPoint y: 109, distance: 20.4
click at [193, 109] on input "285.0" at bounding box center [219, 104] width 65 height 13
type input "263"
click at [278, 105] on span "تاكيد" at bounding box center [271, 100] width 36 height 13
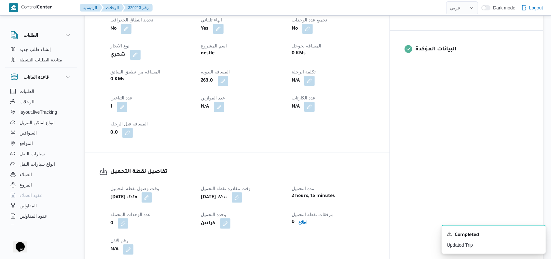
select select "ar"
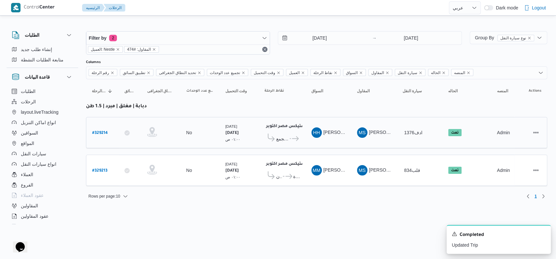
click at [93, 131] on b "# 329214" at bounding box center [100, 133] width 16 height 5
select select "ar"
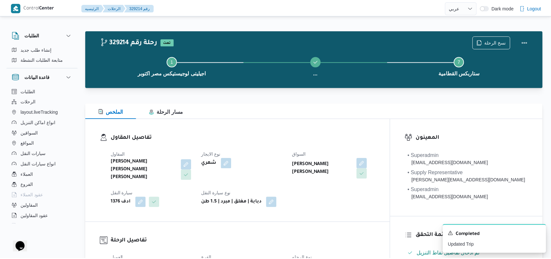
scroll to position [217, 0]
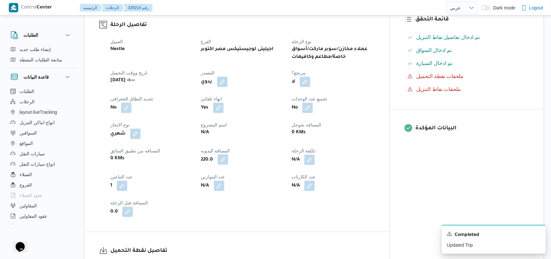
click at [228, 157] on button "button" at bounding box center [223, 160] width 10 height 10
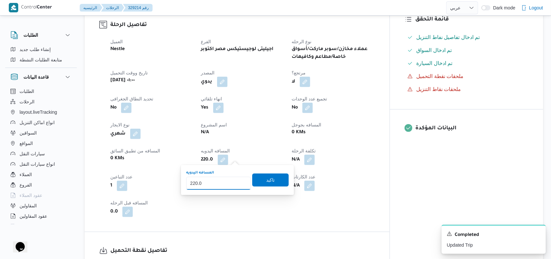
type input "173"
click at [252, 182] on span "تاكيد" at bounding box center [270, 180] width 36 height 13
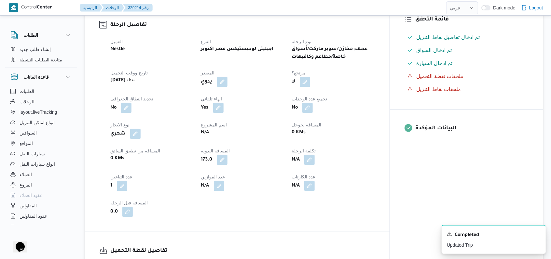
select select "ar"
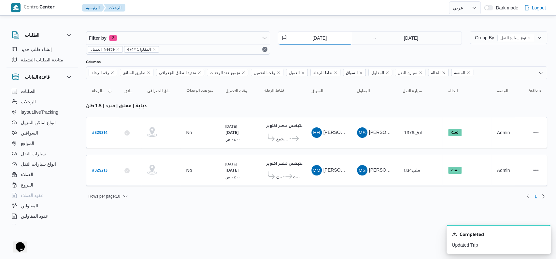
click at [318, 42] on input "5/8/2025" at bounding box center [315, 38] width 74 height 13
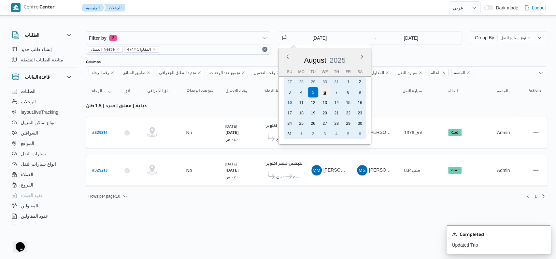
click at [321, 92] on div "6" at bounding box center [324, 92] width 12 height 12
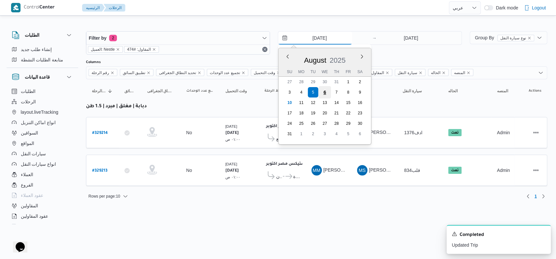
type input "6/8/2025"
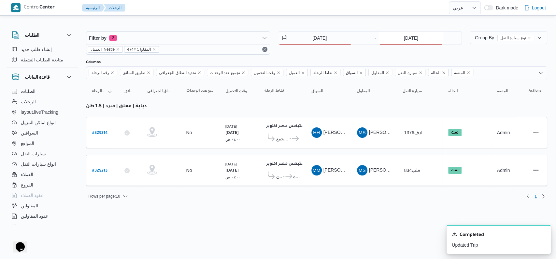
click at [407, 37] on input "5/8/2025" at bounding box center [410, 38] width 65 height 13
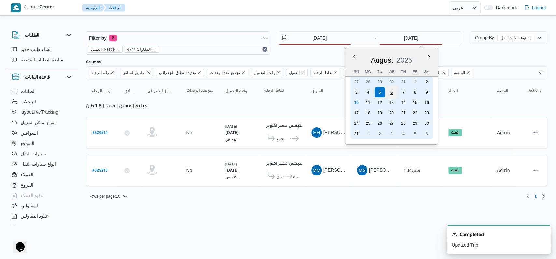
click at [392, 90] on div "6" at bounding box center [391, 92] width 12 height 12
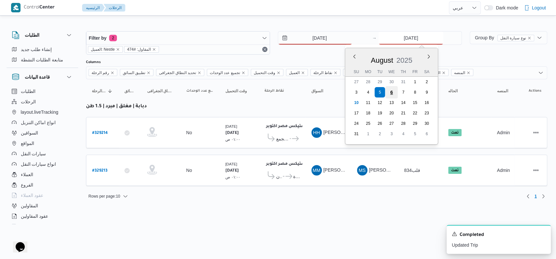
type input "6/8/2025"
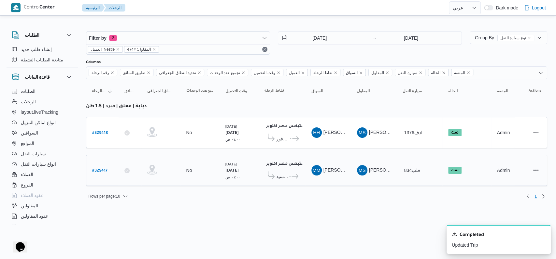
click at [96, 169] on b "# 329417" at bounding box center [99, 171] width 15 height 5
select select "ar"
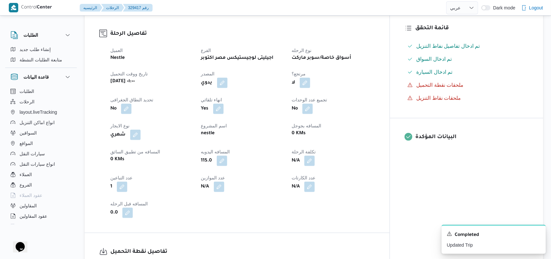
scroll to position [260, 0]
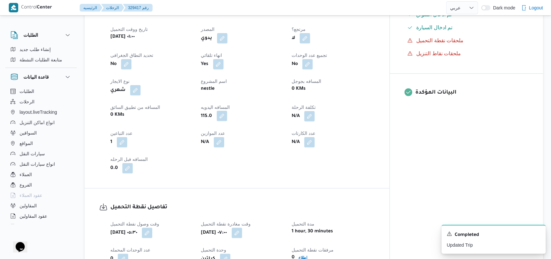
click at [227, 111] on button "button" at bounding box center [222, 116] width 10 height 10
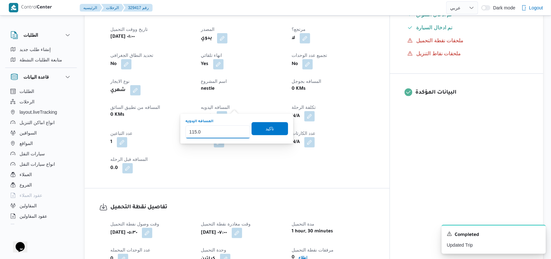
drag, startPoint x: 209, startPoint y: 130, endPoint x: 191, endPoint y: 137, distance: 19.3
click at [191, 137] on input "115.0" at bounding box center [218, 132] width 65 height 13
type input "124"
click at [256, 125] on span "تاكيد" at bounding box center [270, 128] width 36 height 13
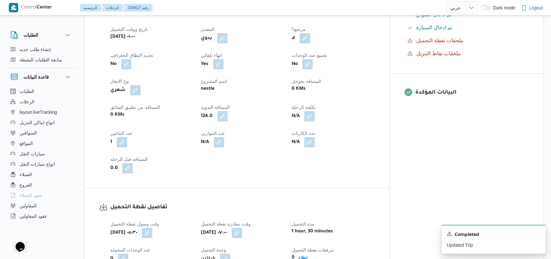
select select "ar"
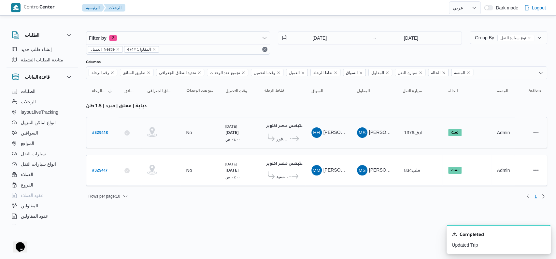
click at [97, 132] on b "# 329418" at bounding box center [100, 133] width 16 height 5
select select "ar"
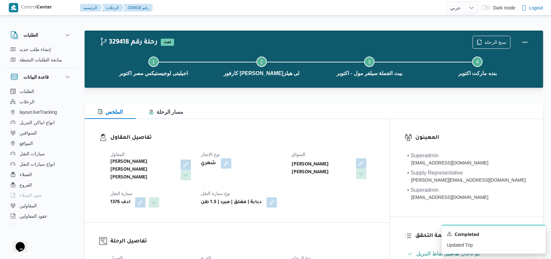
scroll to position [260, 0]
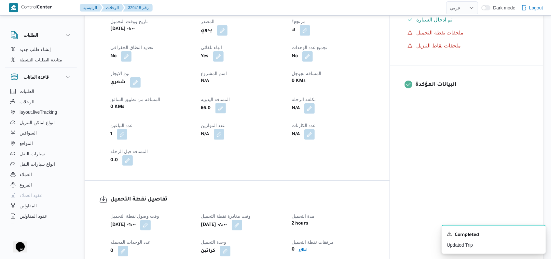
click at [226, 110] on button "button" at bounding box center [220, 108] width 10 height 10
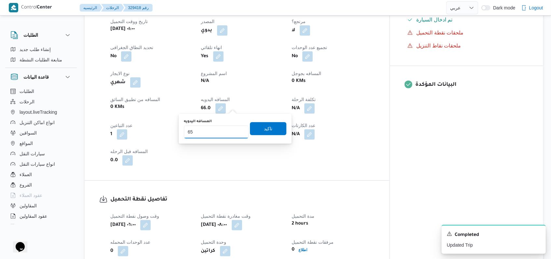
click at [237, 133] on input "65" at bounding box center [216, 132] width 65 height 13
click at [237, 133] on input "64" at bounding box center [216, 132] width 65 height 13
click at [237, 133] on input "63" at bounding box center [216, 132] width 65 height 13
click at [237, 133] on input "62" at bounding box center [216, 132] width 65 height 13
click at [237, 133] on input "61" at bounding box center [216, 132] width 65 height 13
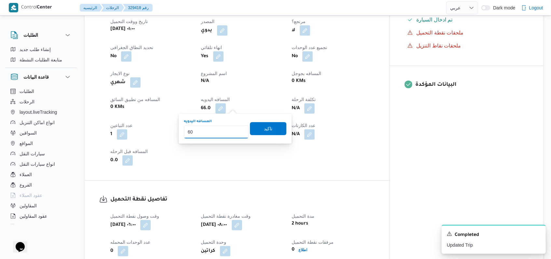
type input "60"
click at [237, 133] on input "60" at bounding box center [216, 132] width 65 height 13
click at [265, 129] on span "تاكيد" at bounding box center [268, 129] width 8 height 8
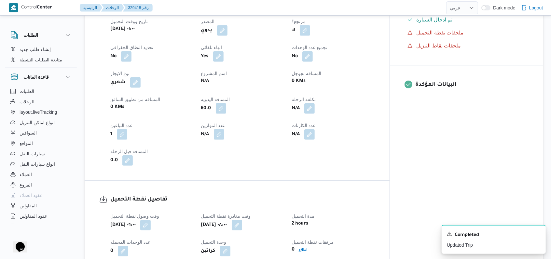
select select "ar"
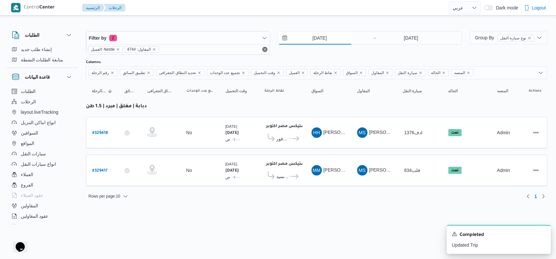
click at [324, 33] on input "6/8/2025" at bounding box center [315, 38] width 74 height 13
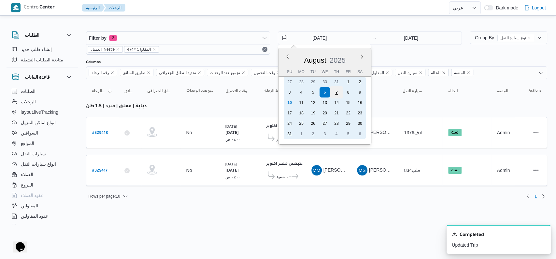
click at [333, 94] on div "7" at bounding box center [336, 92] width 12 height 12
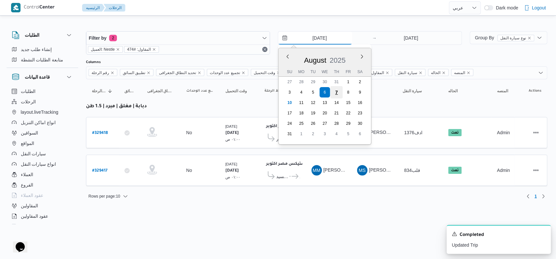
type input "7/8/2025"
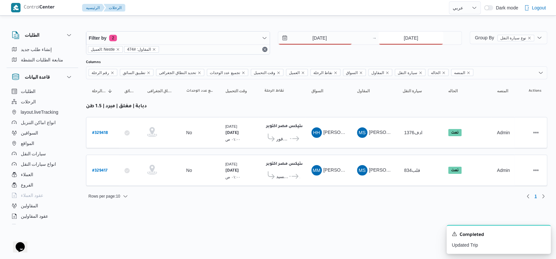
click at [398, 41] on input "6/8/2025" at bounding box center [410, 38] width 65 height 13
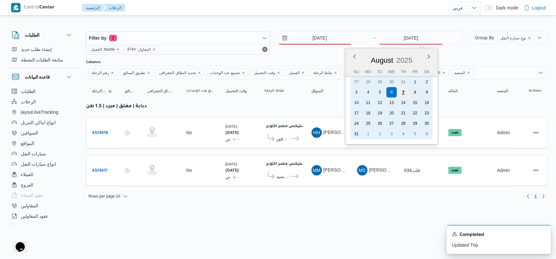
click at [403, 95] on div "7" at bounding box center [403, 92] width 12 height 12
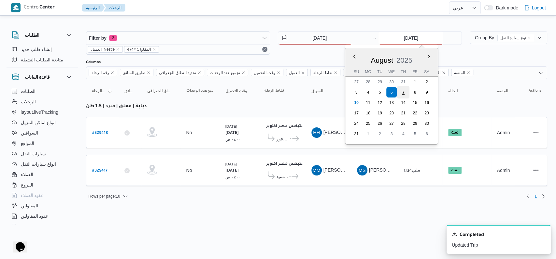
type input "7/8/2025"
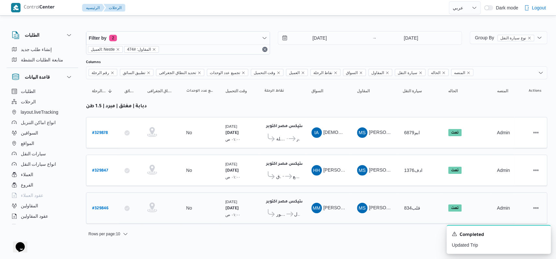
click at [102, 207] on b "# 329846" at bounding box center [100, 209] width 16 height 5
select select "ar"
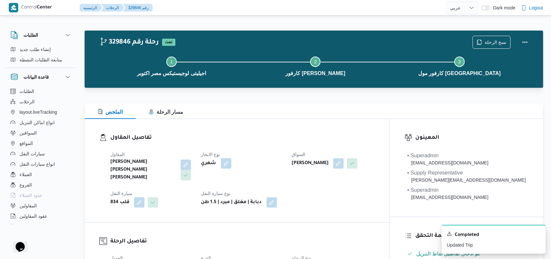
select select "ar"
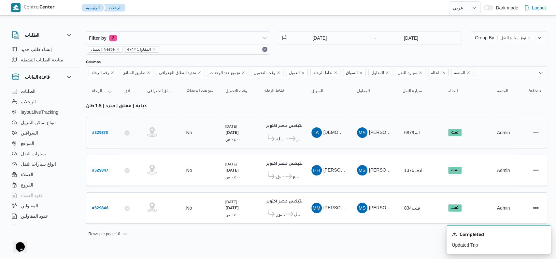
click at [287, 141] on span "جملة ماركت بيانكى البيطاش الدخيلة ... كارفور صفية زغلول - الاسكندرية" at bounding box center [281, 139] width 35 height 10
click at [289, 138] on span "كارفور صفية زغلول - الاسكندرية" at bounding box center [293, 139] width 12 height 8
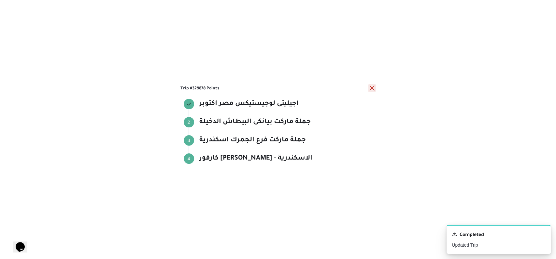
click at [370, 91] on button "close" at bounding box center [372, 88] width 8 height 8
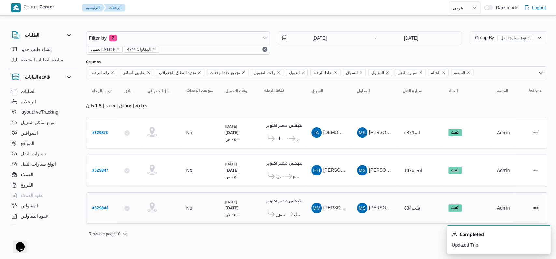
click at [279, 211] on span "كارفور داندى مول" at bounding box center [280, 215] width 9 height 8
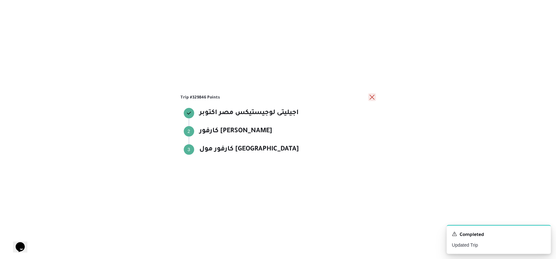
click at [372, 98] on button "close" at bounding box center [372, 97] width 8 height 8
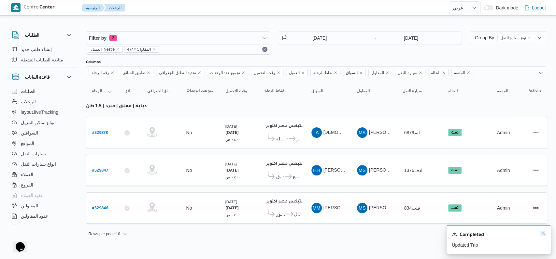
click at [540, 236] on icon "Dismiss toast" at bounding box center [542, 233] width 5 height 5
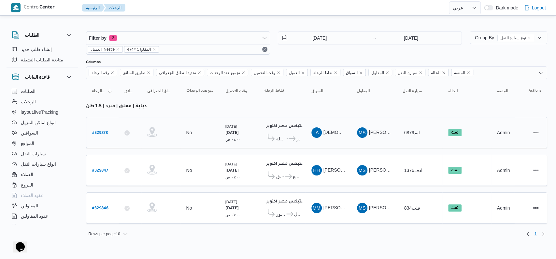
click at [287, 138] on icon at bounding box center [289, 138] width 7 height 5
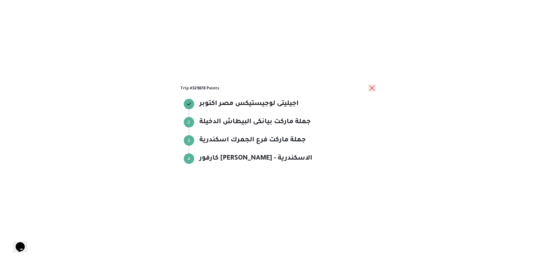
click at [371, 91] on button "close" at bounding box center [372, 88] width 8 height 8
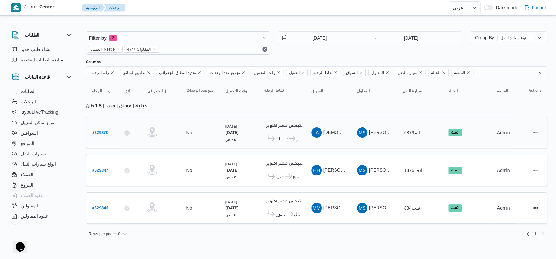
click at [102, 131] on b "# 329878" at bounding box center [100, 133] width 16 height 5
select select "ar"
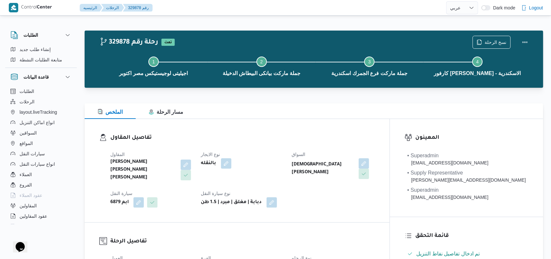
select select "ar"
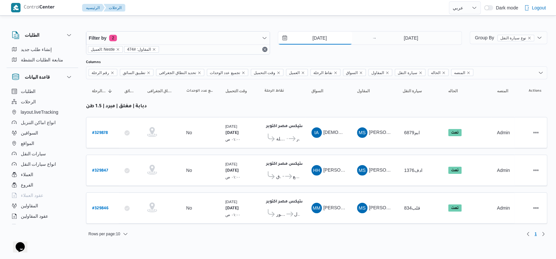
click at [325, 35] on input "7/8/2025" at bounding box center [315, 38] width 74 height 13
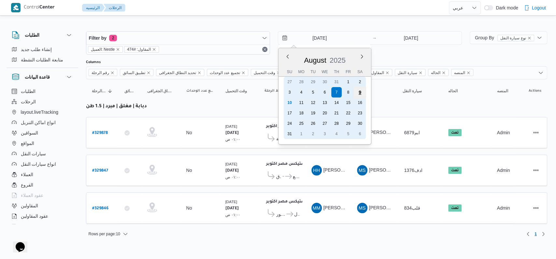
click at [362, 94] on div "9" at bounding box center [359, 92] width 12 height 12
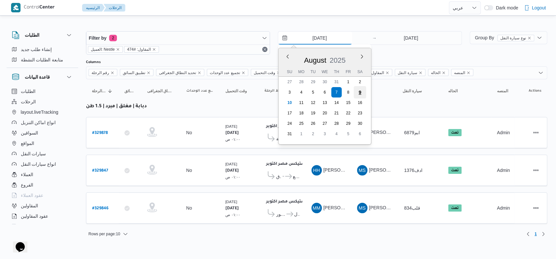
type input "9/8/2025"
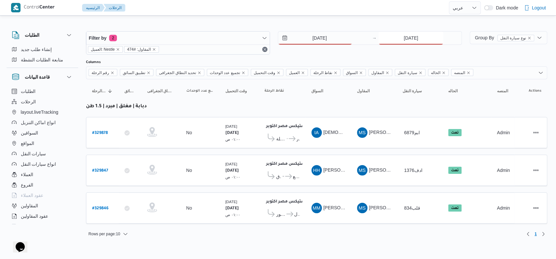
click at [406, 41] on input "7/8/2025" at bounding box center [410, 38] width 65 height 13
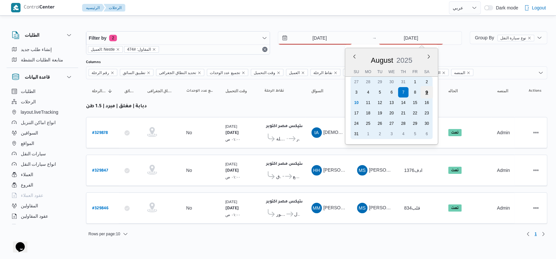
click at [423, 93] on div "9" at bounding box center [426, 92] width 12 height 12
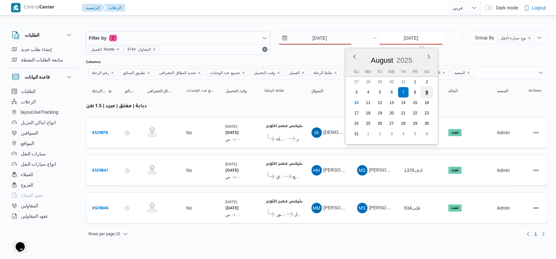
type input "9/8/2025"
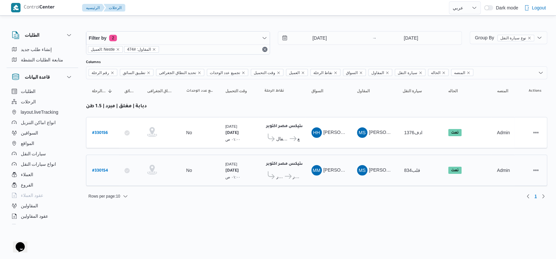
click at [101, 169] on b "# 330154" at bounding box center [100, 171] width 16 height 5
select select "ar"
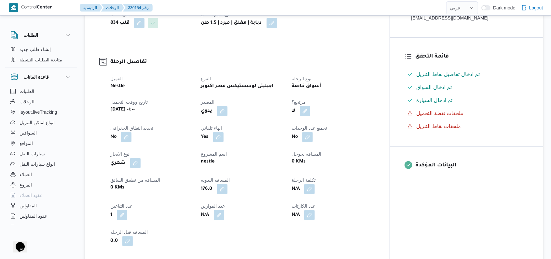
scroll to position [217, 0]
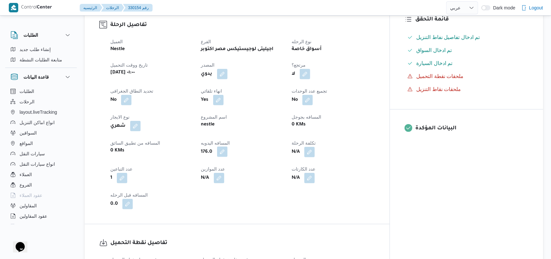
click at [228, 152] on button "button" at bounding box center [222, 152] width 10 height 10
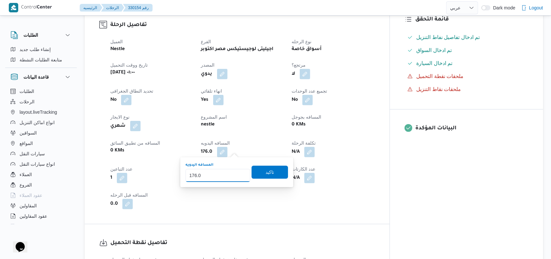
drag, startPoint x: 198, startPoint y: 182, endPoint x: 193, endPoint y: 184, distance: 5.8
click at [193, 184] on div "You are in a dialog. To close this dialog, hit escape. المسافه اليدويه 176.0 تا…" at bounding box center [236, 173] width 113 height 30
type input "185"
click at [272, 168] on span "تاكيد" at bounding box center [270, 172] width 36 height 13
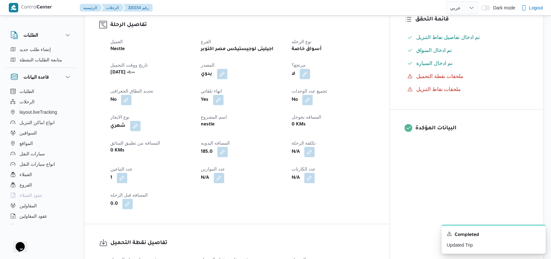
select select "ar"
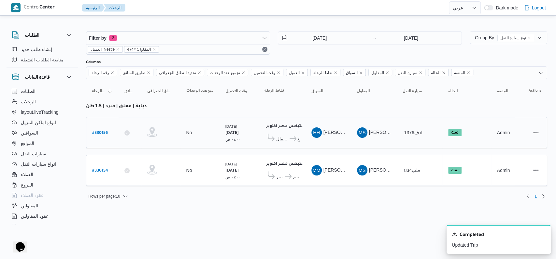
click at [104, 131] on b "# 330156" at bounding box center [100, 133] width 16 height 5
select select "ar"
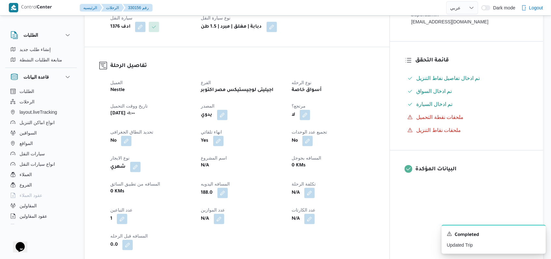
scroll to position [217, 0]
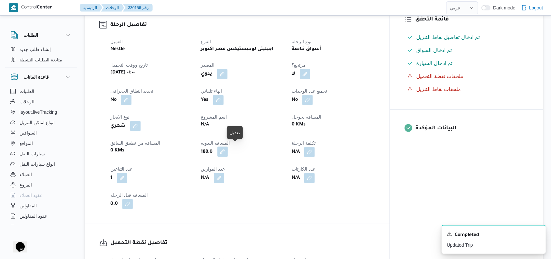
click at [228, 150] on button "button" at bounding box center [222, 152] width 10 height 10
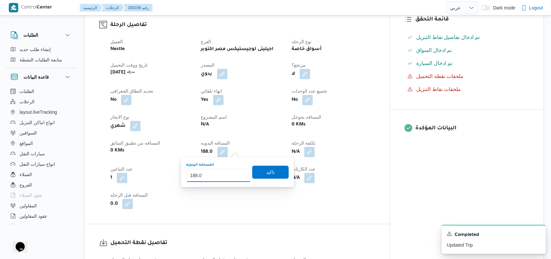
drag, startPoint x: 199, startPoint y: 180, endPoint x: 193, endPoint y: 182, distance: 6.6
click at [194, 182] on div "المسافه اليدويه 188.0 تاكيد" at bounding box center [238, 172] width 104 height 21
click at [193, 182] on div "المسافه اليدويه 188.0 تاكيد" at bounding box center [238, 172] width 104 height 21
drag, startPoint x: 208, startPoint y: 175, endPoint x: 193, endPoint y: 180, distance: 16.3
click at [193, 180] on input "188.0" at bounding box center [218, 175] width 65 height 13
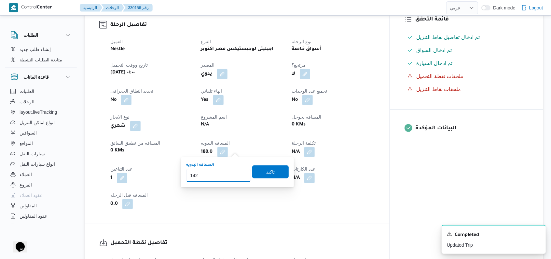
type input "142"
click at [252, 178] on span "تاكيد" at bounding box center [270, 172] width 36 height 13
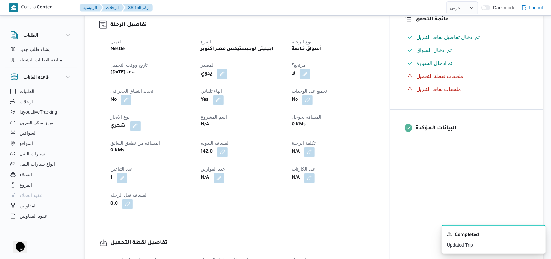
select select "ar"
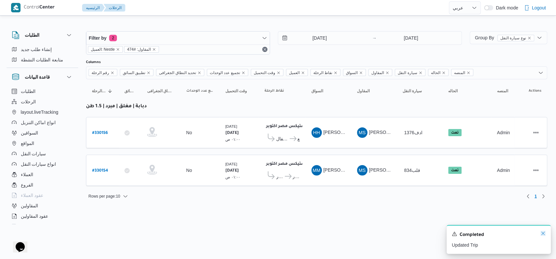
click at [542, 236] on icon "Dismiss toast" at bounding box center [542, 233] width 5 height 5
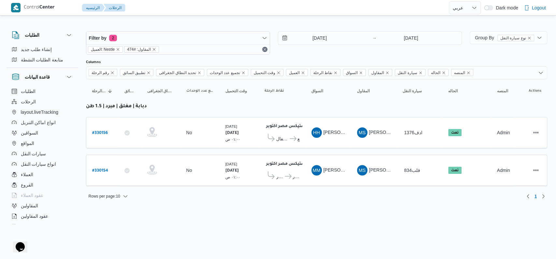
click at [391, 217] on html "Control Center الرئيسيه الرحلات English عربي Dark mode Logout الطلبات إنشاء طلب…" at bounding box center [278, 129] width 556 height 259
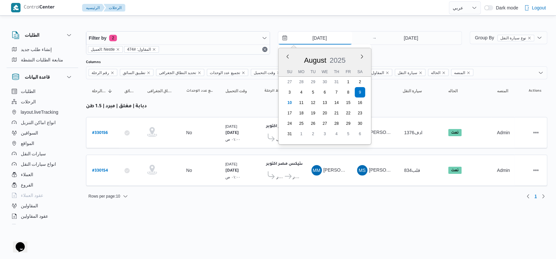
click at [325, 43] on input "9/8/2025" at bounding box center [315, 38] width 74 height 13
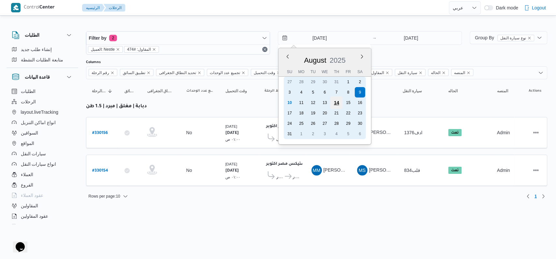
click at [336, 98] on div "14" at bounding box center [336, 103] width 12 height 12
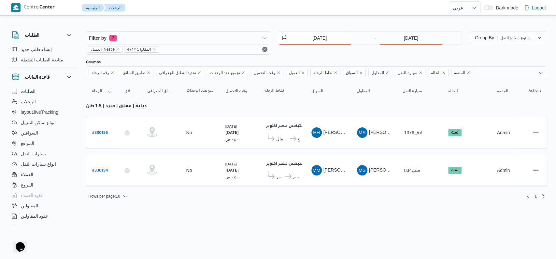
click at [318, 40] on input "14/8/2025" at bounding box center [315, 38] width 74 height 13
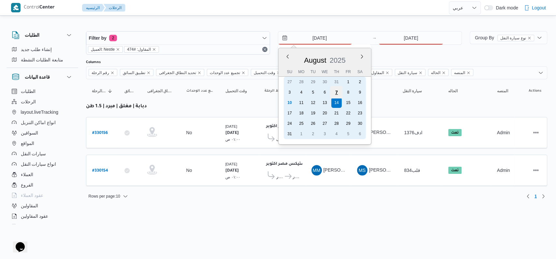
click at [335, 92] on div "7" at bounding box center [336, 92] width 12 height 12
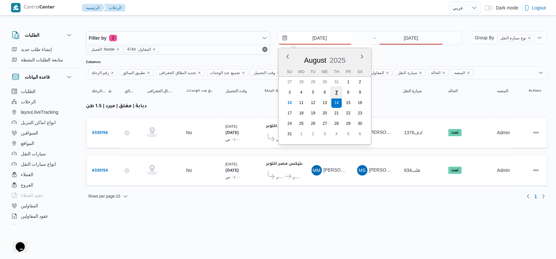
type input "7/8/2025"
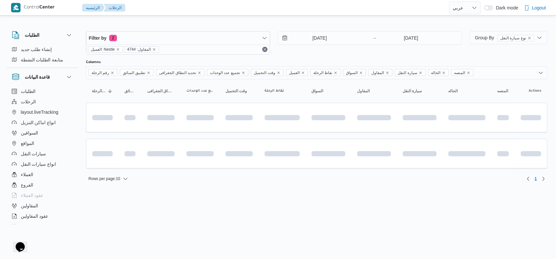
click at [400, 30] on div "Filter by 2 العميل: Nestle المقاول: #474 7/8/2025 → 9/8/2025" at bounding box center [273, 42] width 383 height 31
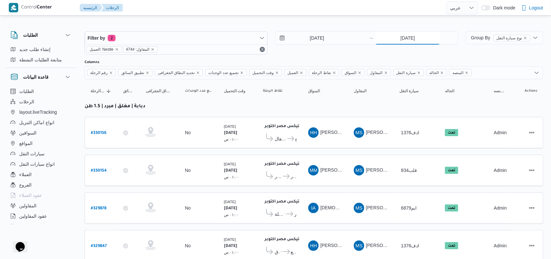
click at [402, 33] on input "9/8/2025" at bounding box center [407, 38] width 65 height 13
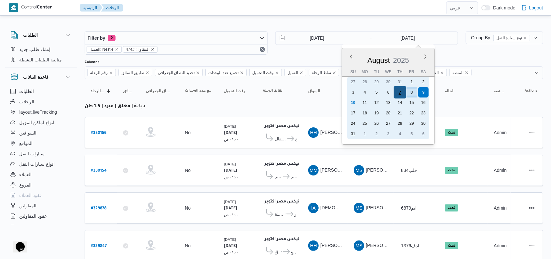
click at [397, 90] on div "7" at bounding box center [400, 92] width 12 height 12
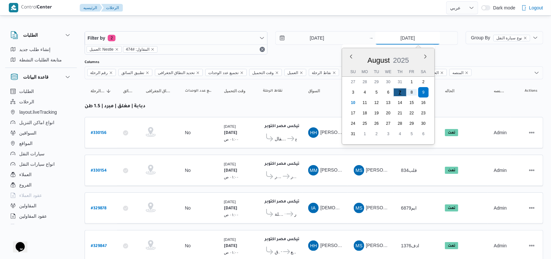
type input "7/8/2025"
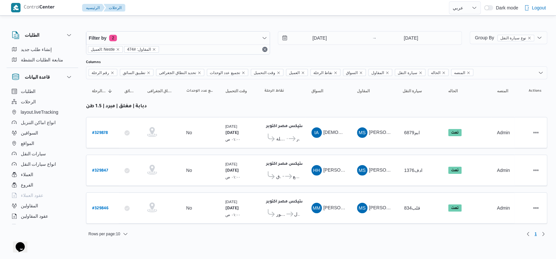
click at [321, 54] on div "Filter by 2 العميل: Nestle المقاول: #474 7/8/2025 → 7/8/2025" at bounding box center [273, 42] width 383 height 31
click at [280, 136] on span "جملة ماركت بيانكى البيطاش الدخيلة" at bounding box center [281, 139] width 10 height 8
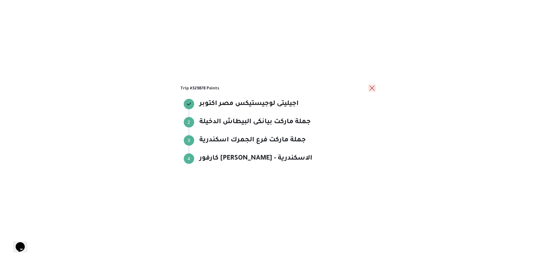
click at [373, 89] on button "close" at bounding box center [372, 88] width 8 height 8
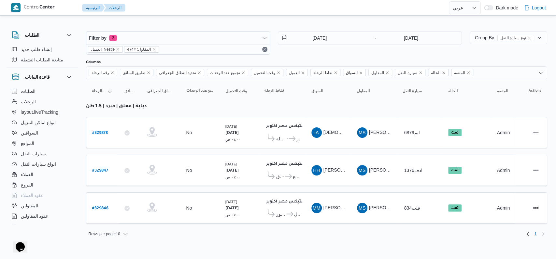
click at [330, 54] on div "7/8/2025 → 7/8/2025" at bounding box center [370, 42] width 184 height 23
click at [108, 205] on div "# 329846" at bounding box center [103, 208] width 26 height 14
click at [100, 207] on b "# 329846" at bounding box center [100, 209] width 16 height 5
select select "ar"
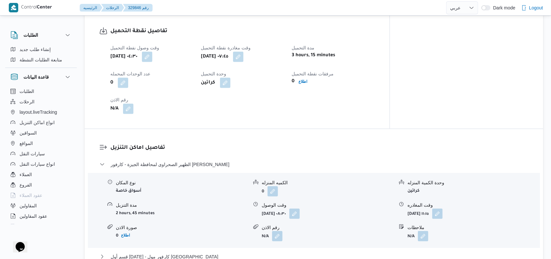
scroll to position [434, 0]
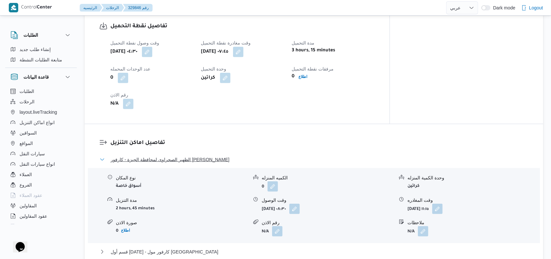
click at [203, 157] on span "الظهير الصحراوى لمحافظة الجيزة - كارفور داندى مول" at bounding box center [170, 160] width 119 height 8
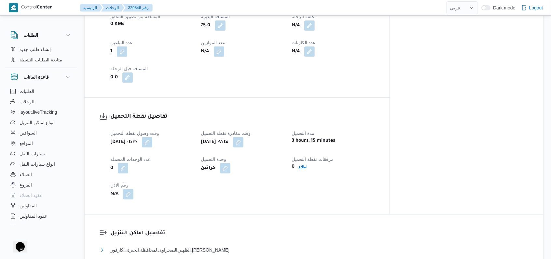
scroll to position [304, 0]
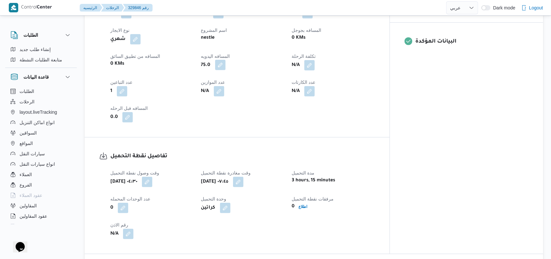
click at [226, 67] on button "button" at bounding box center [220, 65] width 10 height 10
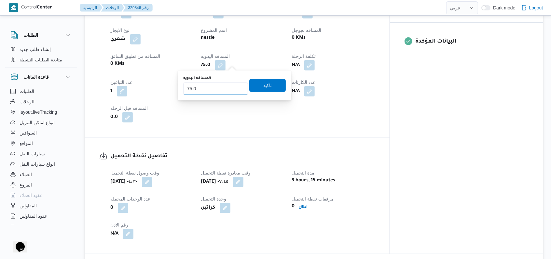
type input "58"
click at [268, 90] on span "تاكيد" at bounding box center [267, 85] width 36 height 13
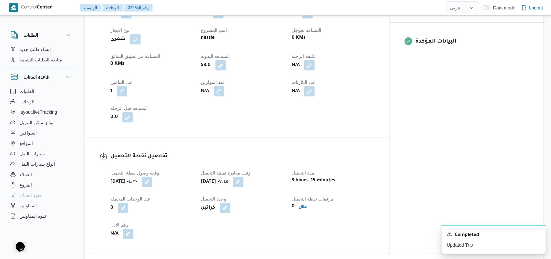
scroll to position [130, 0]
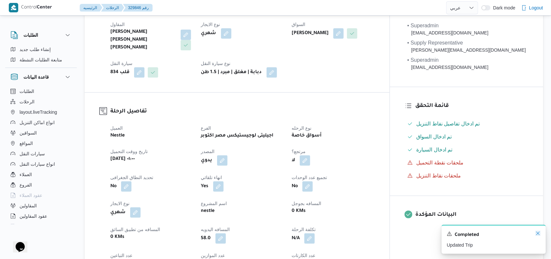
click at [540, 236] on icon "Dismiss toast" at bounding box center [537, 233] width 5 height 5
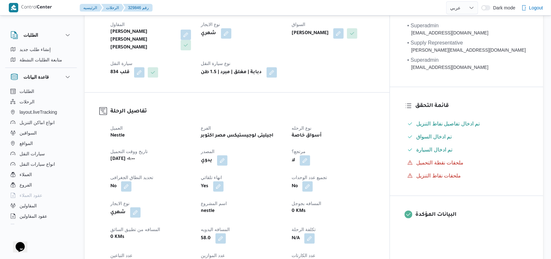
click at [375, 200] on dt "المسافه بجوجل" at bounding box center [333, 204] width 83 height 8
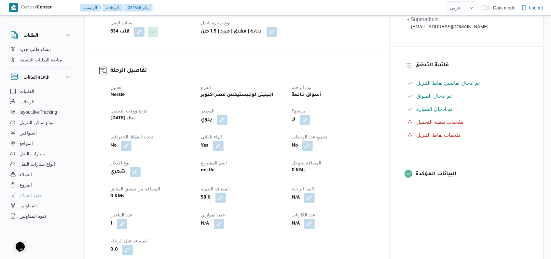
scroll to position [173, 0]
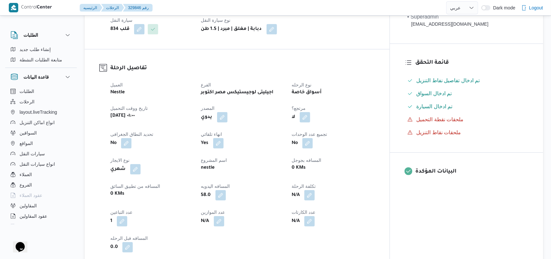
click at [143, 165] on div "شهري" at bounding box center [152, 170] width 84 height 12
click at [141, 165] on button "button" at bounding box center [135, 169] width 10 height 10
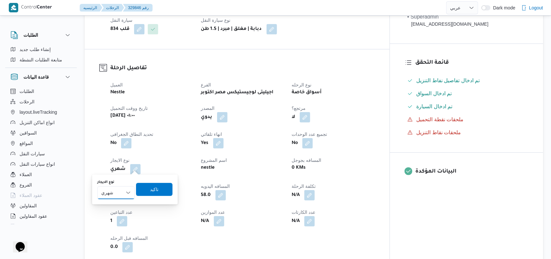
click at [127, 190] on select "شهري بالنقله إيجار يومي" at bounding box center [115, 193] width 37 height 13
select select "on_demand"
click at [97, 187] on select "شهري بالنقله إيجار يومي" at bounding box center [115, 193] width 37 height 13
click at [152, 195] on span "تاكيد" at bounding box center [154, 189] width 36 height 13
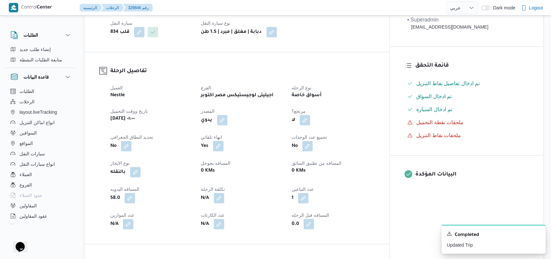
scroll to position [0, 0]
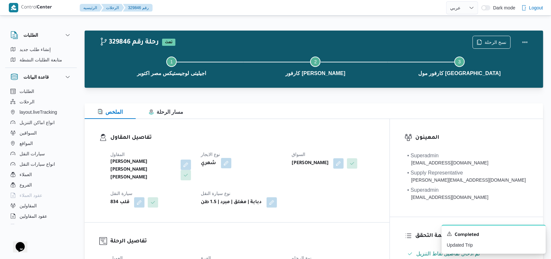
click at [231, 165] on button "button" at bounding box center [226, 163] width 10 height 10
click at [224, 187] on div "Monthly" at bounding box center [219, 189] width 49 height 13
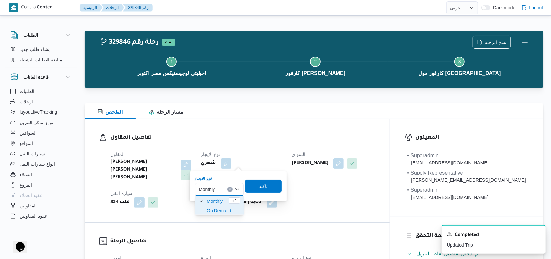
click at [221, 208] on span "On Demand" at bounding box center [223, 211] width 33 height 8
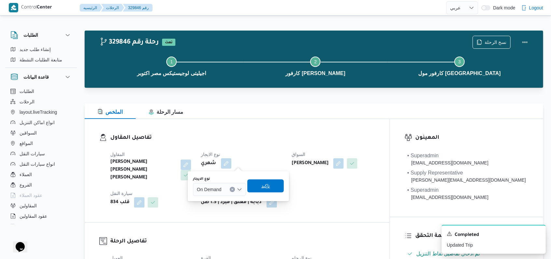
click at [260, 191] on span "تاكيد" at bounding box center [265, 186] width 36 height 13
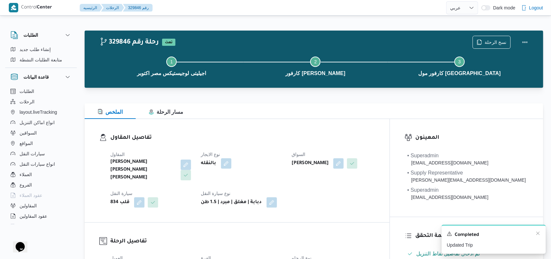
click at [536, 237] on div "Completed" at bounding box center [494, 235] width 94 height 8
click at [538, 234] on icon "Dismiss toast" at bounding box center [537, 233] width 5 height 5
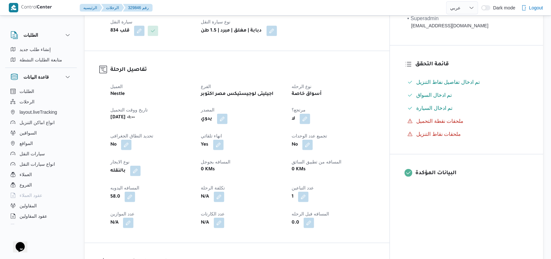
scroll to position [173, 0]
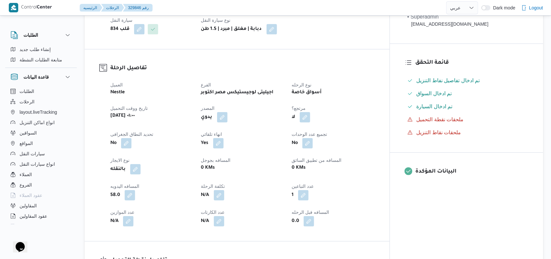
select select "ar"
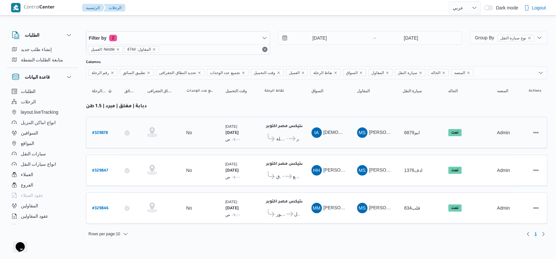
click at [108, 132] on div "# 329878" at bounding box center [103, 133] width 26 height 14
click at [104, 131] on b "# 329878" at bounding box center [100, 133] width 16 height 5
select select "ar"
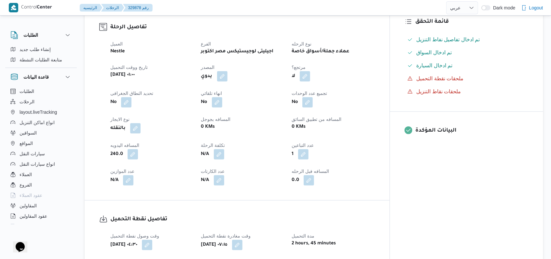
scroll to position [217, 0]
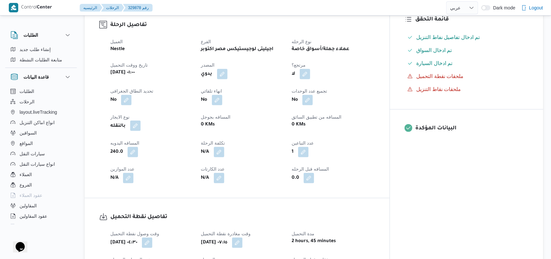
click at [138, 121] on button "button" at bounding box center [135, 126] width 10 height 10
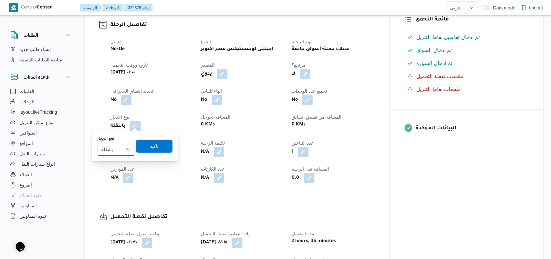
click at [128, 144] on select "شهري بالنقله إيجار يومي" at bounding box center [115, 149] width 37 height 13
select select "monthly"
click at [97, 143] on select "شهري بالنقله إيجار يومي" at bounding box center [115, 149] width 37 height 13
click at [159, 147] on span "تاكيد" at bounding box center [154, 146] width 36 height 13
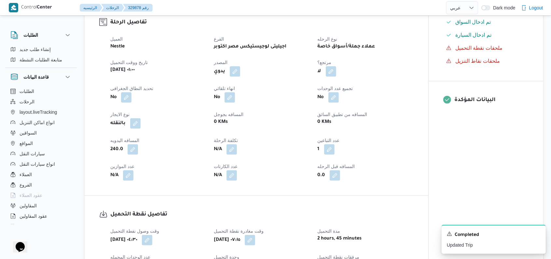
scroll to position [0, 0]
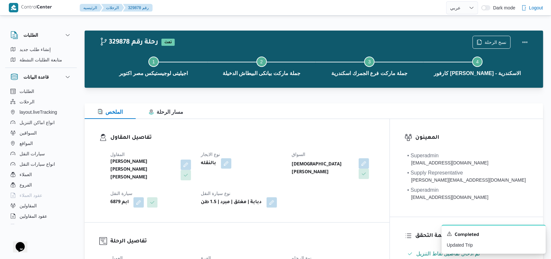
click at [229, 182] on div "المقاول محمد صلاح عبد الهادى عبد الحميد نوع الايجار بالنقله السواق اسلام احمد م…" at bounding box center [242, 179] width 272 height 65
click at [231, 161] on button "button" at bounding box center [226, 163] width 10 height 10
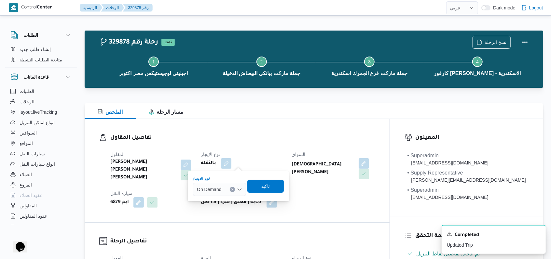
click at [225, 186] on div at bounding box center [224, 190] width 3 height 10
click at [219, 201] on span "Monthly" at bounding box center [223, 202] width 37 height 8
click at [261, 186] on span "تاكيد" at bounding box center [263, 187] width 8 height 8
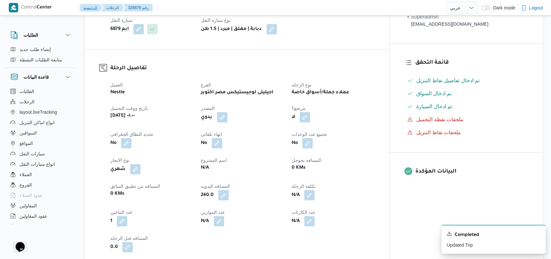
scroll to position [217, 0]
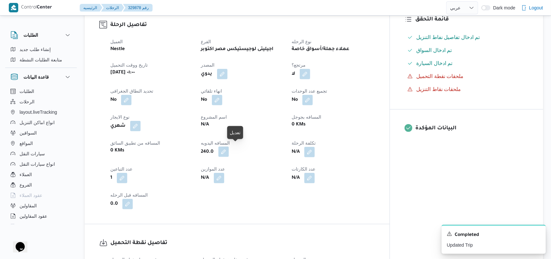
click at [229, 153] on button "button" at bounding box center [223, 152] width 10 height 10
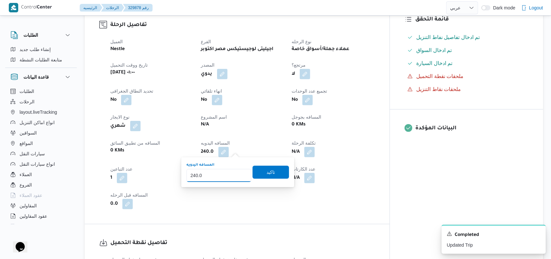
click at [184, 181] on div "You are in a dialog. To close this dialog, hit escape. المسافه اليدويه 240.0 تا…" at bounding box center [237, 173] width 113 height 30
type input "478"
click at [268, 172] on span "تاكيد" at bounding box center [271, 172] width 8 height 8
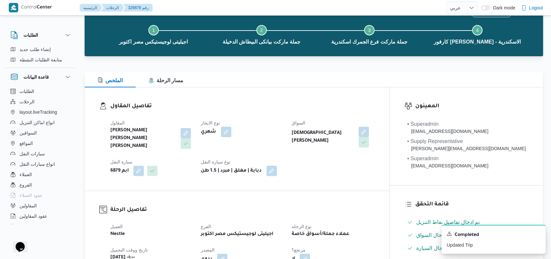
scroll to position [0, 0]
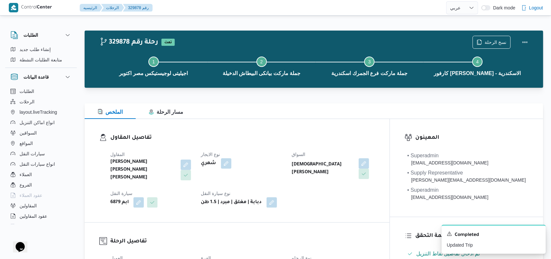
select select "ar"
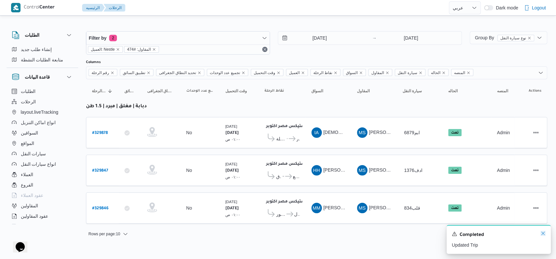
click at [542, 236] on icon "Dismiss toast" at bounding box center [542, 233] width 5 height 5
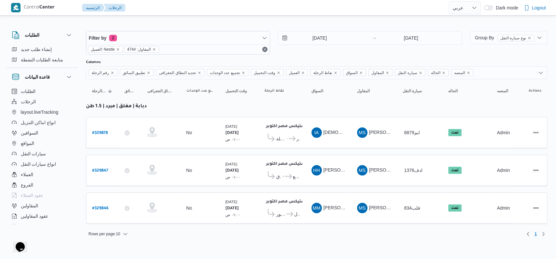
click at [469, 234] on div "Rows per page : 10 1" at bounding box center [316, 235] width 469 height 16
click at [316, 38] on input "7/8/2025" at bounding box center [315, 38] width 74 height 13
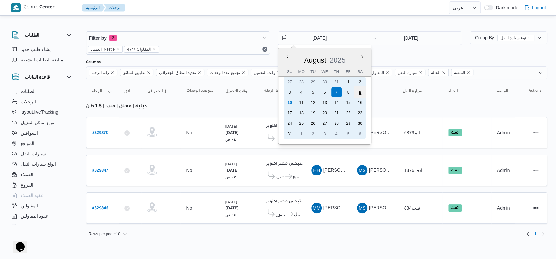
click at [364, 94] on div "9" at bounding box center [359, 92] width 12 height 12
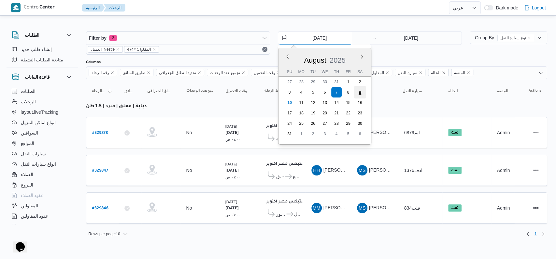
type input "9/8/2025"
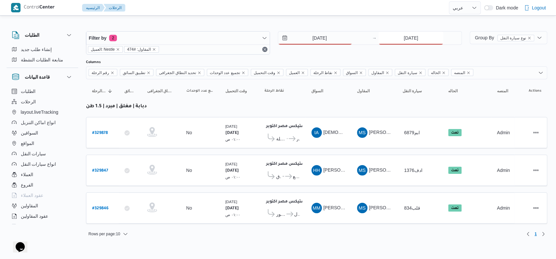
click at [409, 35] on input "7/8/2025" at bounding box center [410, 38] width 65 height 13
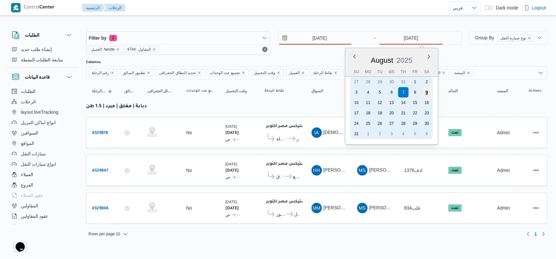
click at [423, 92] on div "9" at bounding box center [426, 92] width 12 height 12
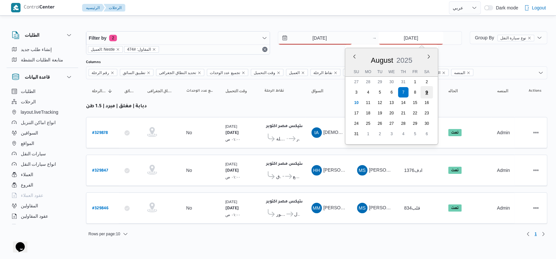
type input "9/8/2025"
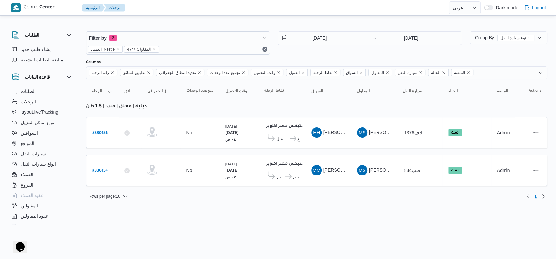
click at [332, 49] on div "9/8/2025 → 9/8/2025" at bounding box center [370, 42] width 184 height 23
click at [99, 169] on b "# 330154" at bounding box center [100, 171] width 16 height 5
select select "ar"
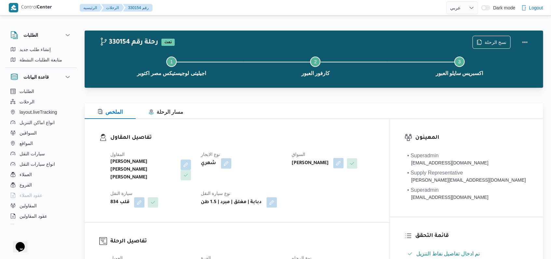
click at [344, 165] on button "button" at bounding box center [338, 163] width 10 height 10
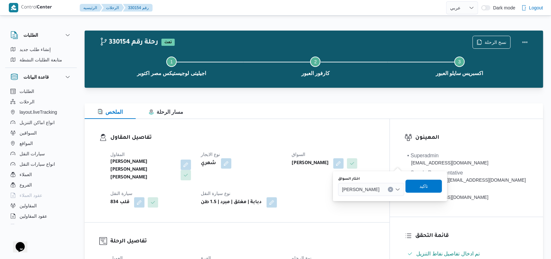
click at [380, 186] on span "مصطفى محمود كامل محمد" at bounding box center [360, 189] width 37 height 7
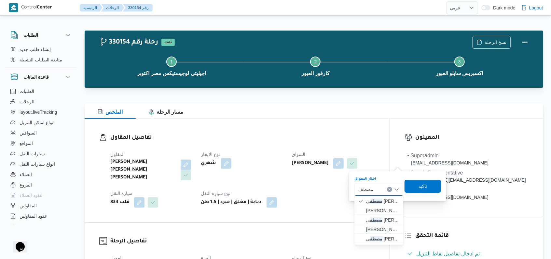
type input "مصطف"
click at [387, 219] on span "مصطف ى احمد عبدربه ابراهيم" at bounding box center [382, 220] width 33 height 8
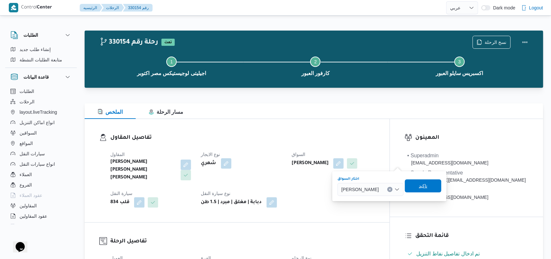
click at [432, 189] on span "تاكيد" at bounding box center [423, 186] width 36 height 13
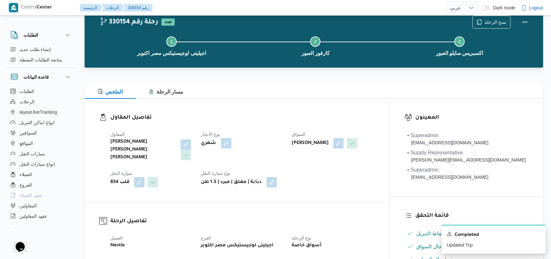
scroll to position [0, 0]
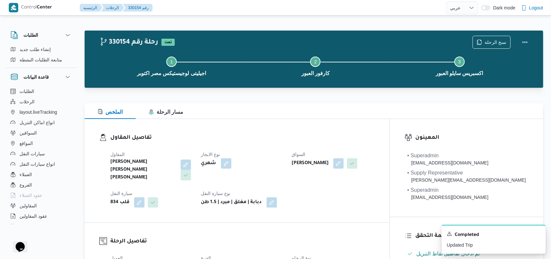
click at [277, 155] on dt "نوع الايجار" at bounding box center [242, 155] width 83 height 8
select select "ar"
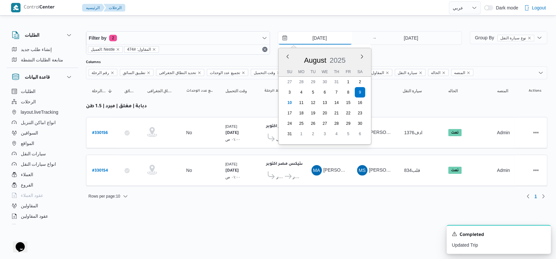
click at [317, 43] on input "9/8/2025" at bounding box center [315, 38] width 74 height 13
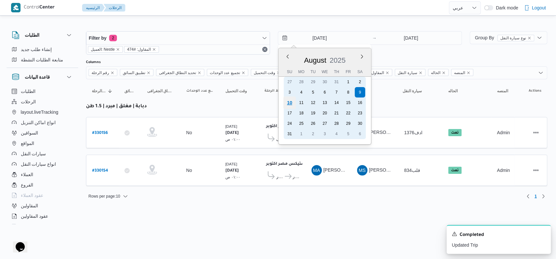
click at [293, 103] on div "10" at bounding box center [289, 103] width 12 height 12
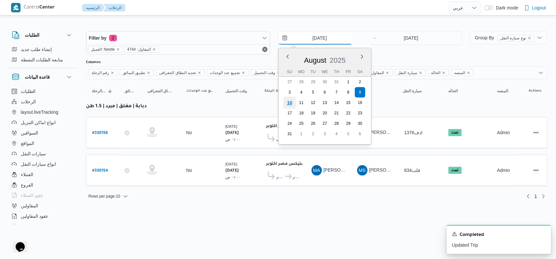
type input "10/8/2025"
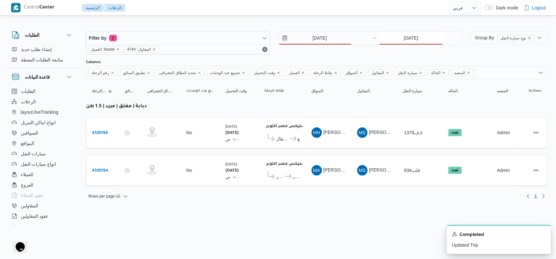
click at [406, 43] on input "9/8/2025" at bounding box center [410, 38] width 65 height 13
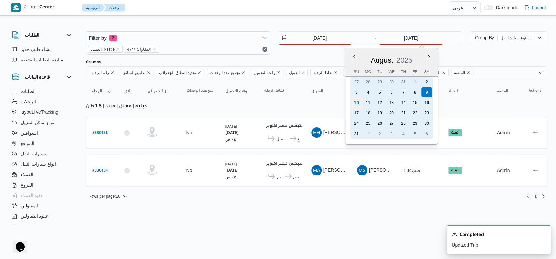
click at [360, 103] on div "10" at bounding box center [356, 103] width 12 height 12
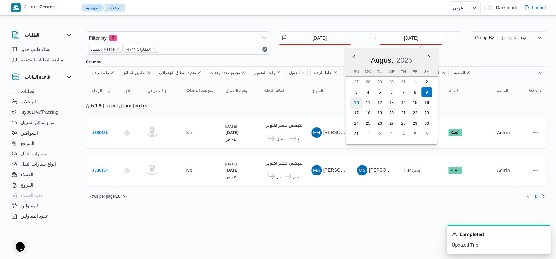
type input "10/8/2025"
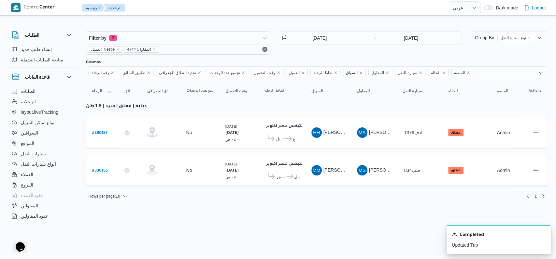
click at [317, 54] on div "10/8/2025 → 10/8/2025" at bounding box center [370, 42] width 184 height 23
click at [105, 170] on b "# 330155" at bounding box center [100, 171] width 16 height 5
select select "ar"
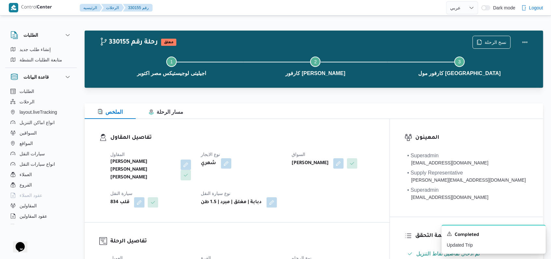
click at [375, 169] on div "مصطفى محمود كامل محمد" at bounding box center [333, 164] width 84 height 12
click at [344, 166] on button "button" at bounding box center [338, 163] width 10 height 10
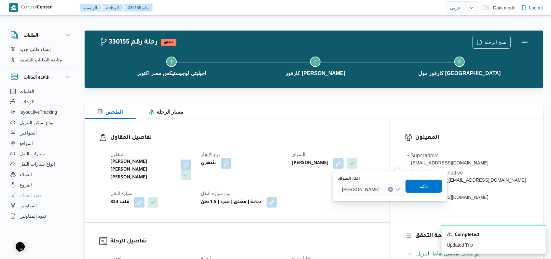
click at [391, 184] on div "مصطفى محمود كامل محمد" at bounding box center [371, 189] width 66 height 13
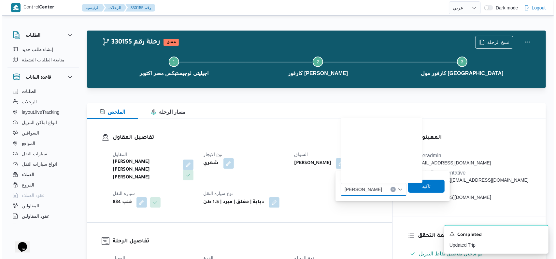
scroll to position [76, 0]
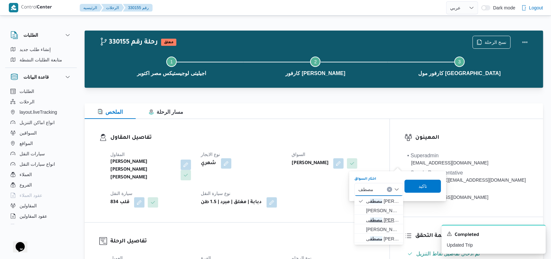
type input "مصطف"
click at [389, 218] on span "مصطف ى احمد عبدربه ابراهيم" at bounding box center [382, 220] width 33 height 8
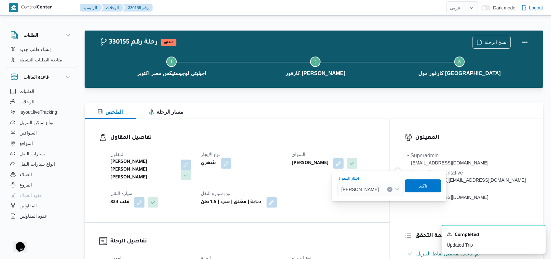
click at [432, 188] on span "تاكيد" at bounding box center [423, 186] width 36 height 13
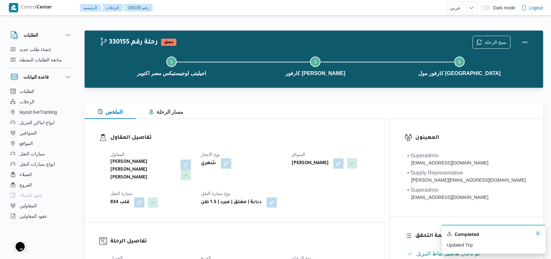
click at [540, 233] on icon "Dismiss toast" at bounding box center [537, 233] width 5 height 5
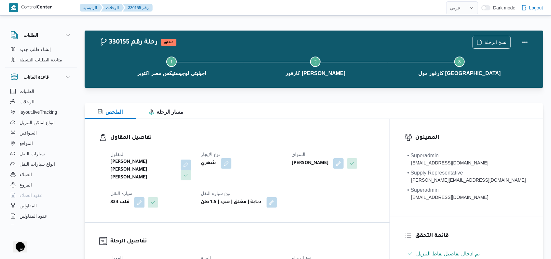
click at [290, 148] on div "المقاول محمد صلاح عبد الهادى عبد الحميد نوع الايجار شهري السواق مصطفى احمد عبدر…" at bounding box center [242, 179] width 272 height 65
click at [283, 140] on h3 "تفاصيل المقاول" at bounding box center [242, 138] width 265 height 9
select select "ar"
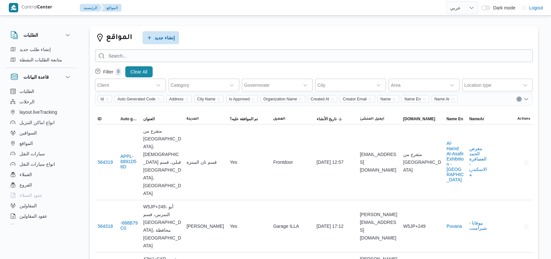
select select "ar"
click at [174, 41] on span "إنشاء جديد" at bounding box center [165, 38] width 20 height 8
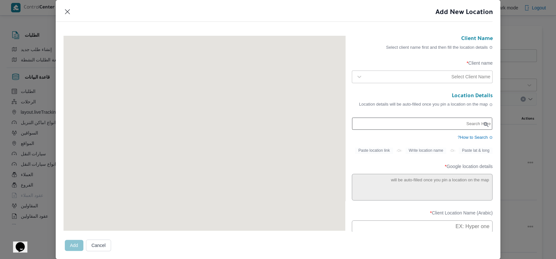
click at [399, 126] on input "text" at bounding box center [422, 124] width 140 height 12
paste input "جودزمارت [GEOGRAPHIC_DATA]"
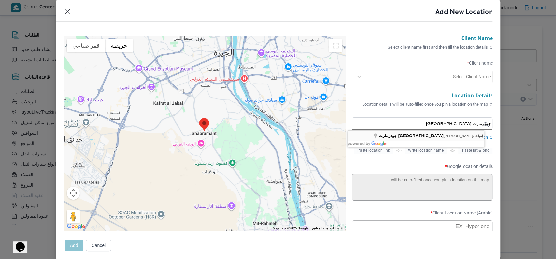
type input "جودزمارت مصر، [PERSON_NAME]، إمبابة"
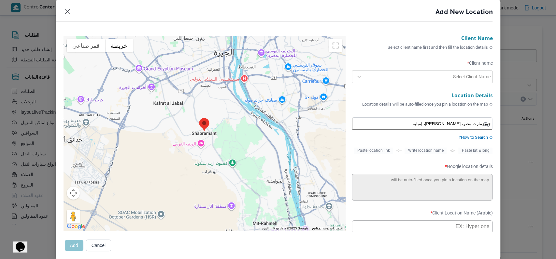
type textarea "33Q4+FRV، [PERSON_NAME]، إمبابة، [GEOGRAPHIC_DATA] 3651631"
type input "جودزمارت [GEOGRAPHIC_DATA]"
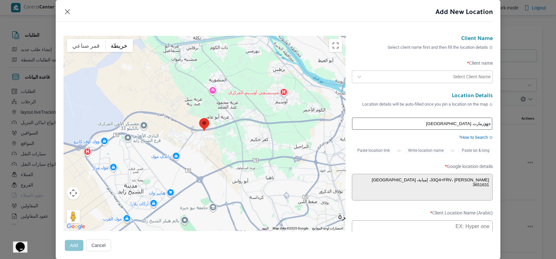
click at [399, 76] on div at bounding box center [409, 77] width 86 height 7
type input "ى"
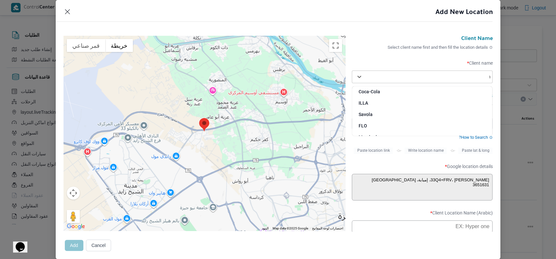
type input "ne"
click at [375, 103] on div "Nestle" at bounding box center [422, 105] width 140 height 11
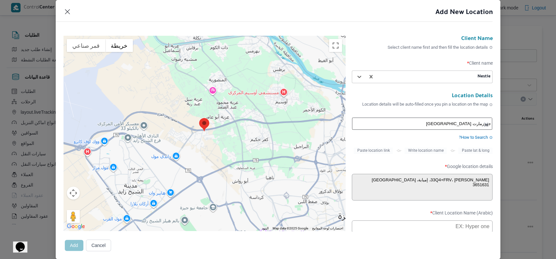
click at [383, 95] on h3 "Location Details" at bounding box center [422, 96] width 141 height 7
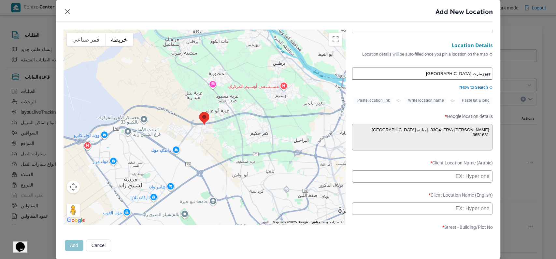
scroll to position [130, 0]
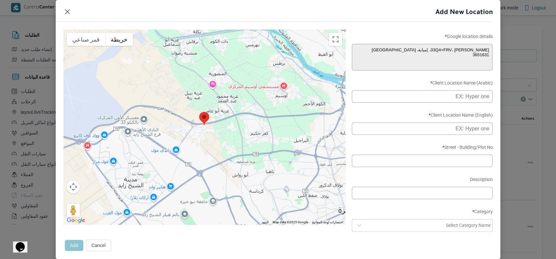
click at [408, 110] on form "Client Name Select client name first and then fill the location details Client …" at bounding box center [422, 105] width 141 height 398
click at [409, 101] on input "text" at bounding box center [422, 96] width 141 height 12
type input "جودز مارت عز العرب - ابو رواش"
click at [391, 115] on form "Client Name Select client name first and then fill the location details Client …" at bounding box center [422, 105] width 141 height 398
click at [401, 103] on input "جودز مارت عز العرب - ابو رواش" at bounding box center [422, 96] width 141 height 12
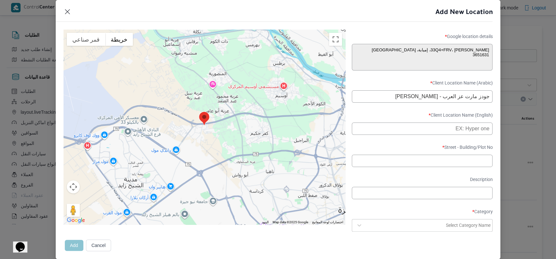
click at [401, 103] on input "جودز مارت عز العرب - ابو رواش" at bounding box center [422, 96] width 141 height 12
click at [399, 130] on input "text" at bounding box center [422, 129] width 141 height 12
paste input "Goods Mart Ezz Al Arab - Abu Rawash"
type input "Goods Mart Ezz Al Arab - Abu Rawash"
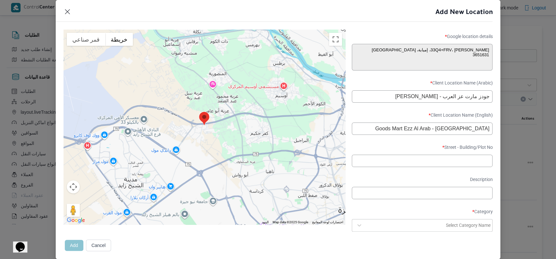
click at [398, 119] on label "Client Location Name (English) *" at bounding box center [422, 118] width 141 height 10
click at [386, 174] on form "Client Name Select client name first and then fill the location details Client …" at bounding box center [422, 105] width 141 height 398
click at [386, 167] on input "text" at bounding box center [422, 161] width 141 height 12
paste input "3651631"
type input "3651631"
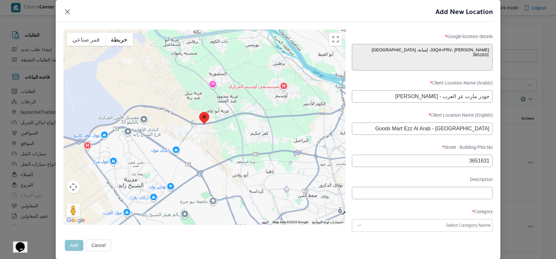
click at [388, 150] on form "Client Name Select client name first and then fill the location details Client …" at bounding box center [422, 105] width 141 height 398
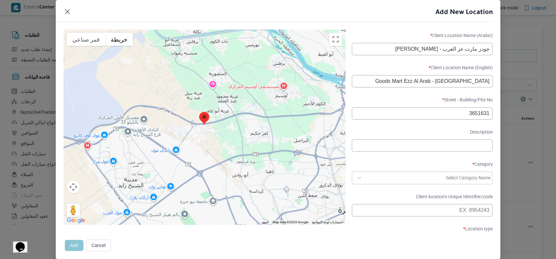
scroll to position [212, 0]
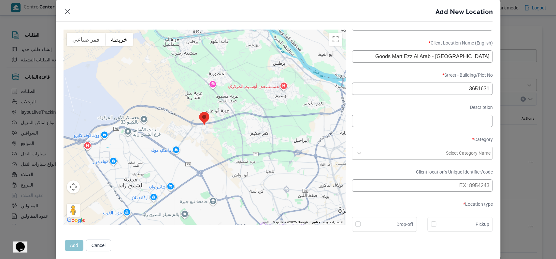
click at [399, 151] on div at bounding box center [405, 153] width 79 height 7
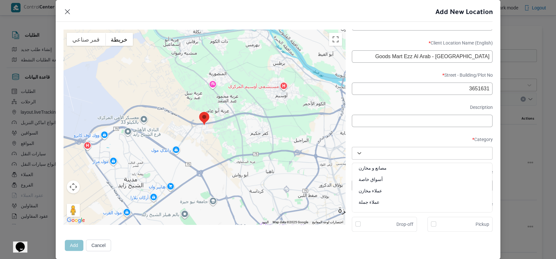
click at [388, 169] on div "مصانع و مخازن" at bounding box center [422, 170] width 140 height 11
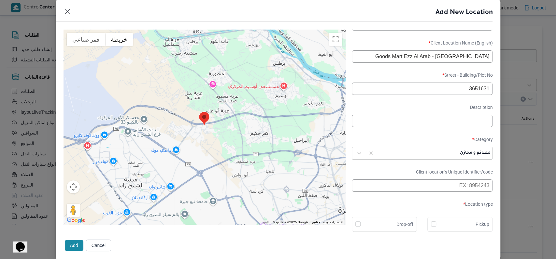
click at [393, 219] on div "Drop-off" at bounding box center [384, 224] width 65 height 15
checkbox input "true"
click at [431, 225] on div "Pickup" at bounding box center [460, 225] width 58 height 8
click at [431, 227] on div "Pickup" at bounding box center [460, 225] width 58 height 8
checkbox input "false"
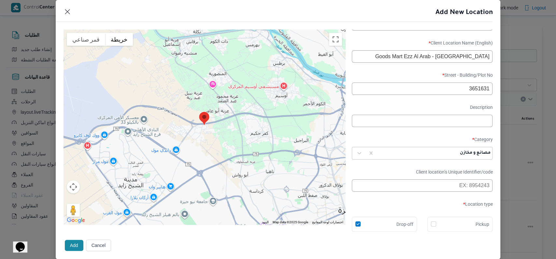
click at [78, 247] on button "Add" at bounding box center [74, 245] width 19 height 11
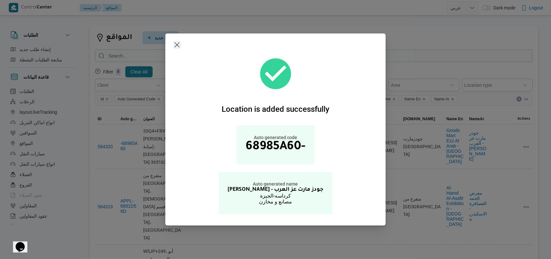
click at [178, 46] on button "Closes this modal window" at bounding box center [177, 45] width 8 height 8
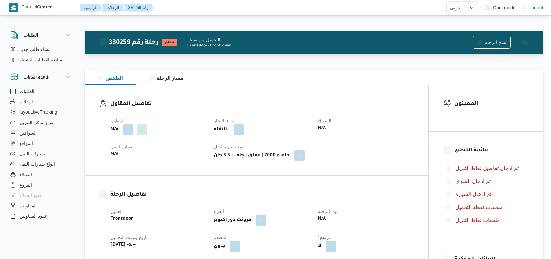
select select "ar"
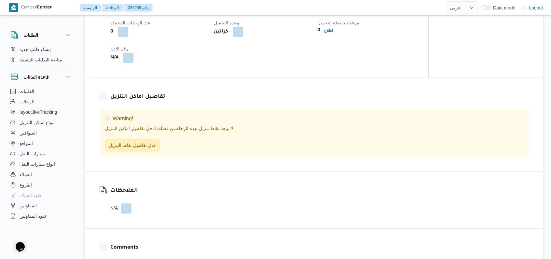
click at [331, 61] on div "وقت وصول نفطة التحميل N/A وقت مغادرة نقطة التحميل N/A مدة التحميل N/A عدد الوحد…" at bounding box center [261, 28] width 311 height 78
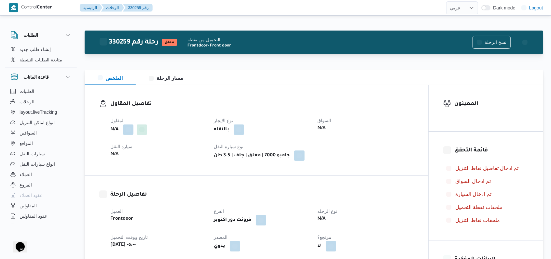
click at [283, 119] on dt "نوع الايجار" at bounding box center [262, 121] width 96 height 8
select select "ar"
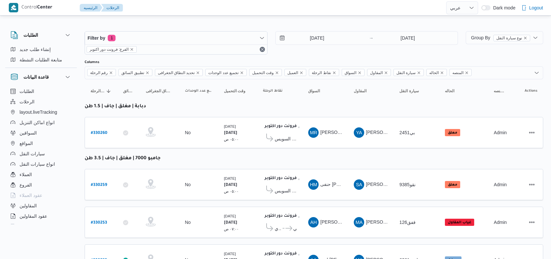
select select "ar"
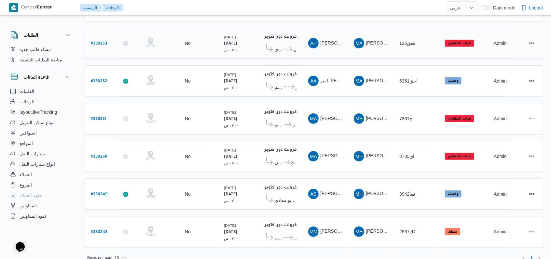
scroll to position [180, 0]
click at [104, 79] on b "# 330252" at bounding box center [99, 81] width 16 height 5
select select "ar"
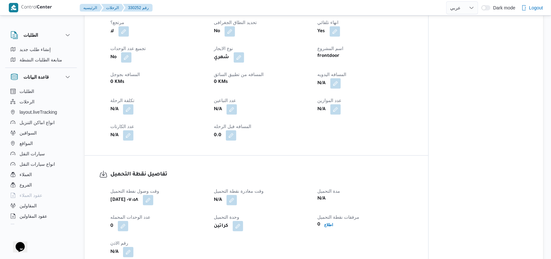
scroll to position [391, 0]
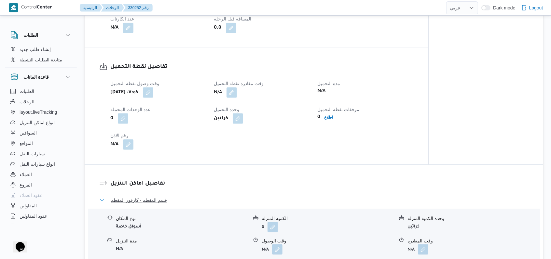
click at [160, 198] on span "قسم المقطم - كارفور المقطم" at bounding box center [139, 201] width 56 height 8
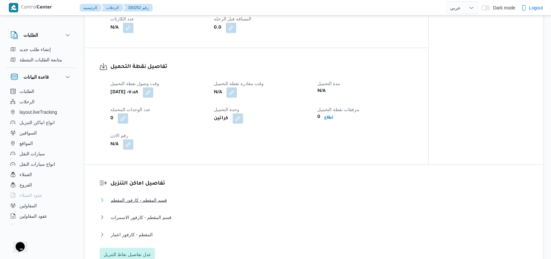
scroll to position [434, 0]
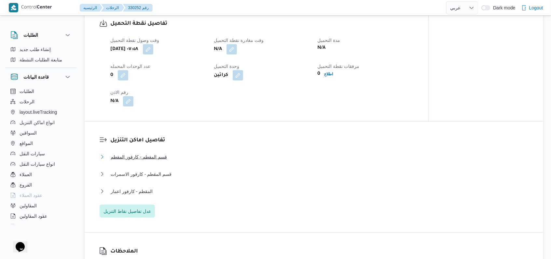
click at [164, 155] on span "قسم المقطم - كارفور المقطم" at bounding box center [139, 157] width 56 height 8
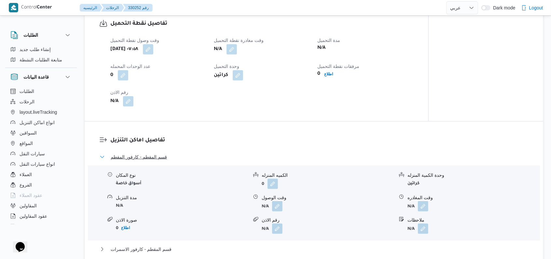
click at [164, 155] on span "قسم المقطم - كارفور المقطم" at bounding box center [139, 157] width 56 height 8
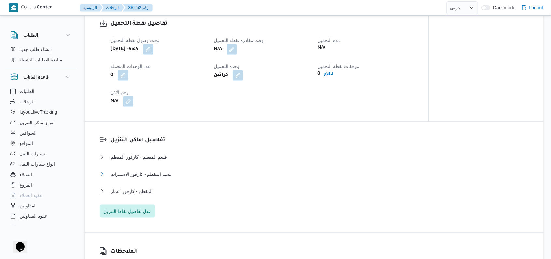
click at [157, 173] on span "قسم المقطم - كارفور الاسمرات" at bounding box center [141, 175] width 61 height 8
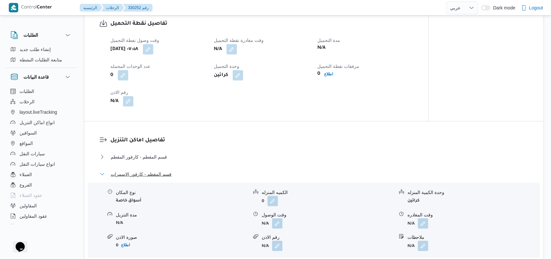
click at [157, 173] on span "قسم المقطم - كارفور الاسمرات" at bounding box center [141, 175] width 61 height 8
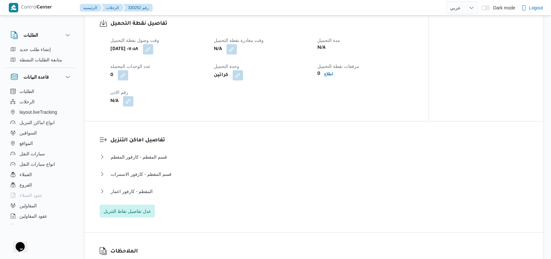
click at [154, 187] on div "قسم المقطم - كارفور المقطم نوع المكان أسواق خاصة الكميه المنزله 0 وحدة الكمية ا…" at bounding box center [314, 185] width 429 height 65
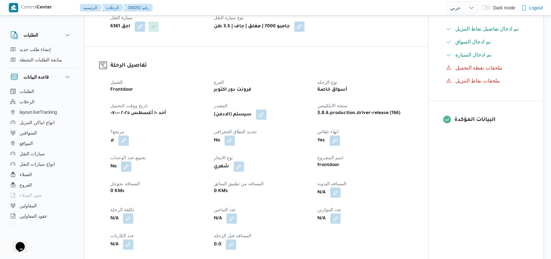
scroll to position [0, 0]
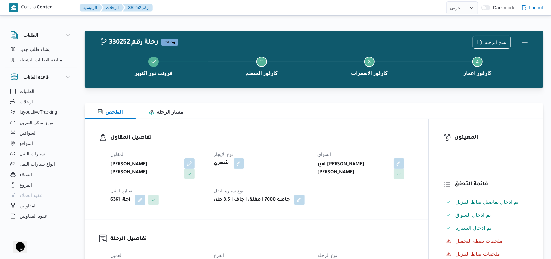
click at [166, 105] on button "مسار الرحلة" at bounding box center [166, 112] width 61 height 16
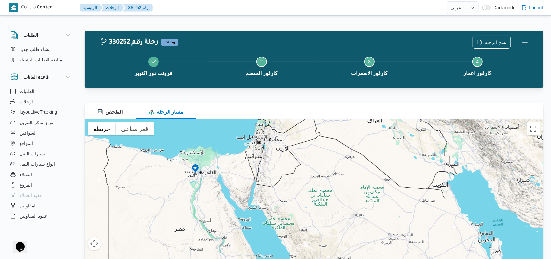
scroll to position [30, 0]
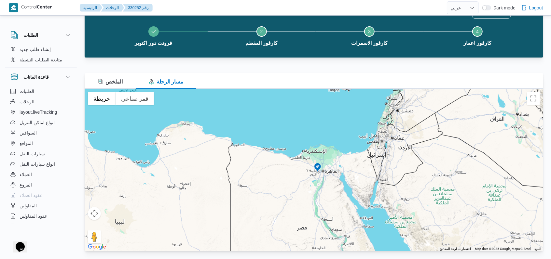
drag, startPoint x: 203, startPoint y: 148, endPoint x: 325, endPoint y: 177, distance: 124.7
click at [325, 177] on div "للتنقّل، يُرجى الضغط على مفاتيح الأسهم." at bounding box center [314, 170] width 459 height 163
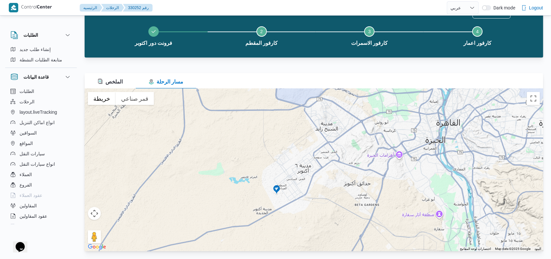
drag, startPoint x: 364, startPoint y: 165, endPoint x: 334, endPoint y: 179, distance: 33.2
click at [334, 179] on div "للتنقّل، يُرجى الضغط على مفاتيح الأسهم." at bounding box center [314, 170] width 459 height 163
click at [102, 78] on span "الملخص" at bounding box center [110, 82] width 25 height 8
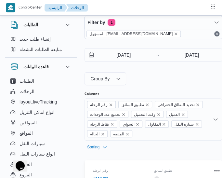
select select "ar"
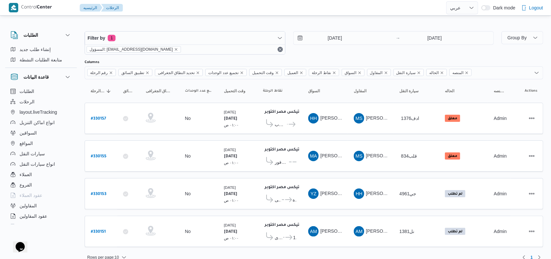
click at [222, 52] on div "10/8/2025 → 10/8/2025" at bounding box center [393, 42] width 201 height 23
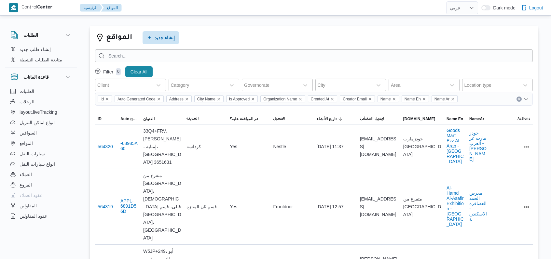
select select "ar"
